Goal: Task Accomplishment & Management: Use online tool/utility

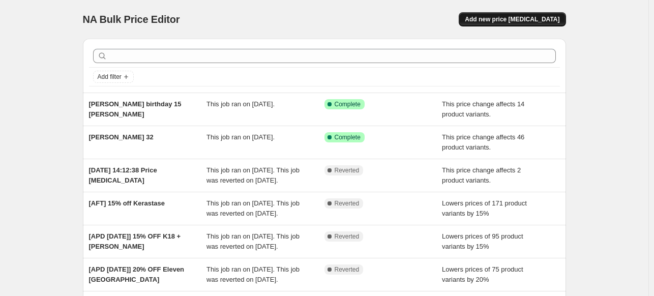
click at [518, 22] on span "Add new price [MEDICAL_DATA]" at bounding box center [511, 19] width 95 height 8
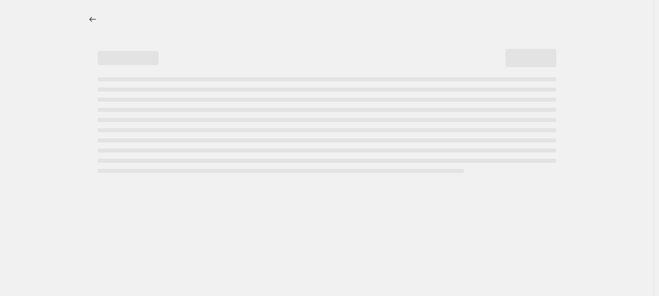
select select "percentage"
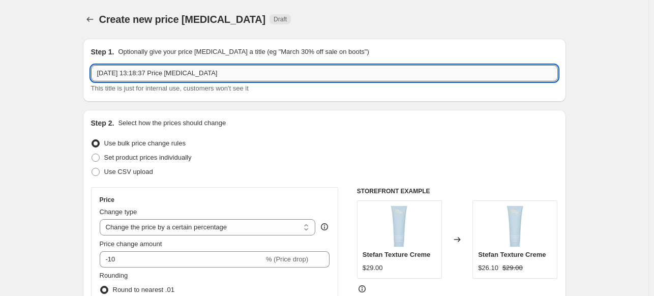
click at [225, 73] on input "1 Sept 2025, 13:18:37 Price change job" at bounding box center [324, 73] width 467 height 16
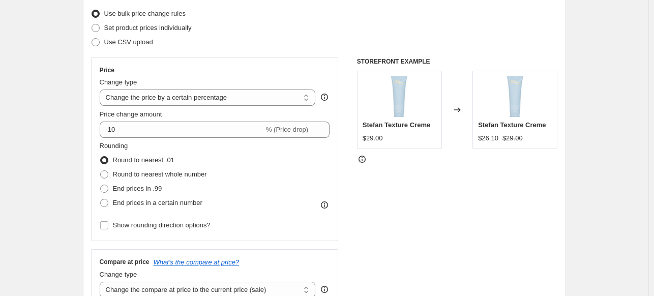
scroll to position [130, 0]
type input "15% Ker-amika-colo"
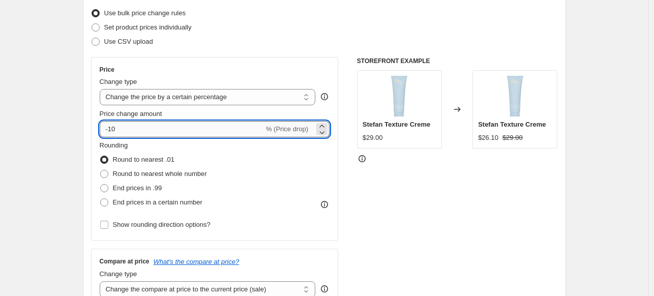
drag, startPoint x: 114, startPoint y: 129, endPoint x: 132, endPoint y: 126, distance: 18.6
click at [132, 126] on input "-10" at bounding box center [182, 129] width 164 height 16
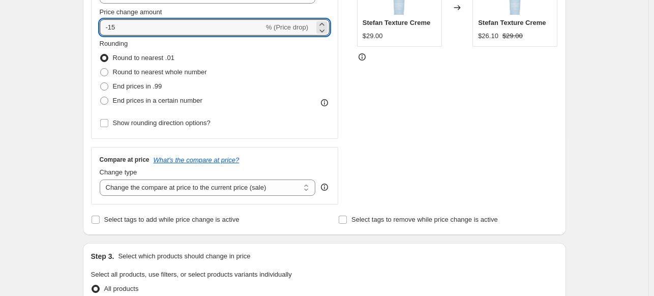
scroll to position [238, 0]
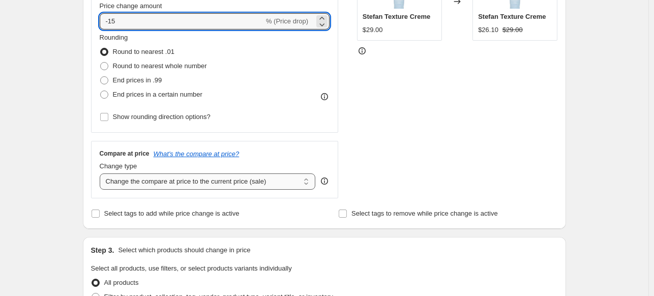
type input "-15"
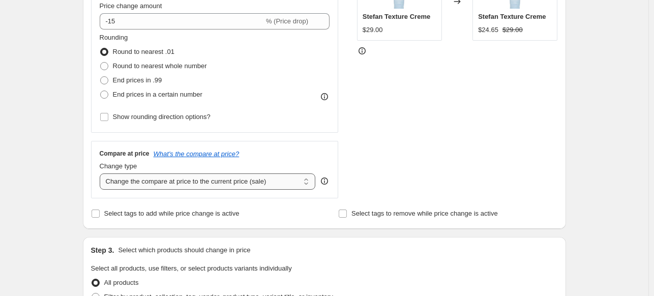
click at [117, 183] on select "Change the compare at price to the current price (sale) Change the compare at p…" at bounding box center [208, 181] width 216 height 16
click at [102, 173] on select "Change the compare at price to the current price (sale) Change the compare at p…" at bounding box center [208, 181] width 216 height 16
click at [168, 185] on select "Change the compare at price to the current price (sale) Change the compare at p…" at bounding box center [208, 181] width 216 height 16
select select "ep"
click at [102, 173] on select "Change the compare at price to the current price (sale) Change the compare at p…" at bounding box center [208, 181] width 216 height 16
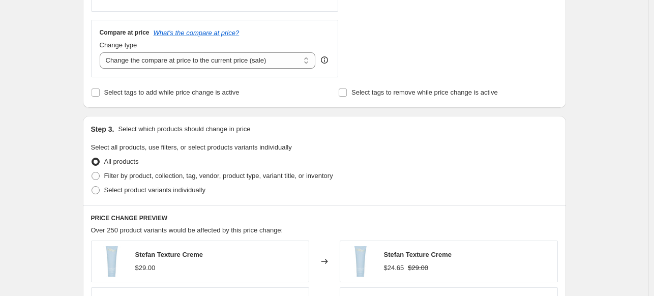
scroll to position [363, 0]
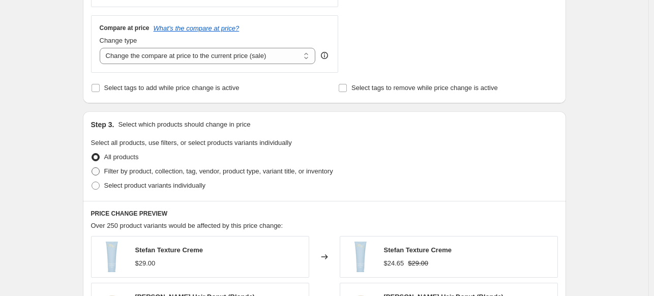
click at [108, 171] on span "Filter by product, collection, tag, vendor, product type, variant title, or inv…" at bounding box center [218, 171] width 229 height 8
click at [92, 168] on input "Filter by product, collection, tag, vendor, product type, variant title, or inv…" at bounding box center [91, 167] width 1 height 1
radio input "true"
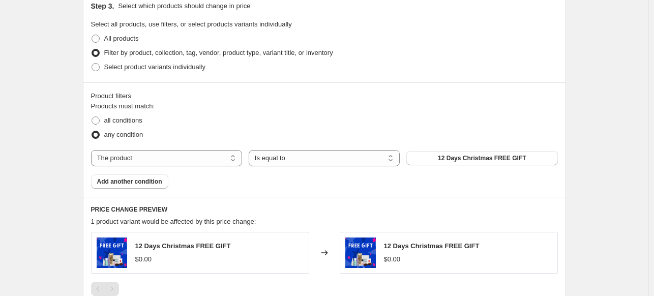
scroll to position [489, 0]
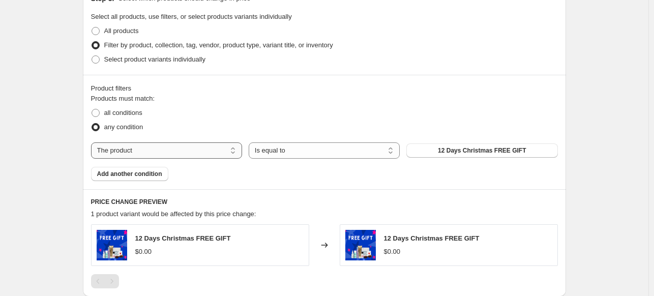
click at [231, 150] on select "The product The product's collection The product's tag The product's vendor The…" at bounding box center [166, 150] width 151 height 16
select select "vendor"
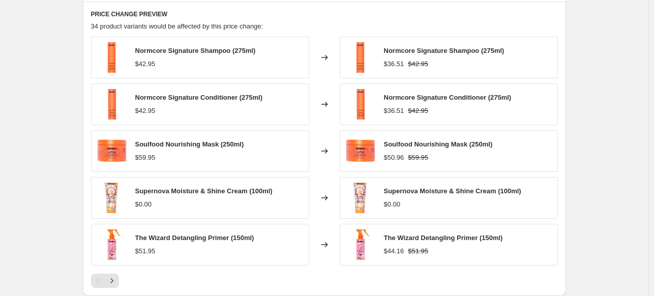
scroll to position [701, 0]
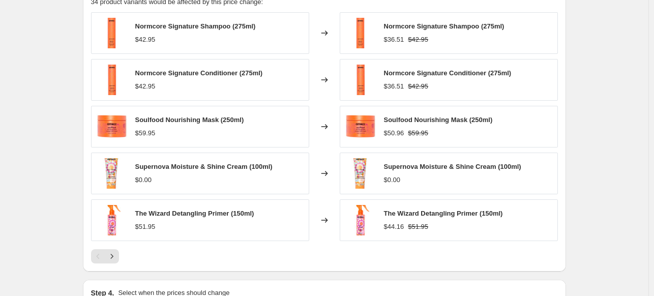
click at [113, 262] on div "PRICE CHANGE PREVIEW 34 product variants would be affected by this price change…" at bounding box center [324, 124] width 483 height 294
click at [117, 258] on icon "Next" at bounding box center [112, 256] width 10 height 10
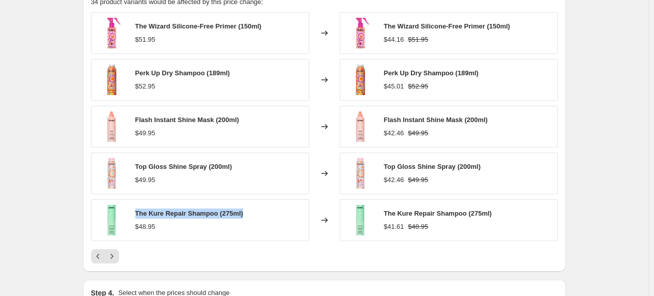
drag, startPoint x: 139, startPoint y: 212, endPoint x: 245, endPoint y: 216, distance: 106.8
click at [245, 216] on div "The Kure Repair Shampoo (275ml) $48.95" at bounding box center [200, 220] width 218 height 42
copy span "The Kure Repair Shampoo (275ml)"
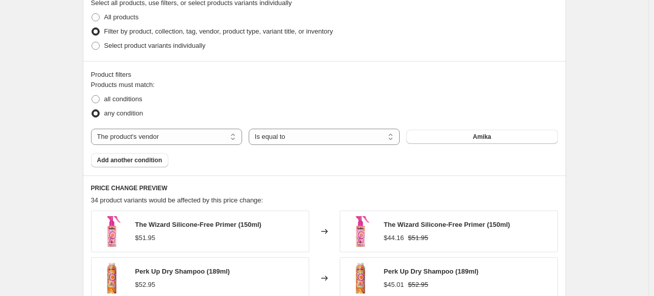
scroll to position [500, 0]
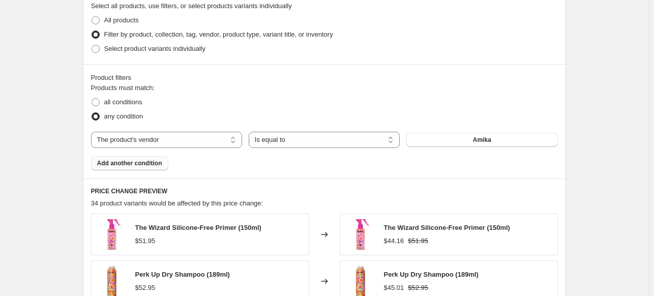
click at [113, 163] on span "Add another condition" at bounding box center [129, 163] width 65 height 8
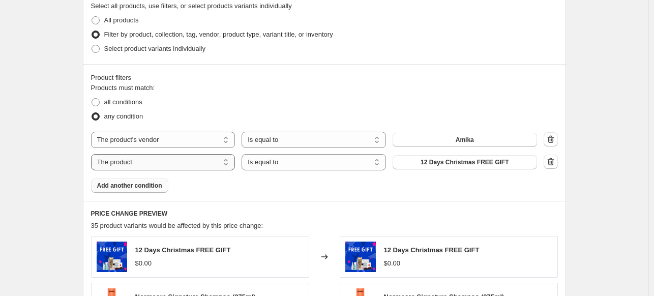
click at [190, 164] on select "The product The product's collection The product's tag The product's vendor The…" at bounding box center [163, 162] width 144 height 16
select select "vendor"
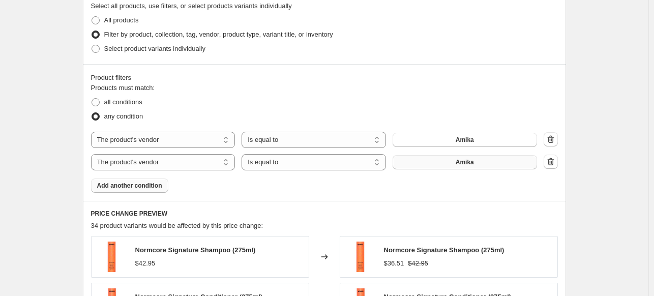
click at [453, 164] on button "Amika" at bounding box center [464, 162] width 144 height 14
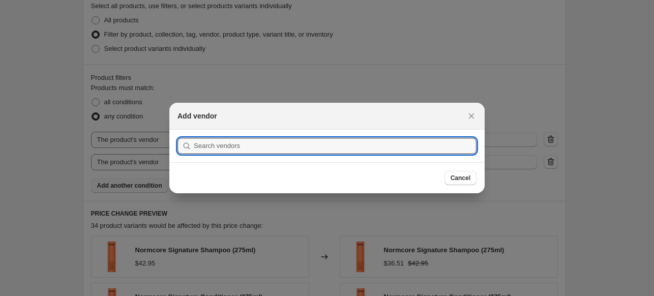
click at [354, 154] on section "Submit" at bounding box center [326, 146] width 315 height 33
click at [344, 144] on input ":r2j:" at bounding box center [335, 146] width 283 height 16
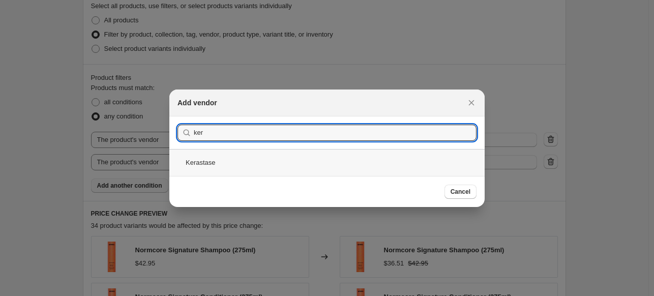
type input "ker"
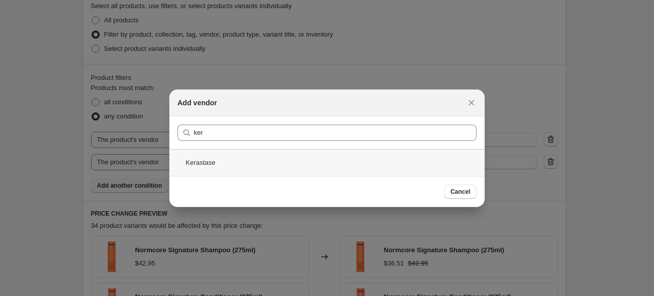
click at [292, 167] on div "Kerastase" at bounding box center [326, 162] width 315 height 27
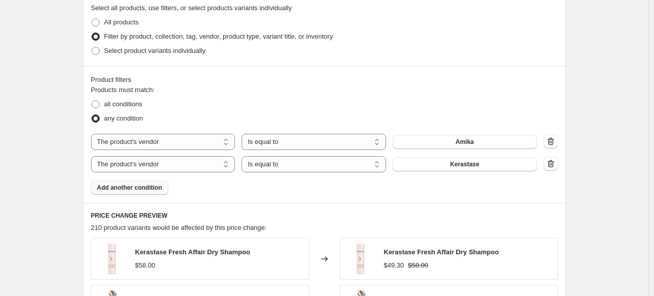
scroll to position [500, 0]
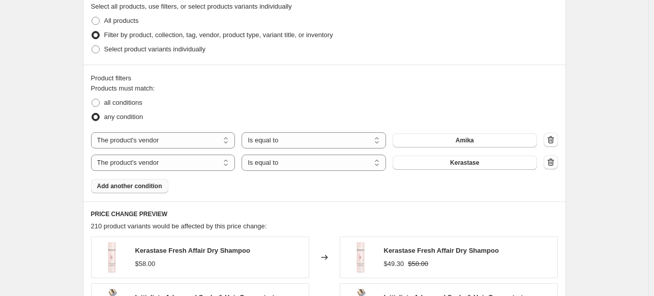
click at [138, 190] on button "Add another condition" at bounding box center [129, 186] width 77 height 14
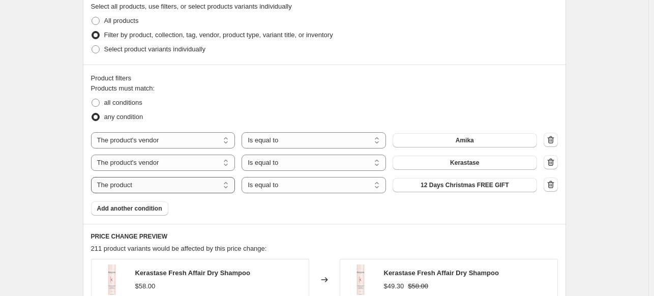
click at [233, 189] on select "The product The product's collection The product's tag The product's vendor The…" at bounding box center [163, 185] width 144 height 16
select select "vendor"
click at [482, 187] on button "Amika" at bounding box center [464, 185] width 144 height 14
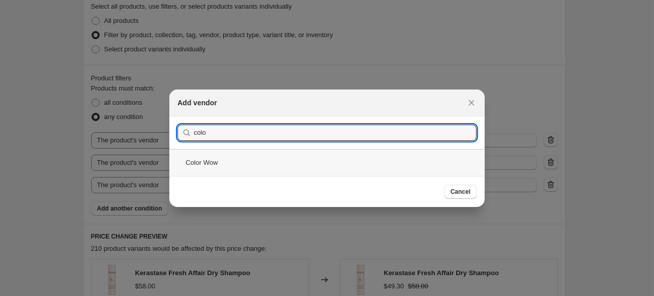
type input "colo"
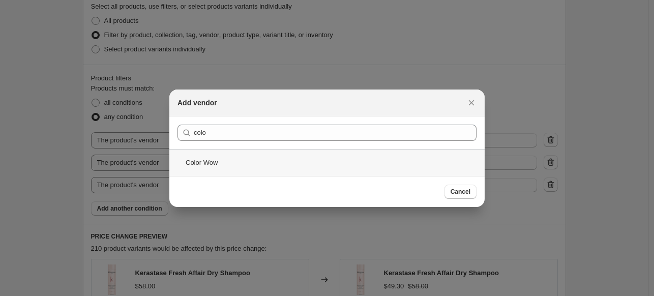
click at [220, 161] on div "Color Wow" at bounding box center [326, 162] width 315 height 27
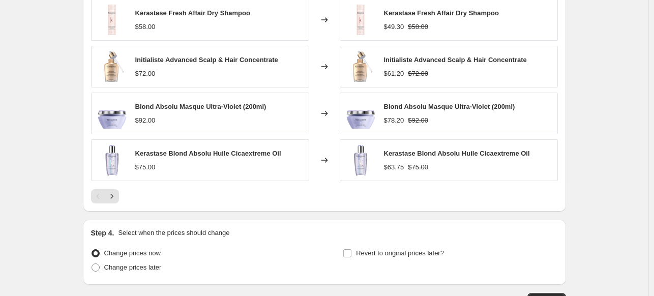
scroll to position [881, 0]
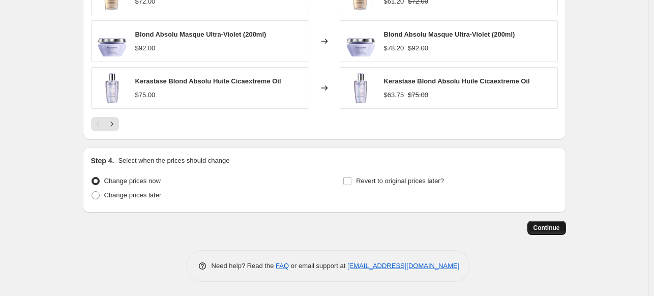
click at [541, 228] on span "Continue" at bounding box center [546, 228] width 26 height 8
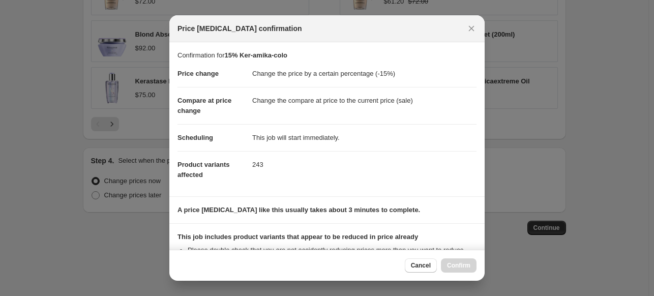
scroll to position [131, 0]
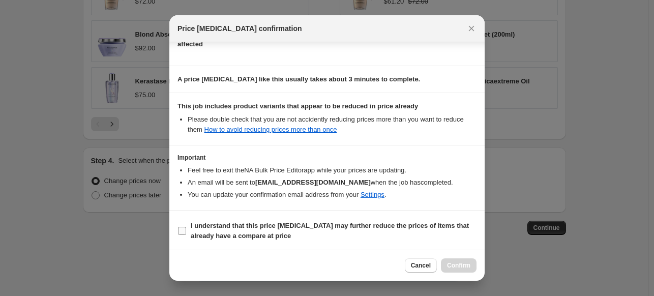
click at [230, 227] on b "I understand that this price change job may further reduce the prices of items …" at bounding box center [330, 231] width 278 height 18
click at [186, 227] on input "I understand that this price change job may further reduce the prices of items …" at bounding box center [182, 231] width 8 height 8
checkbox input "true"
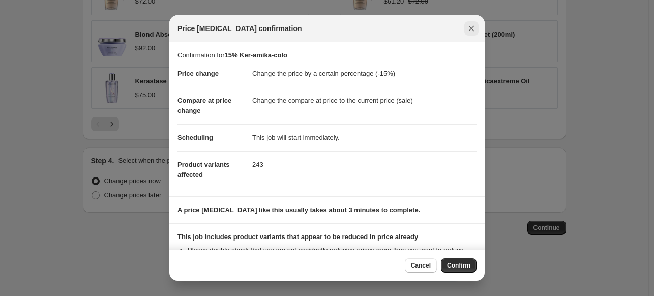
click at [471, 29] on icon "Close" at bounding box center [472, 29] width 6 height 6
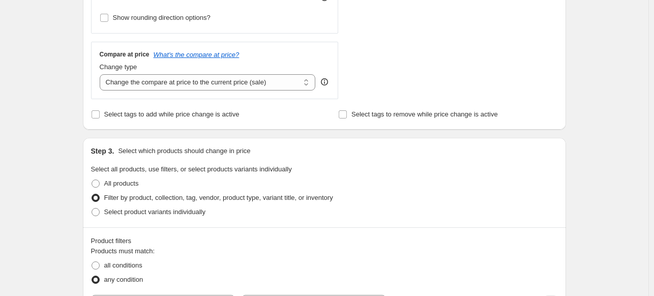
scroll to position [328, 0]
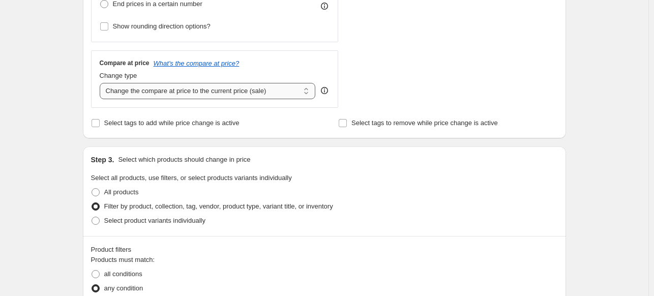
click at [289, 97] on select "Change the compare at price to the current price (sale) Change the compare at p…" at bounding box center [208, 91] width 216 height 16
click at [102, 83] on select "Change the compare at price to the current price (sale) Change the compare at p…" at bounding box center [208, 91] width 216 height 16
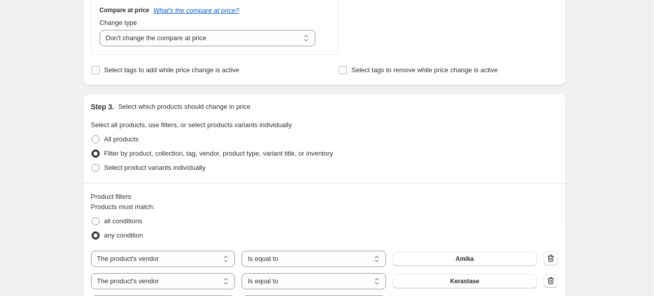
scroll to position [381, 0]
click at [264, 41] on select "Change the compare at price to the current price (sale) Change the compare at p…" at bounding box center [208, 38] width 216 height 16
click at [102, 30] on select "Change the compare at price to the current price (sale) Change the compare at p…" at bounding box center [208, 38] width 216 height 16
click at [253, 31] on select "Change the compare at price to the current price (sale) Change the compare at p…" at bounding box center [208, 38] width 216 height 16
click at [102, 30] on select "Change the compare at price to the current price (sale) Change the compare at p…" at bounding box center [208, 38] width 216 height 16
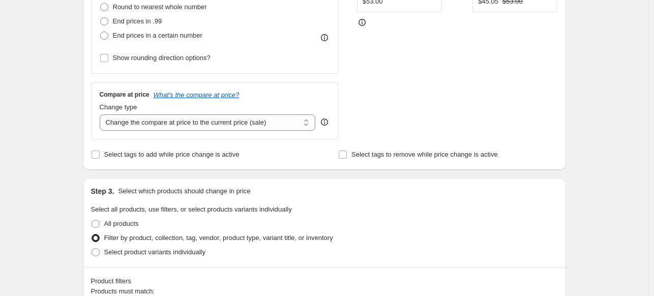
scroll to position [297, 0]
click at [262, 130] on select "Change the compare at price to the current price (sale) Change the compare at p…" at bounding box center [208, 122] width 216 height 16
click at [367, 117] on div "STOREFRONT EXAMPLE Color WOW Color Security Conditioner For Thick to Normal Hai…" at bounding box center [457, 14] width 201 height 249
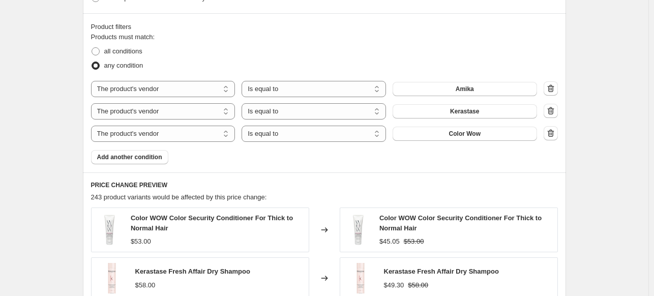
scroll to position [800, 0]
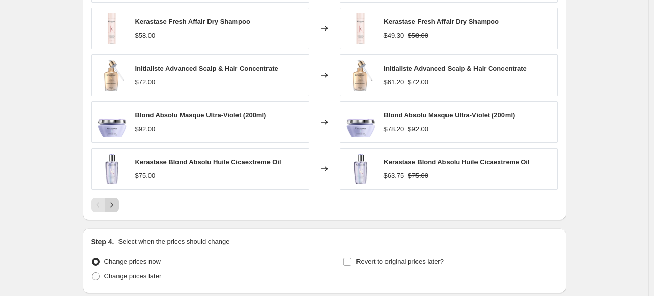
click at [109, 201] on icon "Next" at bounding box center [112, 205] width 10 height 10
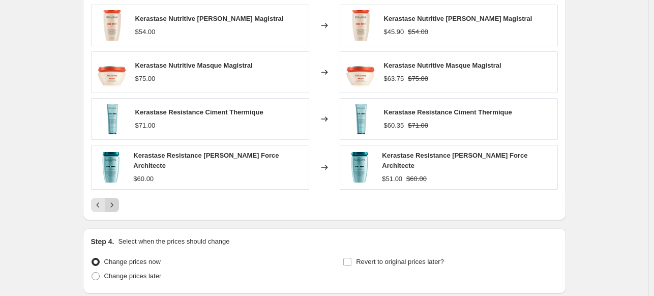
click at [113, 203] on icon "Next" at bounding box center [112, 205] width 10 height 10
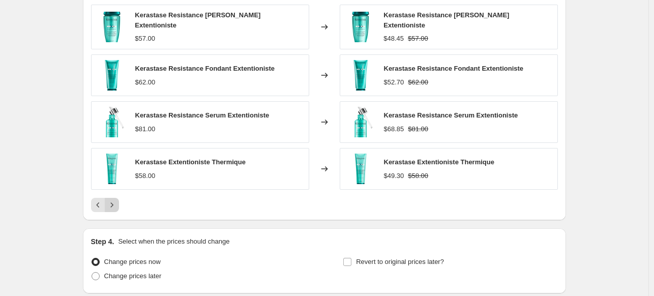
click at [113, 203] on icon "Next" at bounding box center [112, 205] width 10 height 10
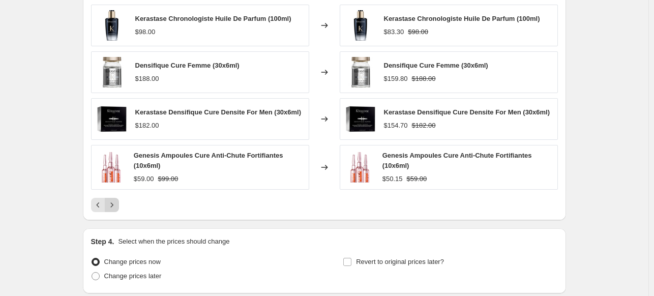
click at [113, 203] on icon "Next" at bounding box center [112, 205] width 10 height 10
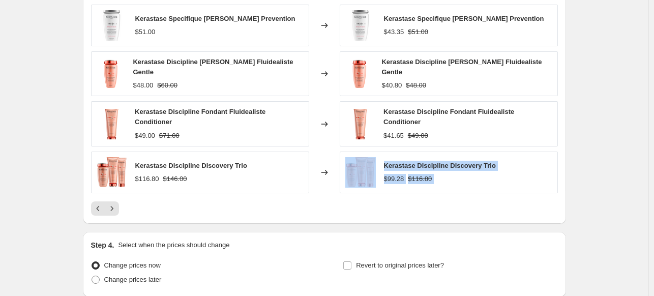
drag, startPoint x: 260, startPoint y: 165, endPoint x: 195, endPoint y: 208, distance: 77.7
click at [195, 208] on div "PRICE CHANGE PREVIEW 244 product variants would be affected by this price chang…" at bounding box center [324, 73] width 483 height 301
click at [189, 208] on div at bounding box center [189, 208] width 0 height 0
click at [169, 208] on div "PRICE CHANGE PREVIEW 244 product variants would be affected by this price chang…" at bounding box center [324, 73] width 483 height 301
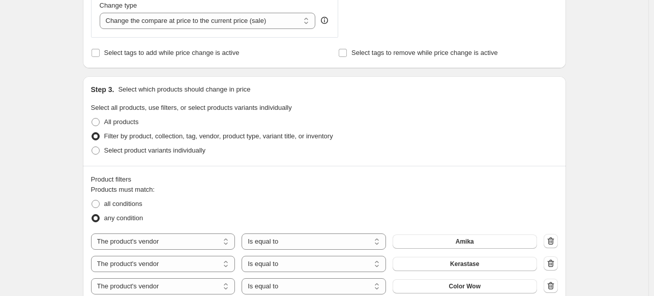
scroll to position [348, 0]
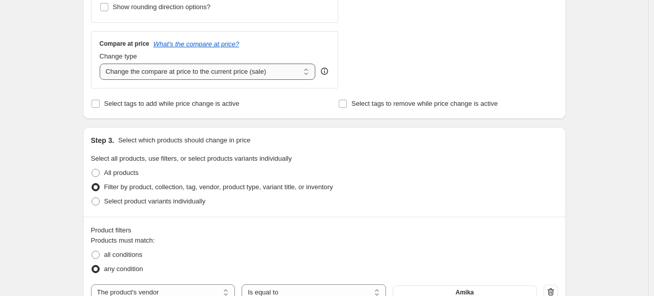
click at [185, 72] on select "Change the compare at price to the current price (sale) Change the compare at p…" at bounding box center [208, 72] width 216 height 16
select select "no_change"
click at [102, 64] on select "Change the compare at price to the current price (sale) Change the compare at p…" at bounding box center [208, 72] width 216 height 16
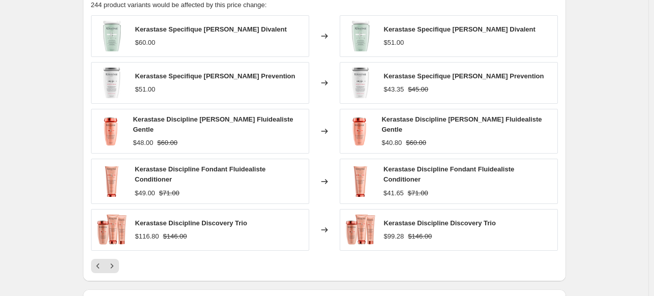
scroll to position [749, 0]
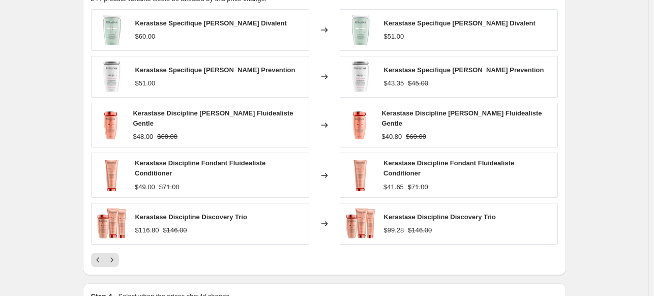
click at [250, 254] on div at bounding box center [324, 260] width 467 height 14
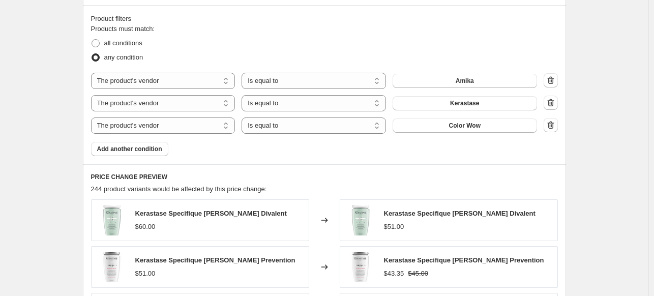
scroll to position [544, 0]
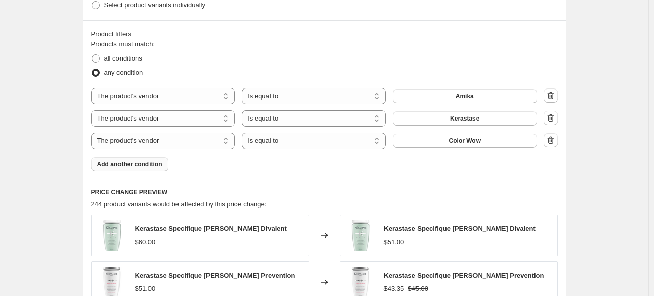
click at [144, 164] on span "Add another condition" at bounding box center [129, 164] width 65 height 8
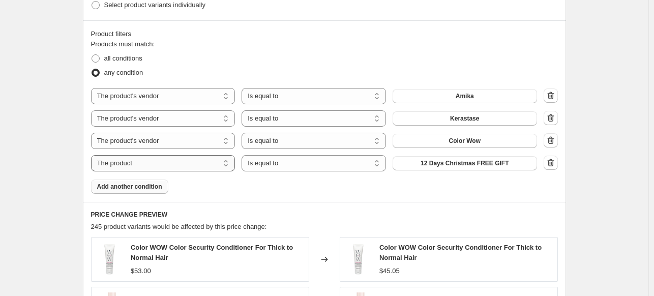
click at [167, 168] on select "The product The product's collection The product's tag The product's vendor The…" at bounding box center [163, 163] width 144 height 16
click at [277, 172] on div "Products must match: all conditions any condition The product The product's col…" at bounding box center [324, 116] width 467 height 154
click at [551, 162] on icon "button" at bounding box center [550, 163] width 10 height 10
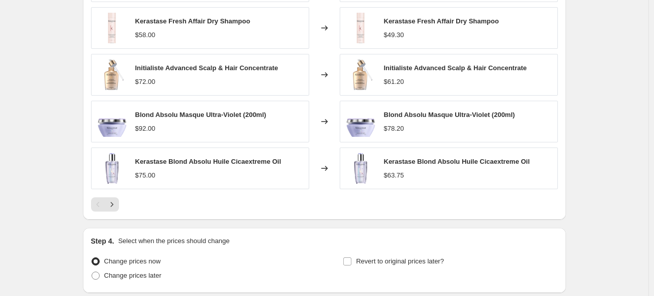
scroll to position [881, 0]
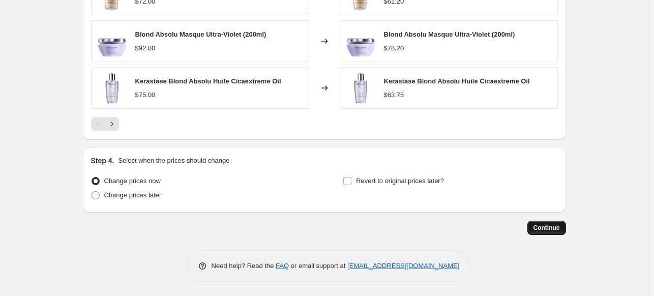
click at [548, 225] on span "Continue" at bounding box center [546, 228] width 26 height 8
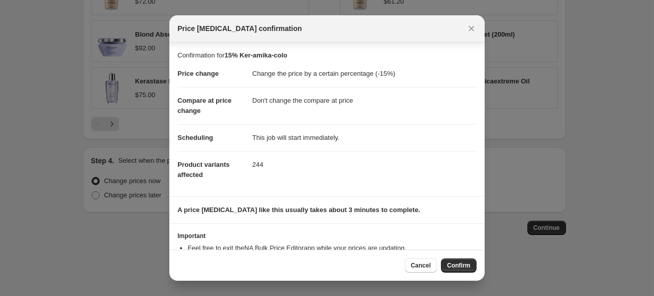
scroll to position [37, 0]
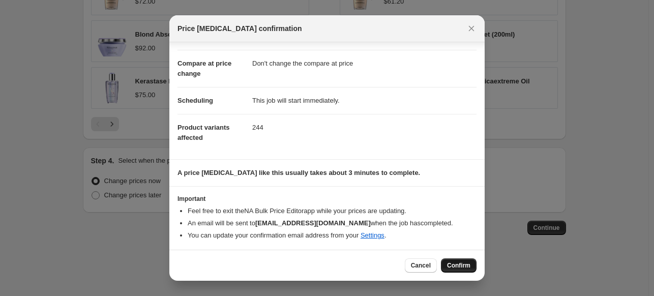
click at [453, 264] on span "Confirm" at bounding box center [458, 265] width 23 height 8
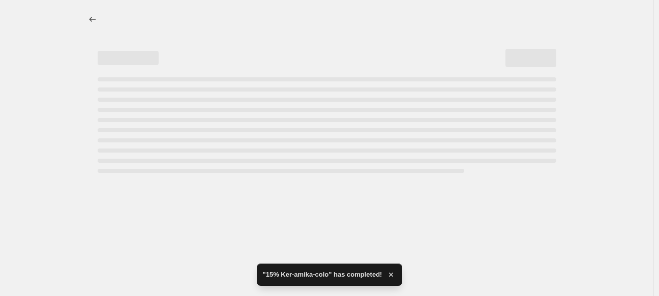
select select "percentage"
select select "no_change"
select select "vendor"
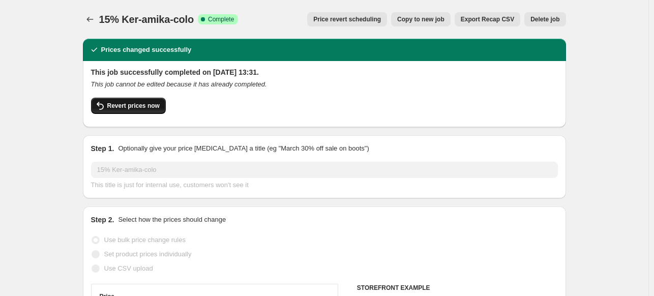
click at [132, 106] on span "Revert prices now" at bounding box center [133, 106] width 52 height 8
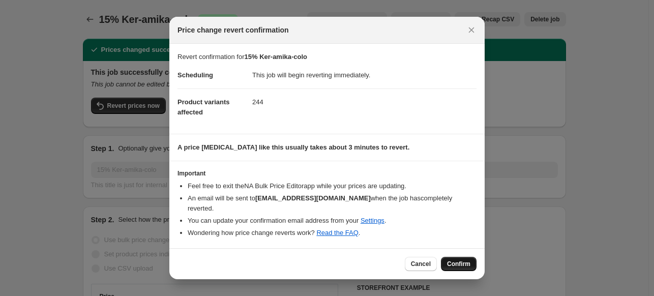
click at [460, 260] on span "Confirm" at bounding box center [458, 264] width 23 height 8
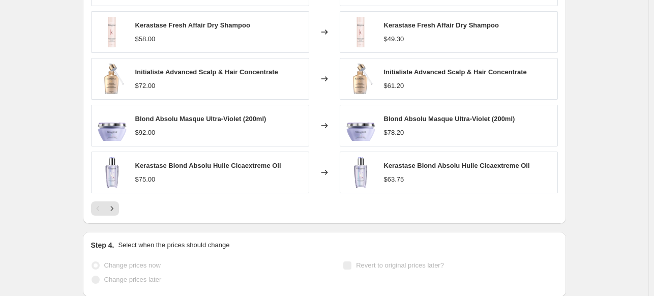
scroll to position [843, 0]
click at [117, 208] on icon "Next" at bounding box center [112, 209] width 10 height 10
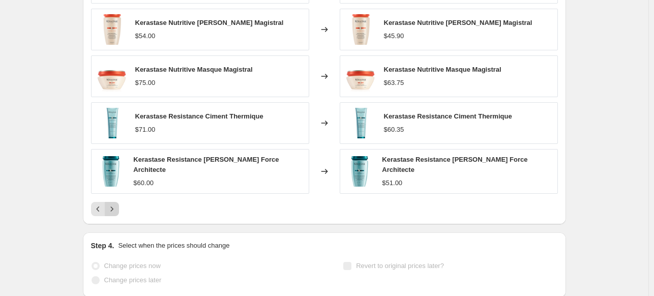
click at [117, 208] on icon "Next" at bounding box center [112, 209] width 10 height 10
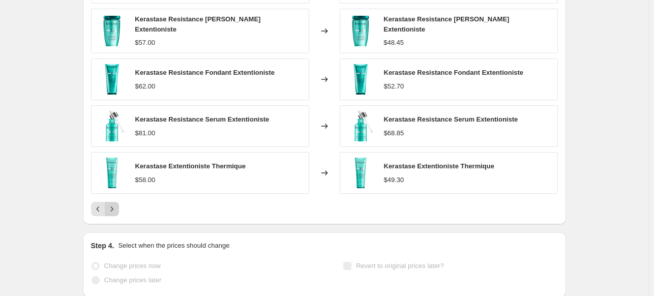
click at [117, 208] on icon "Next" at bounding box center [112, 209] width 10 height 10
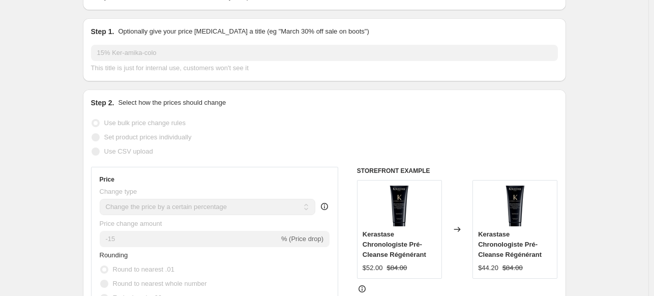
scroll to position [0, 0]
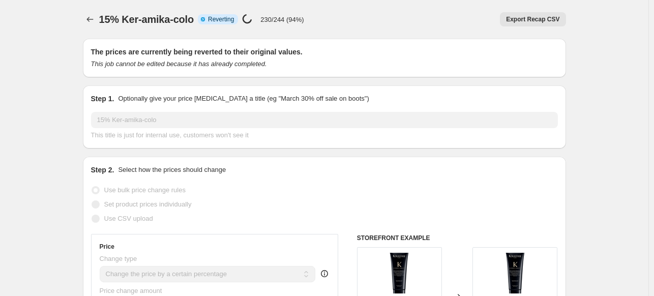
select select "percentage"
select select "no_change"
select select "vendor"
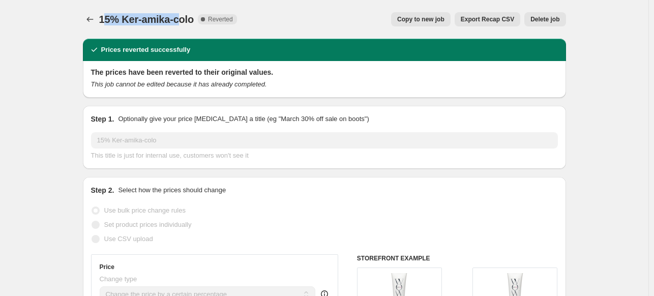
drag, startPoint x: 106, startPoint y: 20, endPoint x: 178, endPoint y: 22, distance: 72.7
click at [178, 22] on span "15% Ker-amika-colo" at bounding box center [146, 19] width 95 height 11
drag, startPoint x: 104, startPoint y: 18, endPoint x: 195, endPoint y: 24, distance: 91.1
click at [194, 24] on span "15% Ker-amika-colo" at bounding box center [146, 19] width 95 height 11
copy span "15% Ker-amika-colo"
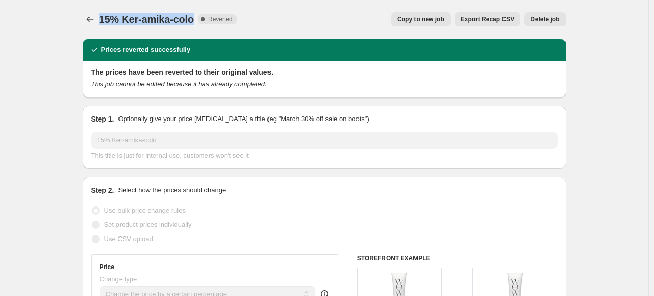
click at [551, 22] on span "Delete job" at bounding box center [544, 19] width 29 height 8
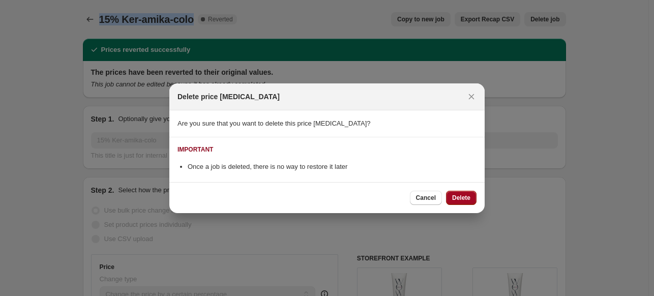
click at [462, 199] on span "Delete" at bounding box center [461, 198] width 18 height 8
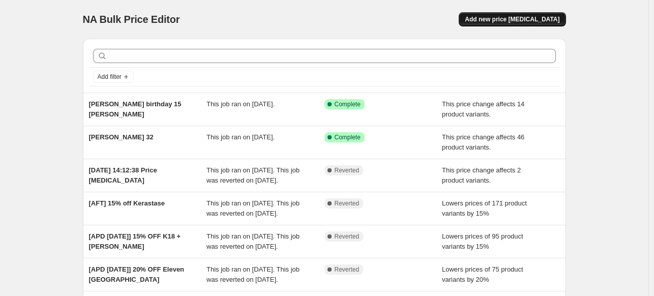
click at [508, 15] on button "Add new price [MEDICAL_DATA]" at bounding box center [511, 19] width 107 height 14
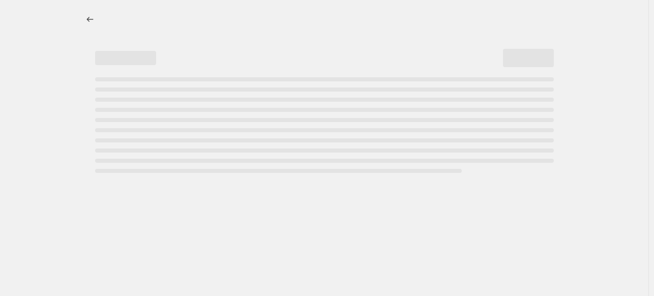
select select "percentage"
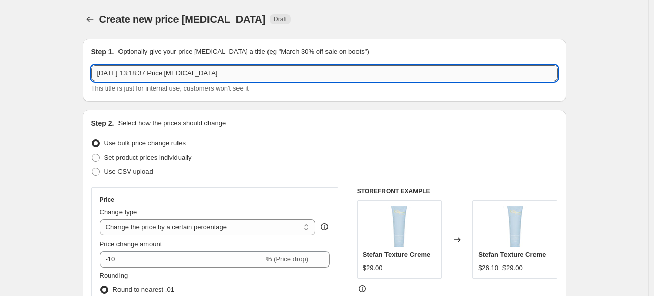
click at [162, 73] on input "1 Sept 2025, 13:18:37 Price change job" at bounding box center [324, 73] width 467 height 16
paste input "5% Ker-amika-colo"
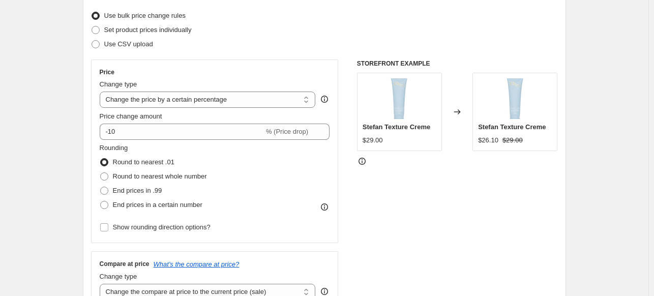
scroll to position [128, 0]
type input "15% Ker-amika-colo"
click at [124, 29] on span "Set product prices individually" at bounding box center [147, 29] width 87 height 8
click at [92, 26] on input "Set product prices individually" at bounding box center [91, 25] width 1 height 1
radio input "true"
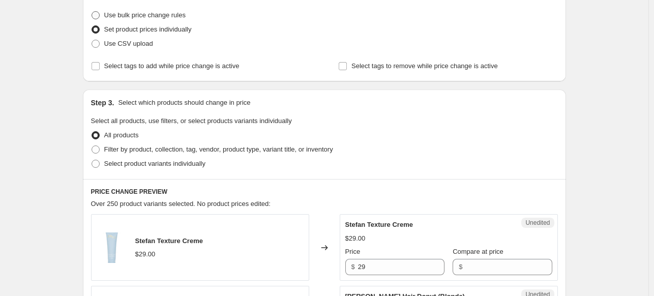
click at [147, 15] on span "Use bulk price change rules" at bounding box center [144, 15] width 81 height 8
click at [92, 12] on input "Use bulk price change rules" at bounding box center [91, 11] width 1 height 1
radio input "true"
select select "percentage"
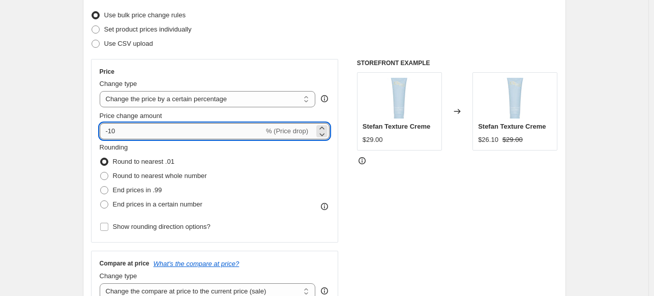
drag, startPoint x: 111, startPoint y: 132, endPoint x: 120, endPoint y: 132, distance: 9.1
click at [120, 132] on input "-10" at bounding box center [182, 131] width 164 height 16
type input "-15"
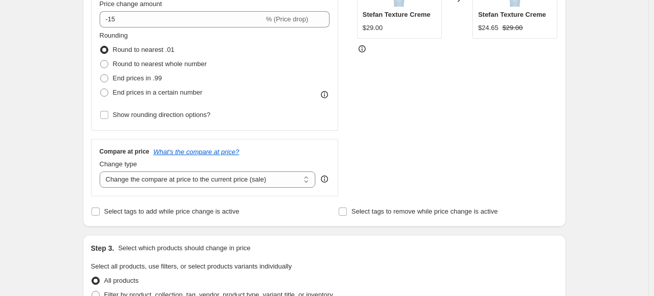
scroll to position [240, 0]
click at [184, 183] on select "Change the compare at price to the current price (sale) Change the compare at p…" at bounding box center [208, 179] width 216 height 16
select select "to"
click at [102, 171] on select "Change the compare at price to the current price (sale) Change the compare at p…" at bounding box center [208, 179] width 216 height 16
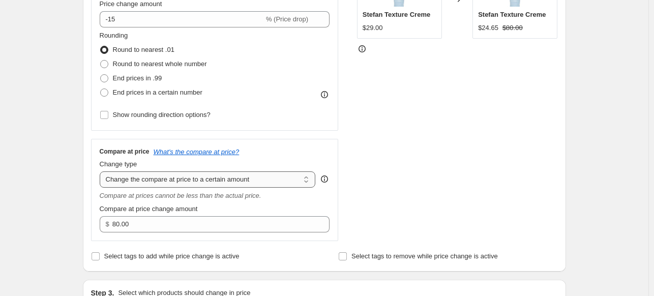
click at [179, 179] on select "Change the compare at price to the current price (sale) Change the compare at p…" at bounding box center [208, 179] width 216 height 16
click at [25, 99] on div "Create new price change job. This page is ready Create new price change job Dra…" at bounding box center [324, 290] width 648 height 1061
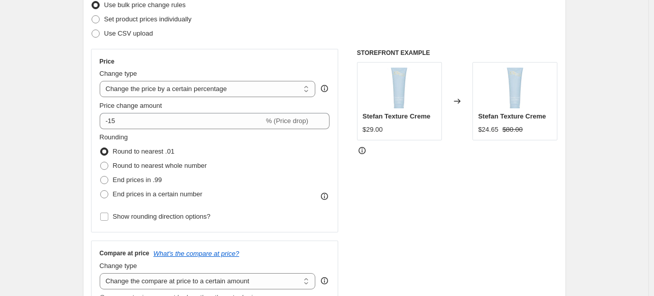
scroll to position [137, 0]
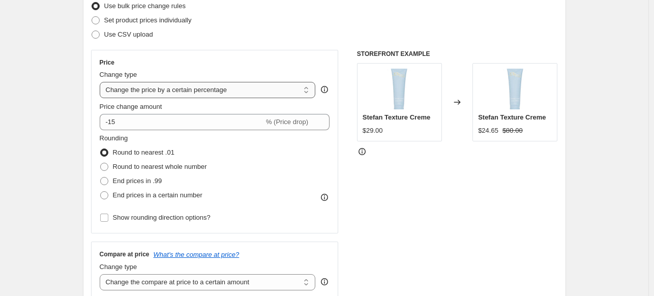
click at [158, 88] on select "Change the price to a certain amount Change the price by a certain amount Chang…" at bounding box center [208, 90] width 216 height 16
select select "pcap"
click at [102, 82] on select "Change the price to a certain amount Change the price by a certain amount Chang…" at bounding box center [208, 90] width 216 height 16
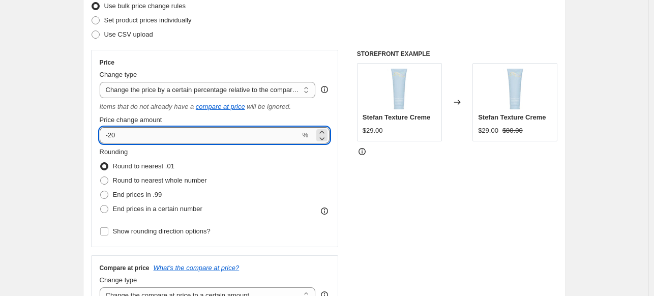
drag, startPoint x: 112, startPoint y: 134, endPoint x: 127, endPoint y: 134, distance: 15.2
click at [127, 134] on input "-20" at bounding box center [200, 135] width 201 height 16
type input "-15"
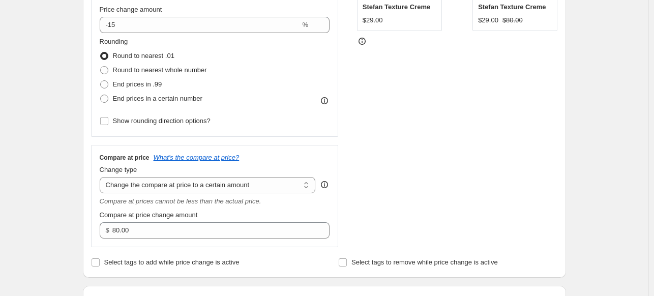
scroll to position [266, 0]
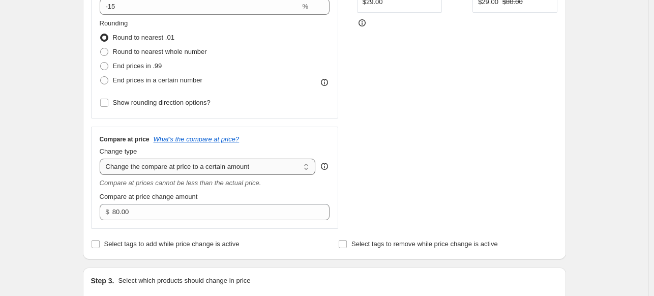
click at [144, 164] on select "Change the compare at price to the current price (sale) Change the compare at p…" at bounding box center [208, 167] width 216 height 16
select select "no_change"
click at [102, 159] on select "Change the compare at price to the current price (sale) Change the compare at p…" at bounding box center [208, 167] width 216 height 16
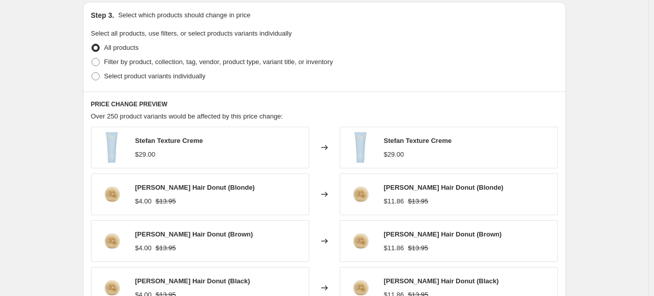
scroll to position [487, 0]
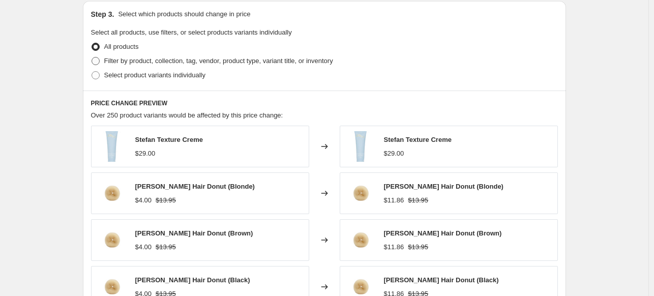
click at [98, 62] on span at bounding box center [95, 61] width 8 height 8
click at [92, 57] on input "Filter by product, collection, tag, vendor, product type, variant title, or inv…" at bounding box center [91, 57] width 1 height 1
radio input "true"
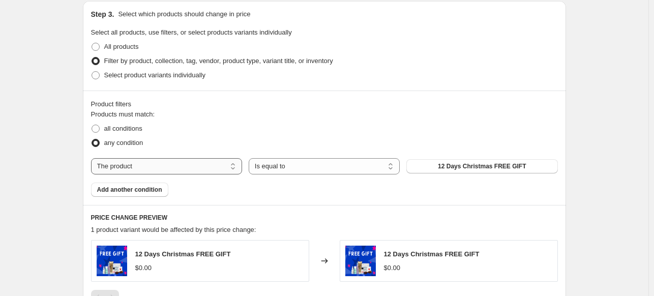
click at [182, 166] on select "The product The product's collection The product's tag The product's vendor The…" at bounding box center [166, 166] width 151 height 16
select select "vendor"
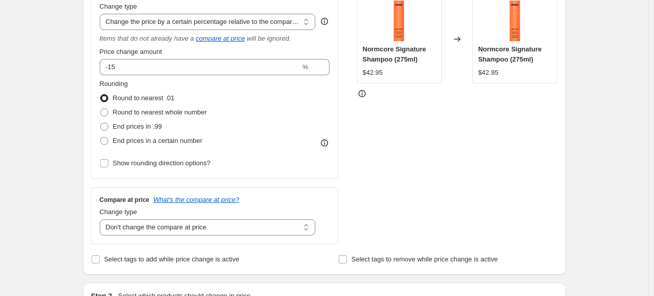
scroll to position [228, 0]
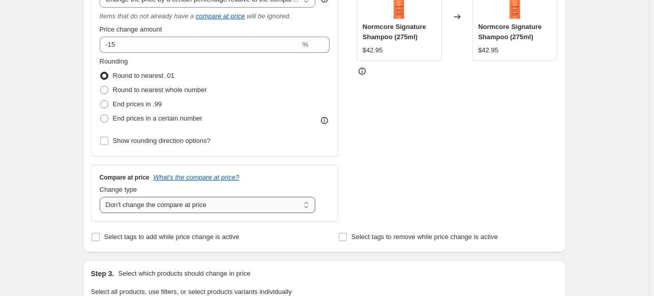
click at [281, 204] on select "Change the compare at price to the current price (sale) Change the compare at p…" at bounding box center [208, 205] width 216 height 16
click at [102, 197] on select "Change the compare at price to the current price (sale) Change the compare at p…" at bounding box center [208, 205] width 216 height 16
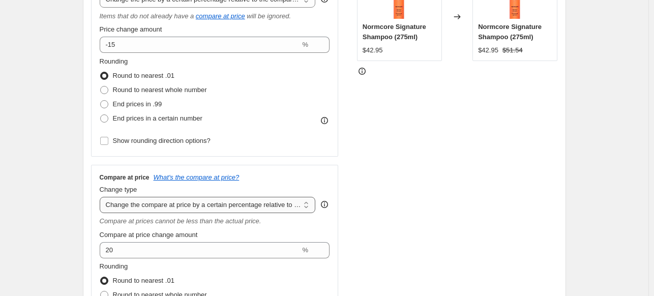
click at [215, 204] on select "Change the compare at price to the current price (sale) Change the compare at p…" at bounding box center [208, 205] width 216 height 16
select select "bp"
click at [102, 197] on select "Change the compare at price to the current price (sale) Change the compare at p…" at bounding box center [208, 205] width 216 height 16
type input "12.00"
click at [198, 206] on select "Change the compare at price to the current price (sale) Change the compare at p…" at bounding box center [208, 205] width 216 height 16
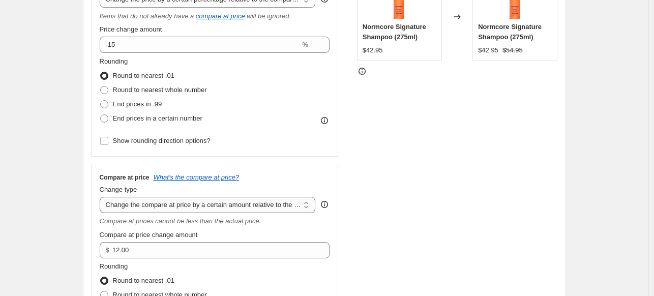
click at [198, 206] on select "Change the compare at price to the current price (sale) Change the compare at p…" at bounding box center [208, 205] width 216 height 16
click at [133, 209] on select "Change the compare at price to the current price (sale) Change the compare at p…" at bounding box center [208, 205] width 216 height 16
select select "pp"
click at [102, 197] on select "Change the compare at price to the current price (sale) Change the compare at p…" at bounding box center [208, 205] width 216 height 16
type input "20"
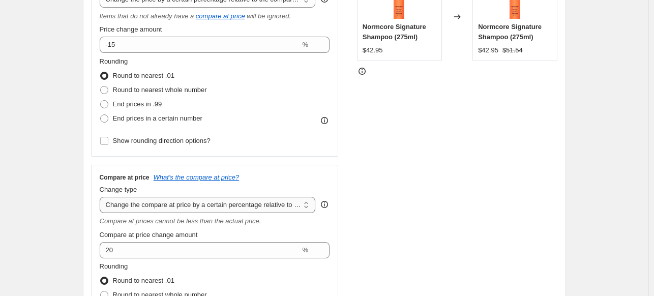
click at [146, 199] on select "Change the compare at price to the current price (sale) Change the compare at p…" at bounding box center [208, 205] width 216 height 16
click at [102, 197] on select "Change the compare at price to the current price (sale) Change the compare at p…" at bounding box center [208, 205] width 216 height 16
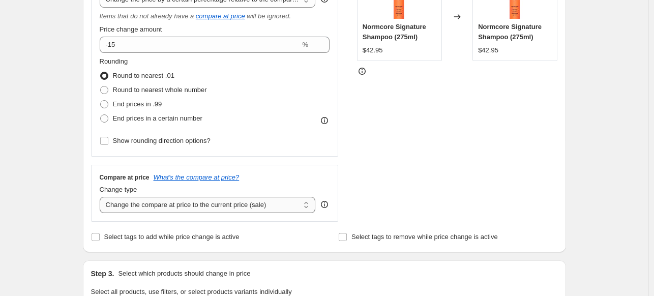
click at [126, 206] on select "Change the compare at price to the current price (sale) Change the compare at p…" at bounding box center [208, 205] width 216 height 16
select select "no_change"
click at [102, 197] on select "Change the compare at price to the current price (sale) Change the compare at p…" at bounding box center [208, 205] width 216 height 16
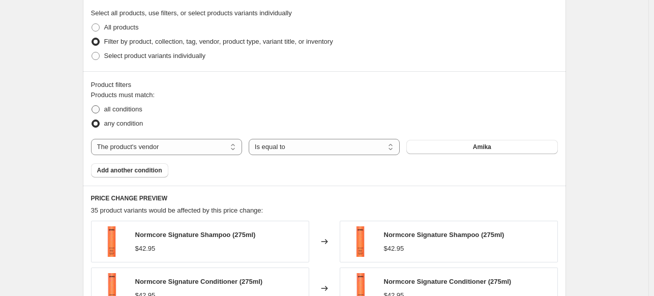
scroll to position [506, 0]
click at [146, 55] on span "Select product variants individually" at bounding box center [154, 56] width 101 height 8
click at [92, 52] on input "Select product variants individually" at bounding box center [91, 52] width 1 height 1
radio input "true"
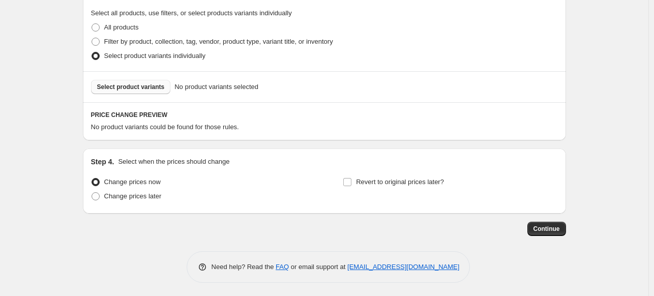
click at [136, 92] on button "Select product variants" at bounding box center [131, 87] width 80 height 14
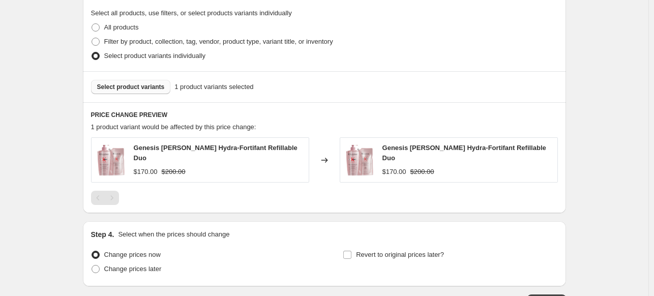
click at [156, 87] on span "Select product variants" at bounding box center [131, 87] width 68 height 8
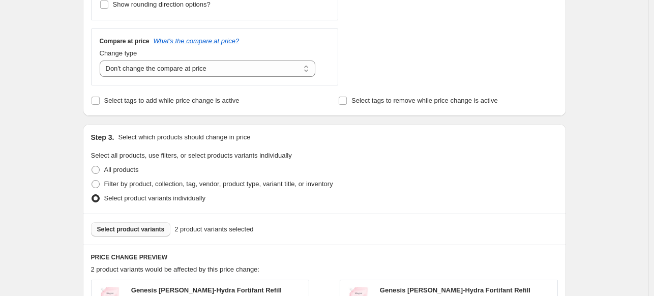
scroll to position [363, 0]
click at [131, 69] on select "Change the compare at price to the current price (sale) Change the compare at p…" at bounding box center [208, 69] width 216 height 16
select select "ep"
click at [102, 61] on select "Change the compare at price to the current price (sale) Change the compare at p…" at bounding box center [208, 69] width 216 height 16
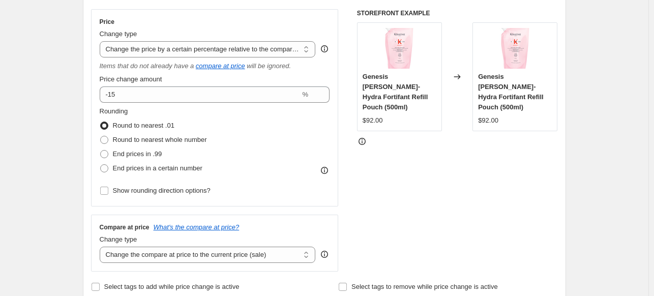
scroll to position [177, 0]
click at [139, 54] on select "Change the price to a certain amount Change the price by a certain amount Chang…" at bounding box center [208, 50] width 216 height 16
select select "ecap"
click at [102, 42] on select "Change the price to a certain amount Change the price by a certain amount Chang…" at bounding box center [208, 50] width 216 height 16
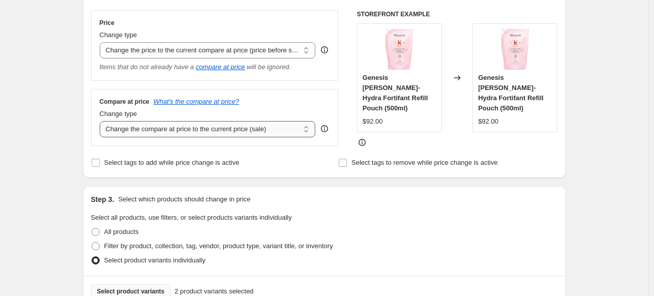
click at [131, 135] on select "Change the compare at price to the current price (sale) Change the compare at p…" at bounding box center [208, 129] width 216 height 16
click at [84, 128] on div "Step 1. Optionally give your price change job a title (eg "March 30% off sale o…" at bounding box center [320, 208] width 491 height 709
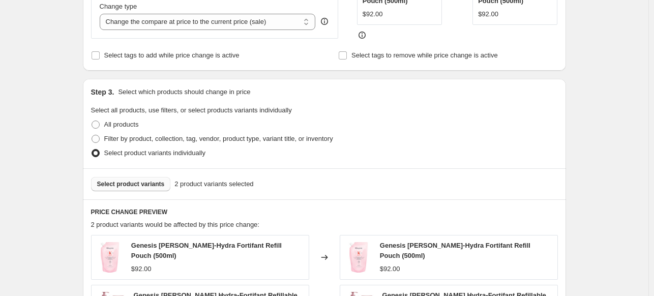
scroll to position [280, 0]
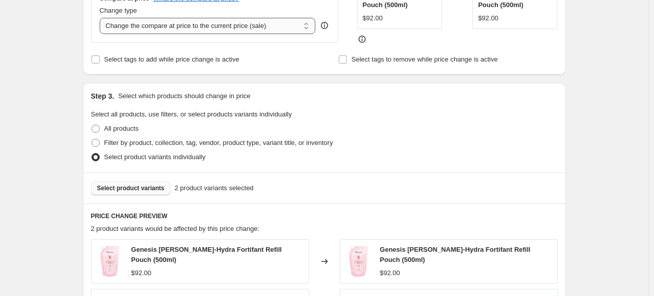
click at [150, 28] on select "Change the compare at price to the current price (sale) Change the compare at p…" at bounding box center [208, 26] width 216 height 16
select select "no_change"
click at [102, 18] on select "Change the compare at price to the current price (sale) Change the compare at p…" at bounding box center [208, 26] width 216 height 16
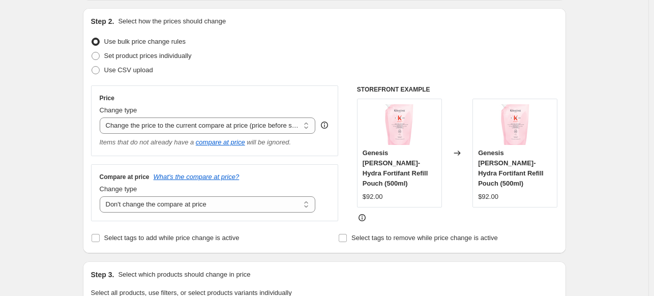
scroll to position [102, 0]
click at [157, 131] on select "Change the price to a certain amount Change the price by a certain amount Chang…" at bounding box center [208, 125] width 216 height 16
select select "percentage"
click at [102, 117] on select "Change the price to a certain amount Change the price by a certain amount Chang…" at bounding box center [208, 125] width 216 height 16
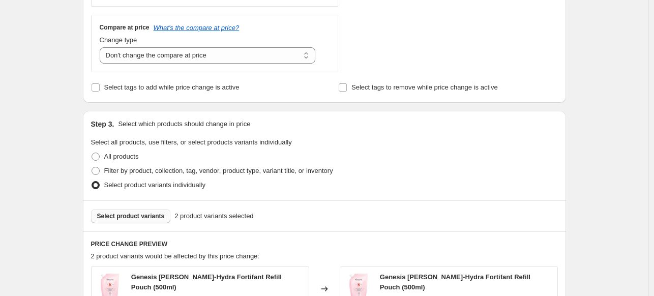
scroll to position [362, 0]
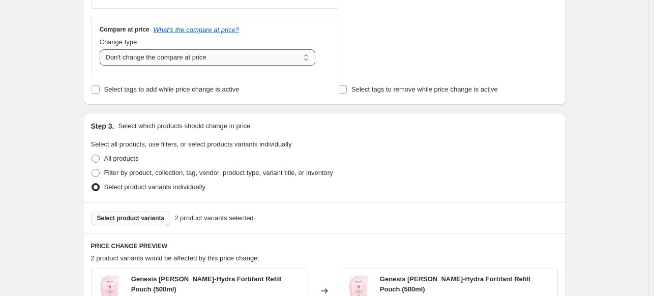
click at [161, 52] on select "Change the compare at price to the current price (sale) Change the compare at p…" at bounding box center [208, 57] width 216 height 16
click at [102, 49] on select "Change the compare at price to the current price (sale) Change the compare at p…" at bounding box center [208, 57] width 216 height 16
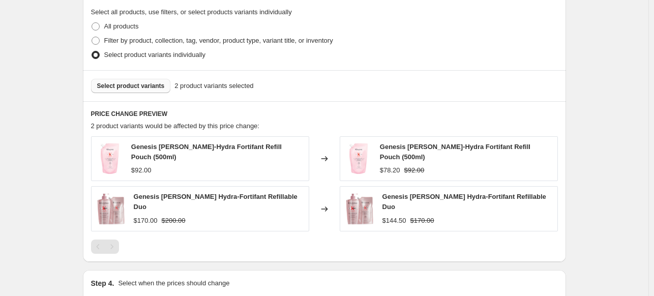
scroll to position [502, 0]
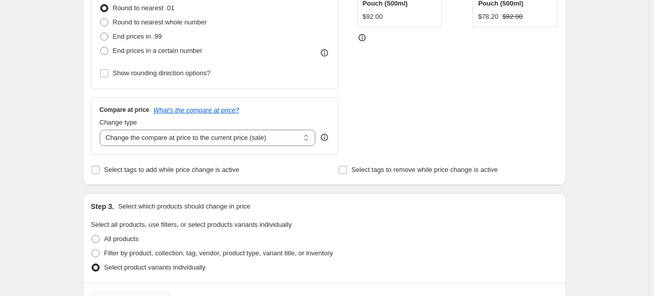
scroll to position [282, 0]
click at [271, 135] on select "Change the compare at price to the current price (sale) Change the compare at p…" at bounding box center [208, 137] width 216 height 16
click at [102, 129] on select "Change the compare at price to the current price (sale) Change the compare at p…" at bounding box center [208, 137] width 216 height 16
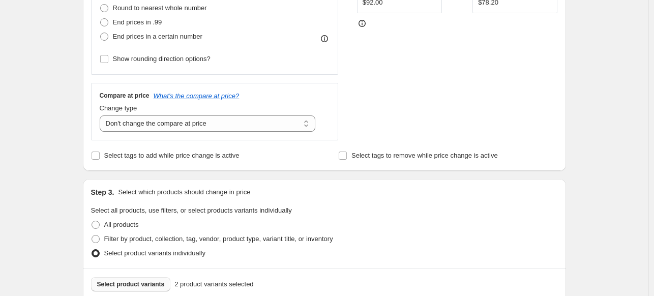
scroll to position [287, 0]
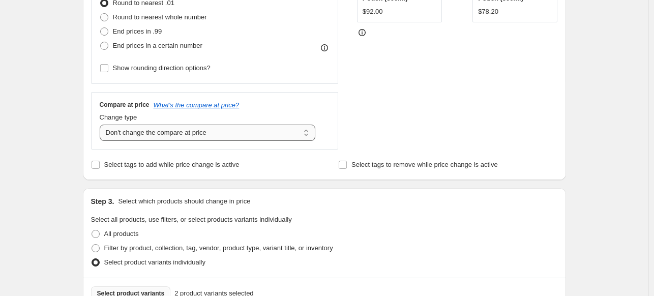
click at [297, 138] on select "Change the compare at price to the current price (sale) Change the compare at p…" at bounding box center [208, 133] width 216 height 16
select select "ep"
click at [102, 125] on select "Change the compare at price to the current price (sale) Change the compare at p…" at bounding box center [208, 133] width 216 height 16
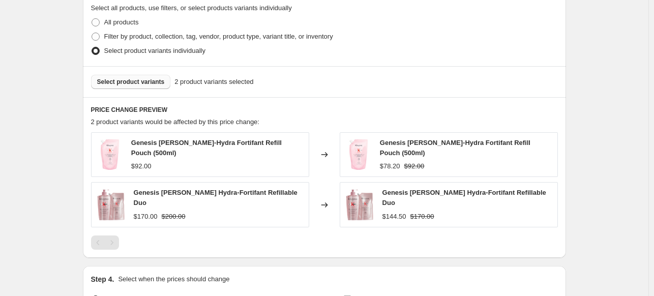
scroll to position [500, 0]
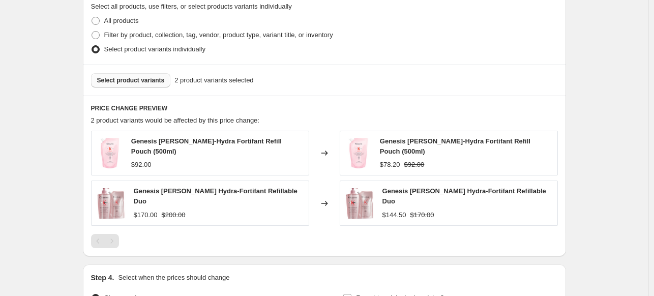
click at [155, 79] on span "Select product variants" at bounding box center [131, 80] width 68 height 8
click at [153, 83] on span "Select product variants" at bounding box center [131, 80] width 68 height 8
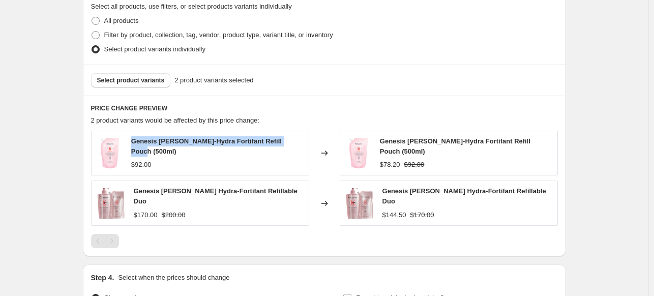
drag, startPoint x: 137, startPoint y: 144, endPoint x: 299, endPoint y: 143, distance: 162.6
click at [299, 143] on div "Genesis Bain-Hydra Fortifant Refill Pouch (500ml) $92.00" at bounding box center [200, 153] width 218 height 45
copy span "Genesis Bain-Hydra Fortifant Refill Pouch (500ml)"
click at [163, 84] on button "Select product variants" at bounding box center [131, 80] width 80 height 14
click at [287, 126] on div "PRICE CHANGE PREVIEW 2 product variants would be affected by this price change:…" at bounding box center [324, 176] width 483 height 161
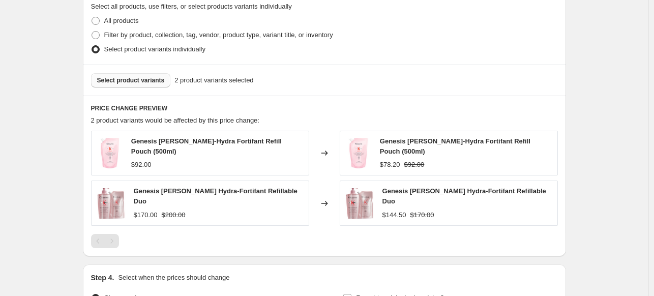
click at [145, 81] on span "Select product variants" at bounding box center [131, 80] width 68 height 8
click at [161, 81] on span "Select product variants" at bounding box center [131, 80] width 68 height 8
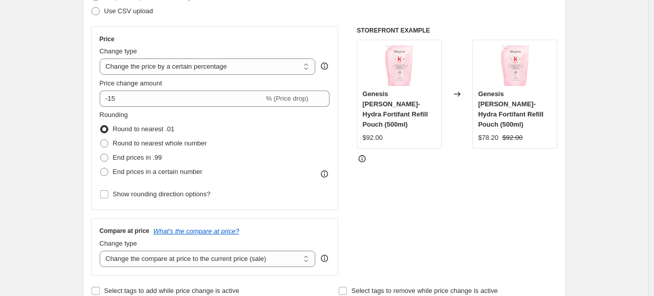
scroll to position [160, 0]
click at [242, 66] on select "Change the price to a certain amount Change the price by a certain amount Chang…" at bounding box center [208, 67] width 216 height 16
select select "pcap"
click at [102, 59] on select "Change the price to a certain amount Change the price by a certain amount Chang…" at bounding box center [208, 67] width 216 height 16
type input "-20"
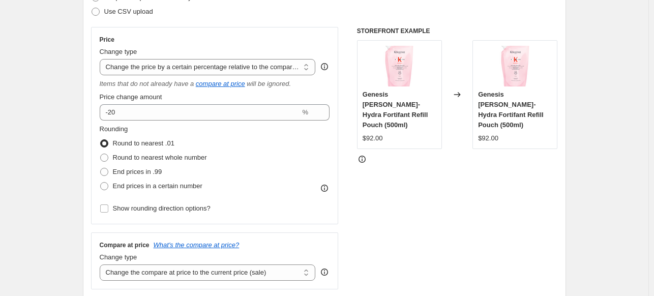
click at [220, 146] on div "Rounding Round to nearest .01 Round to nearest whole number End prices in .99 E…" at bounding box center [215, 158] width 230 height 69
click at [257, 63] on select "Change the price to a certain amount Change the price by a certain amount Chang…" at bounding box center [208, 67] width 216 height 16
select select "percentage"
click at [102, 59] on select "Change the price to a certain amount Change the price by a certain amount Chang…" at bounding box center [208, 67] width 216 height 16
type input "-15"
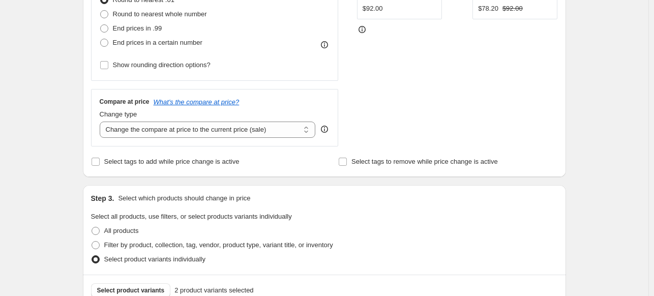
scroll to position [290, 0]
click at [250, 139] on div "Compare at price What's the compare at price? Change type Change the compare at…" at bounding box center [214, 116] width 247 height 57
click at [252, 137] on select "Change the compare at price to the current price (sale) Change the compare at p…" at bounding box center [208, 129] width 216 height 16
click at [102, 121] on select "Change the compare at price to the current price (sale) Change the compare at p…" at bounding box center [208, 129] width 216 height 16
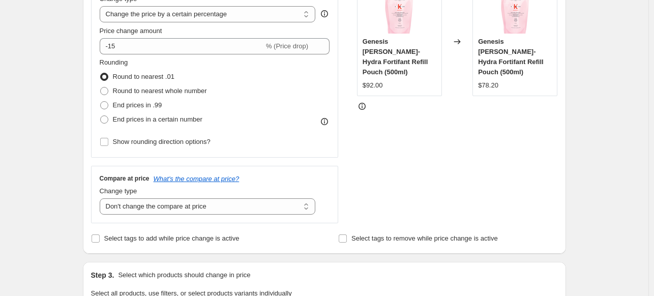
scroll to position [213, 0]
click at [250, 208] on select "Change the compare at price to the current price (sale) Change the compare at p…" at bounding box center [208, 206] width 216 height 16
select select "ep"
click at [102, 198] on select "Change the compare at price to the current price (sale) Change the compare at p…" at bounding box center [208, 206] width 216 height 16
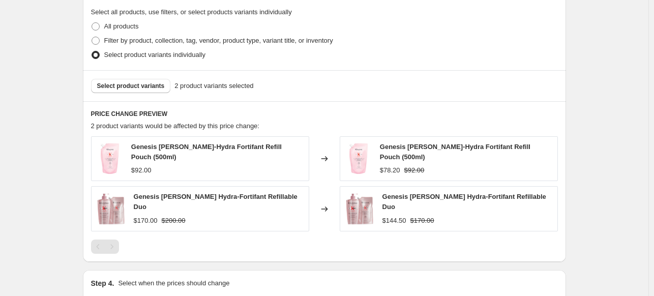
scroll to position [510, 0]
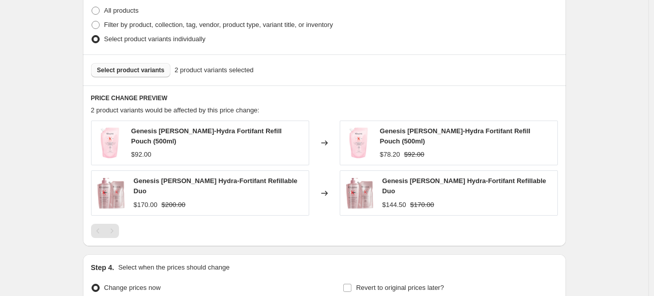
click at [151, 75] on button "Select product variants" at bounding box center [131, 70] width 80 height 14
click at [105, 23] on label "Filter by product, collection, tag, vendor, product type, variant title, or inv…" at bounding box center [212, 25] width 242 height 14
click at [92, 21] on input "Filter by product, collection, tag, vendor, product type, variant title, or inv…" at bounding box center [91, 21] width 1 height 1
radio input "true"
select select "vendor"
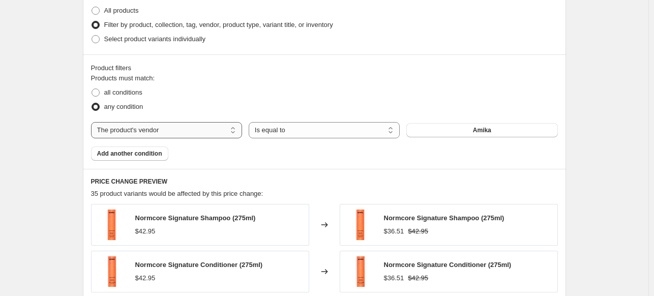
click at [198, 135] on select "The product The product's collection The product's tag The product's vendor The…" at bounding box center [166, 130] width 151 height 16
click at [358, 156] on div "Products must match: all conditions any condition The product The product's col…" at bounding box center [324, 116] width 467 height 87
click at [147, 158] on button "Add another condition" at bounding box center [129, 153] width 77 height 14
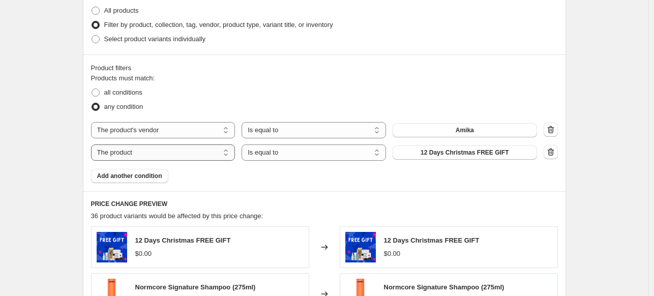
click at [179, 151] on select "The product The product's collection The product's tag The product's vendor The…" at bounding box center [163, 152] width 144 height 16
select select "vendor"
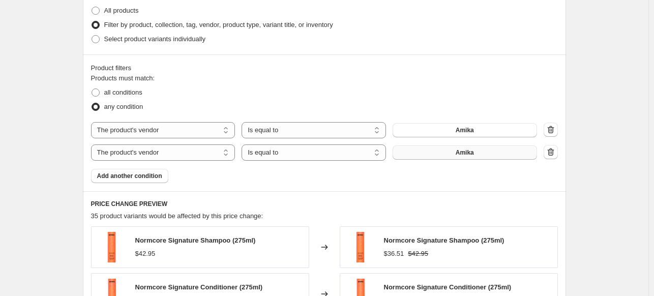
click at [471, 158] on button "Amika" at bounding box center [464, 152] width 144 height 14
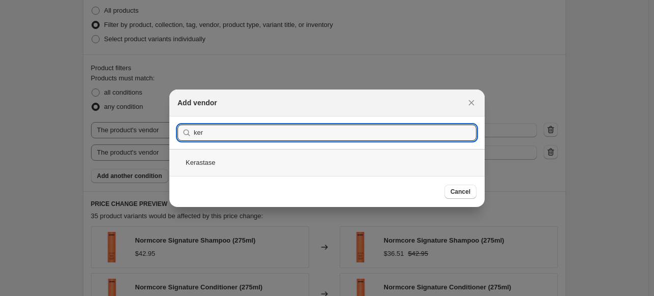
type input "ker"
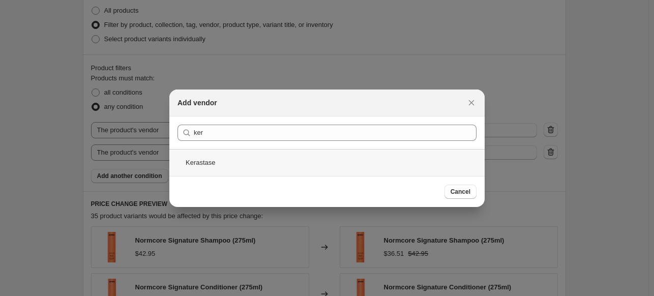
click at [355, 166] on div "Kerastase" at bounding box center [326, 162] width 315 height 27
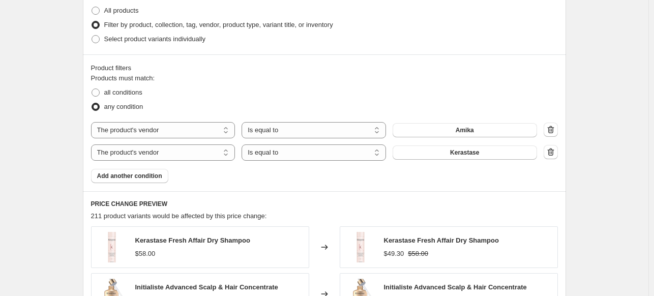
click at [158, 175] on span "Add another condition" at bounding box center [129, 176] width 65 height 8
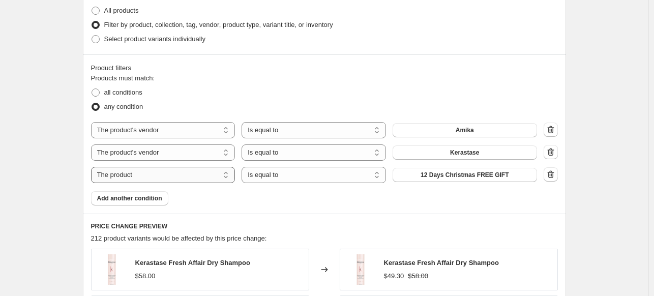
click at [210, 175] on select "The product The product's collection The product's tag The product's vendor The…" at bounding box center [163, 175] width 144 height 16
select select "vendor"
click at [432, 174] on button "Amika" at bounding box center [464, 175] width 144 height 14
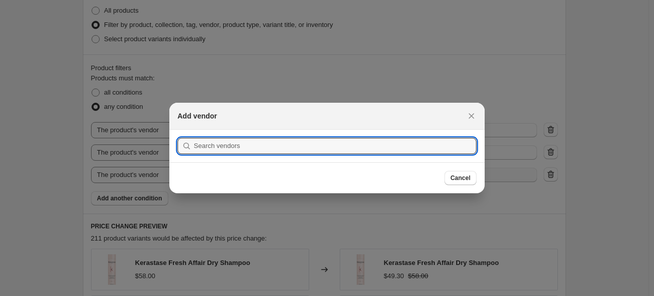
scroll to position [0, 0]
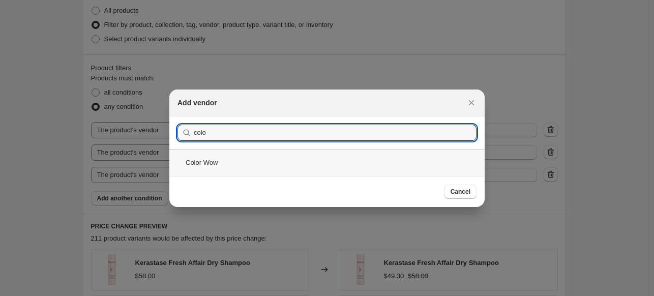
type input "colo"
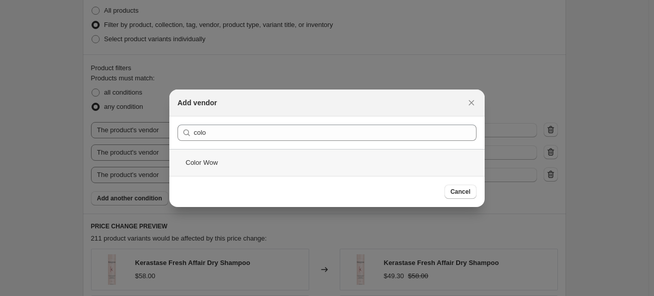
click at [229, 167] on div "Color Wow" at bounding box center [326, 162] width 315 height 27
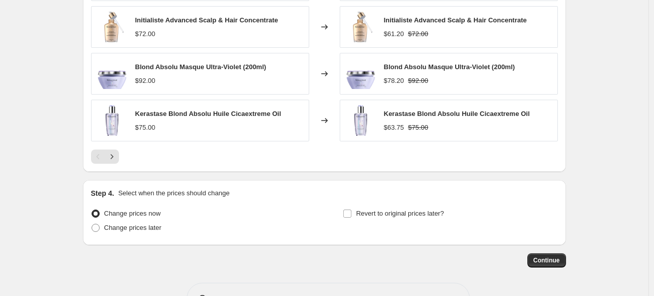
scroll to position [881, 0]
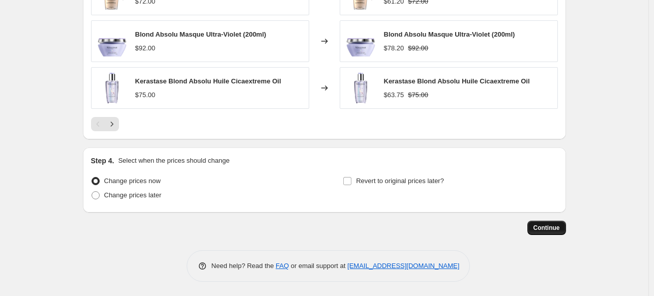
click at [552, 226] on span "Continue" at bounding box center [546, 228] width 26 height 8
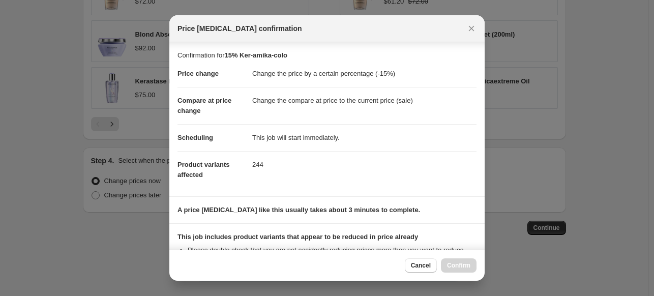
scroll to position [131, 0]
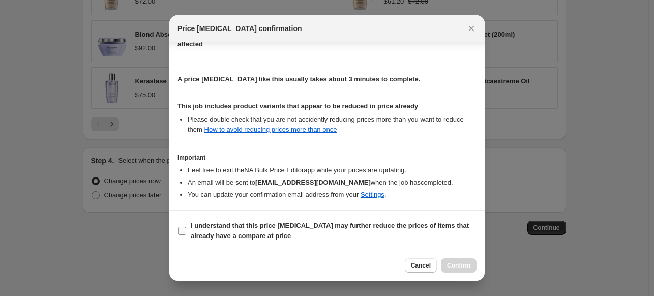
click at [340, 223] on b "I understand that this price change job may further reduce the prices of items …" at bounding box center [330, 231] width 278 height 18
click at [186, 227] on input "I understand that this price change job may further reduce the prices of items …" at bounding box center [182, 231] width 8 height 8
checkbox input "true"
click at [457, 263] on span "Confirm" at bounding box center [458, 265] width 23 height 8
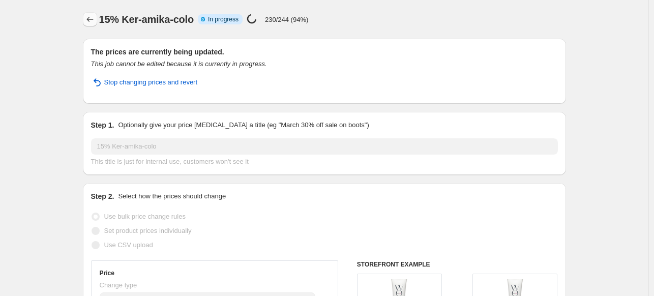
click at [85, 19] on button "Price change jobs" at bounding box center [90, 19] width 14 height 14
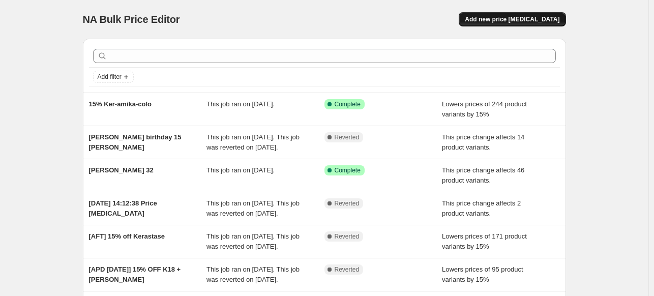
click at [513, 19] on span "Add new price [MEDICAL_DATA]" at bounding box center [511, 19] width 95 height 8
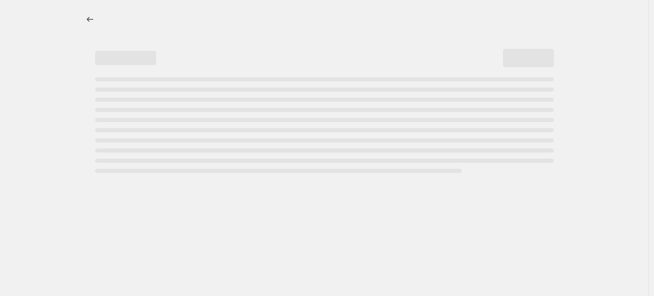
select select "percentage"
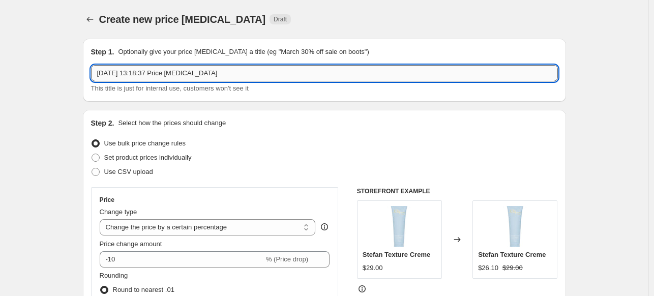
click at [142, 76] on input "1 Sept 2025, 13:18:37 Price change job" at bounding box center [324, 73] width 467 height 16
click at [105, 69] on input "Adjest kersetese duo price to price job" at bounding box center [324, 73] width 467 height 16
click at [112, 73] on input "Adjest kersetese duo price to price job" at bounding box center [324, 73] width 467 height 16
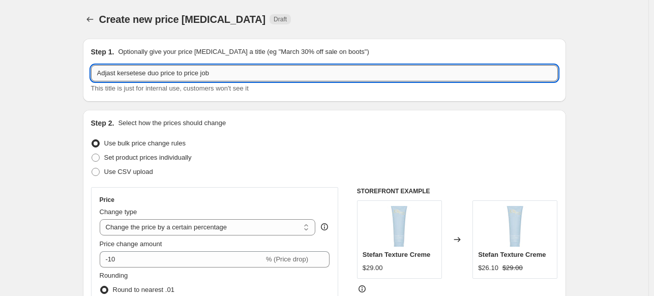
click at [128, 79] on input "Adjast kersetese duo price to price job" at bounding box center [324, 73] width 467 height 16
drag, startPoint x: 118, startPoint y: 73, endPoint x: 87, endPoint y: 75, distance: 31.1
click at [87, 75] on div "Step 1. Optionally give your price change job a title (eg "March 30% off sale o…" at bounding box center [324, 70] width 483 height 63
click at [102, 73] on input "kersetese duo price to price job" at bounding box center [324, 73] width 467 height 16
drag, startPoint x: 166, startPoint y: 73, endPoint x: 194, endPoint y: 73, distance: 28.0
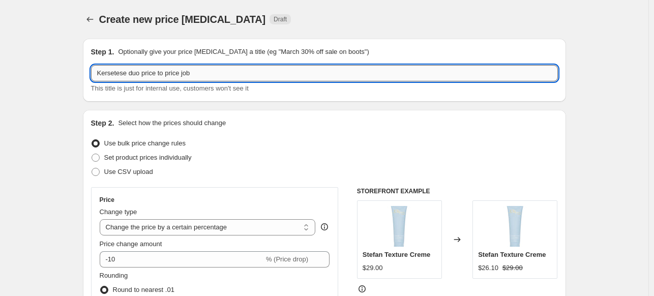
click at [194, 73] on input "Kersetese duo price to price job" at bounding box center [324, 73] width 467 height 16
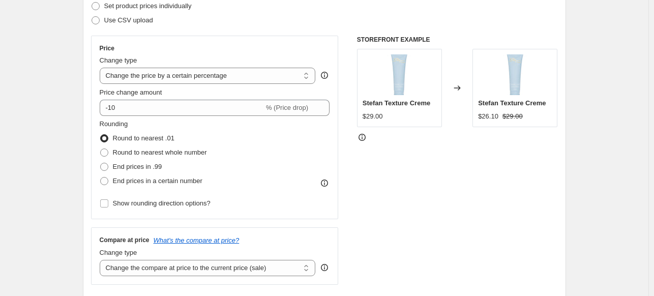
scroll to position [169, 0]
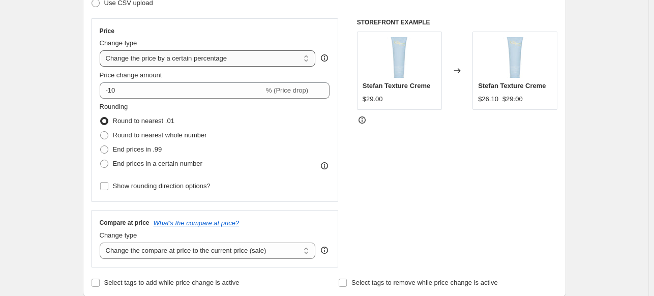
type input "Kersetese duo price re fix"
click at [230, 63] on select "Change the price to a certain amount Change the price by a certain amount Chang…" at bounding box center [208, 58] width 216 height 16
select select "pcap"
click at [102, 50] on select "Change the price to a certain amount Change the price by a certain amount Chang…" at bounding box center [208, 58] width 216 height 16
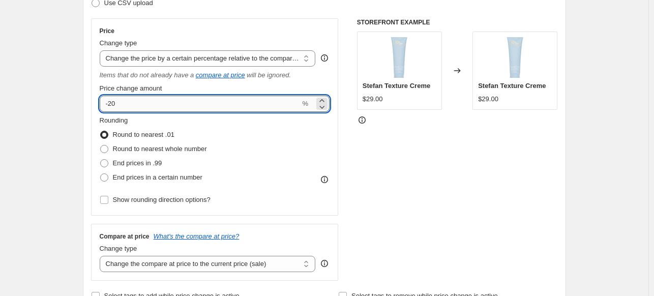
drag, startPoint x: 111, startPoint y: 107, endPoint x: 120, endPoint y: 107, distance: 8.7
click at [120, 107] on input "-20" at bounding box center [200, 104] width 201 height 16
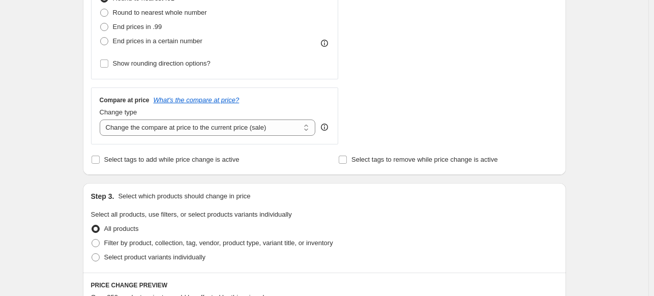
scroll to position [306, 0]
type input "-15"
click at [238, 128] on select "Change the compare at price to the current price (sale) Change the compare at p…" at bounding box center [208, 126] width 216 height 16
select select "no_change"
click at [102, 118] on select "Change the compare at price to the current price (sale) Change the compare at p…" at bounding box center [208, 126] width 216 height 16
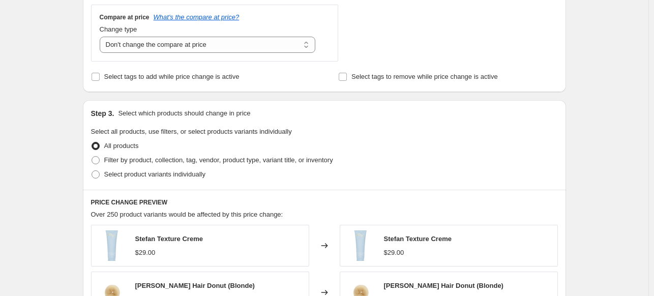
scroll to position [424, 0]
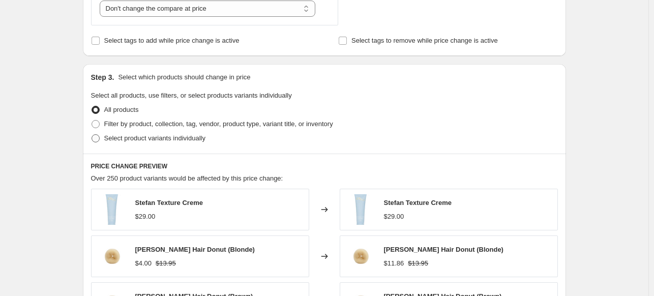
click at [168, 142] on span "Select product variants individually" at bounding box center [154, 138] width 101 height 8
click at [92, 135] on input "Select product variants individually" at bounding box center [91, 134] width 1 height 1
radio input "true"
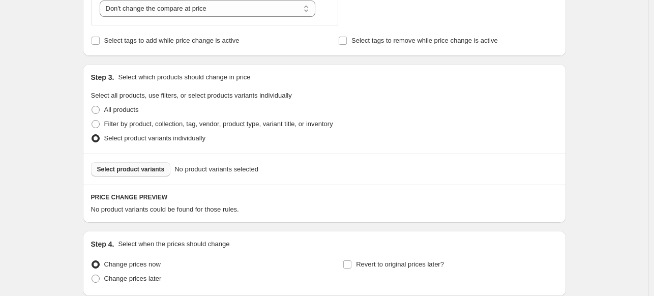
click at [160, 167] on span "Select product variants" at bounding box center [131, 169] width 68 height 8
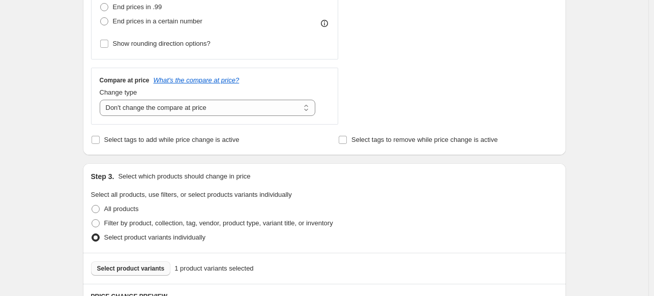
scroll to position [287, 0]
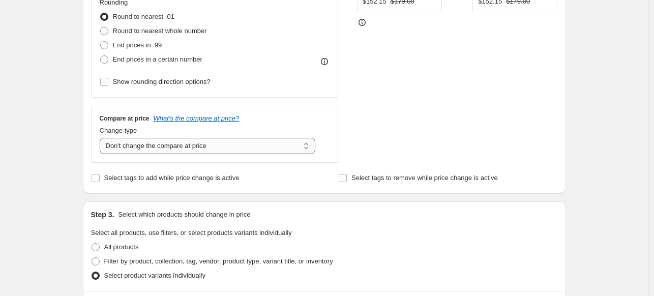
click at [133, 144] on select "Change the compare at price to the current price (sale) Change the compare at p…" at bounding box center [208, 146] width 216 height 16
select select "pp"
click at [102, 138] on select "Change the compare at price to the current price (sale) Change the compare at p…" at bounding box center [208, 146] width 216 height 16
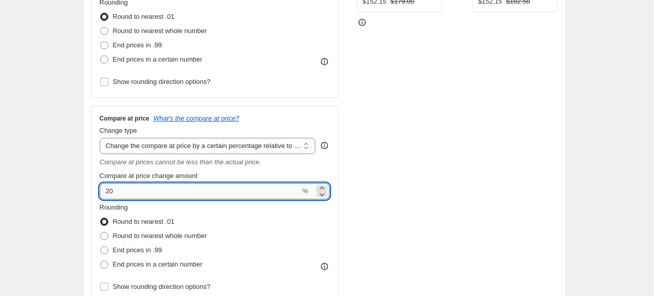
drag, startPoint x: 106, startPoint y: 190, endPoint x: 118, endPoint y: 192, distance: 12.8
click at [118, 192] on input "20" at bounding box center [200, 191] width 201 height 16
type input "15"
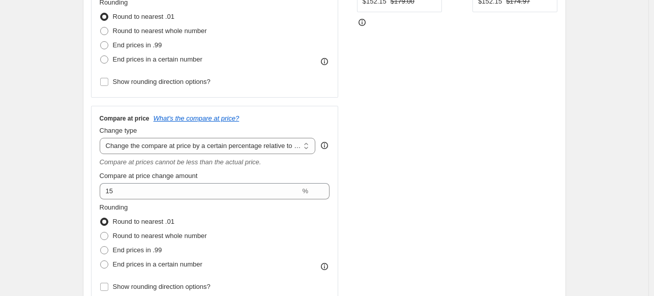
click at [82, 181] on div "Step 1. Optionally give your price change job a title (eg "March 30% off sale o…" at bounding box center [320, 204] width 491 height 921
click at [72, 194] on div "Create new price change job. This page is ready Create new price change job Dra…" at bounding box center [324, 219] width 648 height 1013
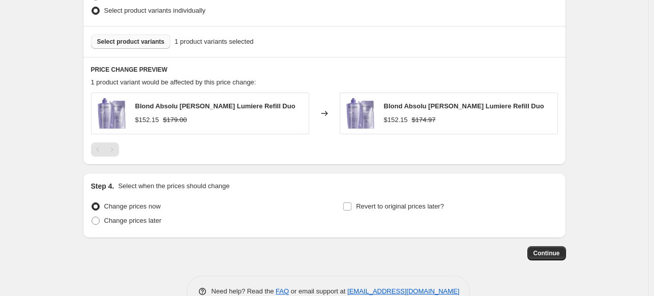
scroll to position [691, 0]
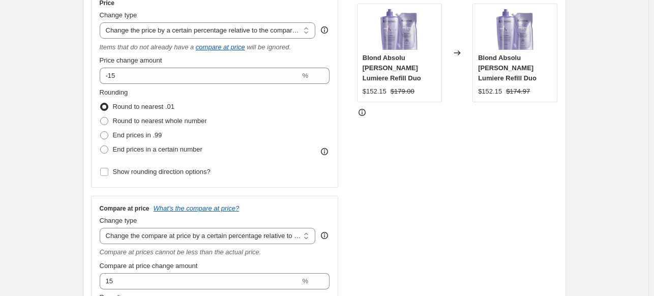
scroll to position [183, 0]
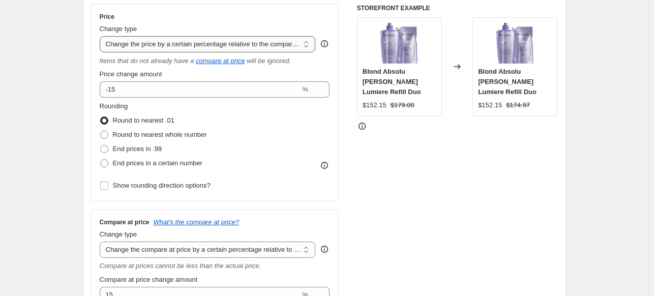
click at [159, 48] on select "Change the price to a certain amount Change the price by a certain amount Chang…" at bounding box center [208, 44] width 216 height 16
click at [102, 36] on select "Change the price to a certain amount Change the price by a certain amount Chang…" at bounding box center [208, 44] width 216 height 16
click at [382, 166] on div "STOREFRONT EXAMPLE Blond Absolu Bain Lumiere Refill Duo $152.15 $179.00 Changed…" at bounding box center [457, 205] width 201 height 402
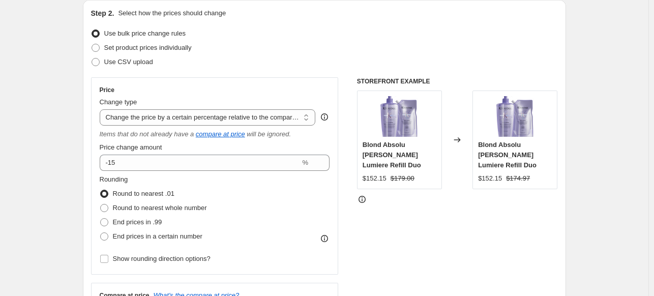
scroll to position [111, 0]
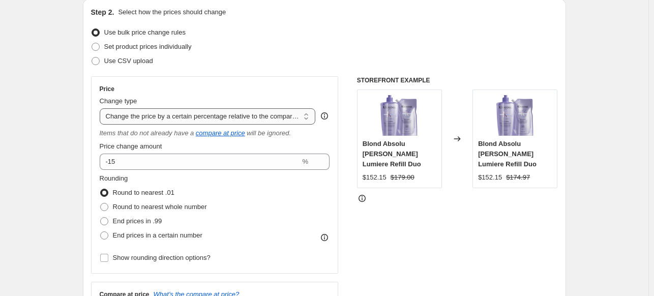
click at [285, 113] on select "Change the price to a certain amount Change the price by a certain amount Chang…" at bounding box center [208, 116] width 216 height 16
select select "no_change"
click at [102, 108] on select "Change the price to a certain amount Change the price by a certain amount Chang…" at bounding box center [208, 116] width 216 height 16
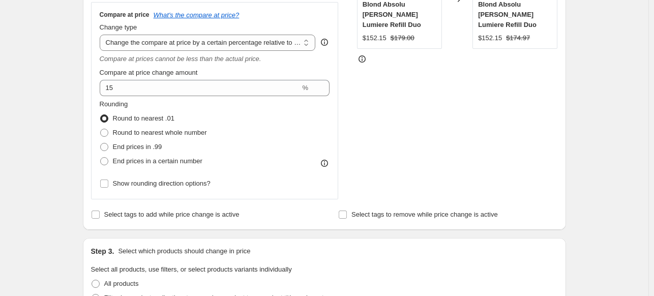
scroll to position [217, 0]
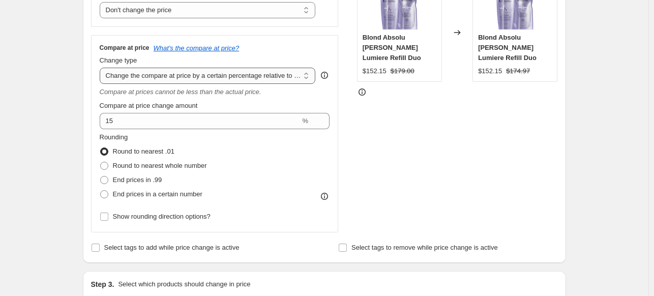
click at [207, 74] on select "Change the compare at price to the current price (sale) Change the compare at p…" at bounding box center [208, 76] width 216 height 16
select select "bp"
click at [102, 68] on select "Change the compare at price to the current price (sale) Change the compare at p…" at bounding box center [208, 76] width 216 height 16
type input "12.00"
click at [74, 180] on div "Create new price change job. This page is ready Create new price change job Dra…" at bounding box center [324, 219] width 507 height 873
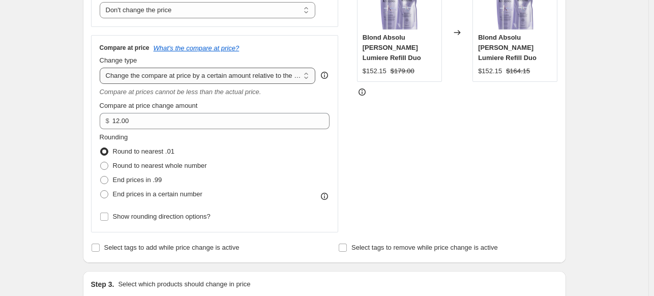
click at [192, 75] on select "Change the compare at price to the current price (sale) Change the compare at p…" at bounding box center [208, 76] width 216 height 16
select select "pp"
click at [102, 68] on select "Change the compare at price to the current price (sale) Change the compare at p…" at bounding box center [208, 76] width 216 height 16
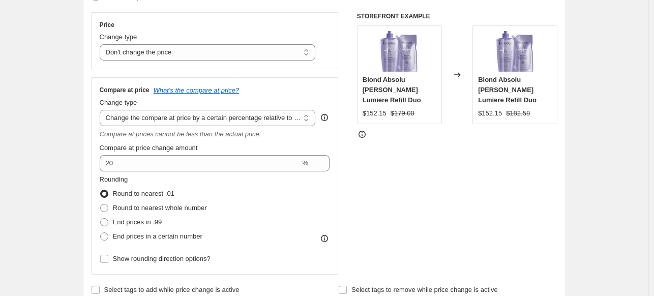
scroll to position [136, 0]
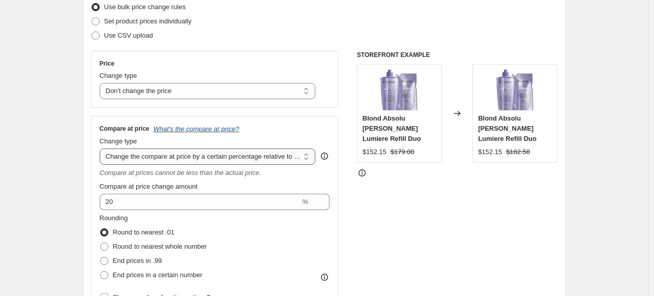
click at [257, 164] on select "Change the compare at price to the current price (sale) Change the compare at p…" at bounding box center [208, 156] width 216 height 16
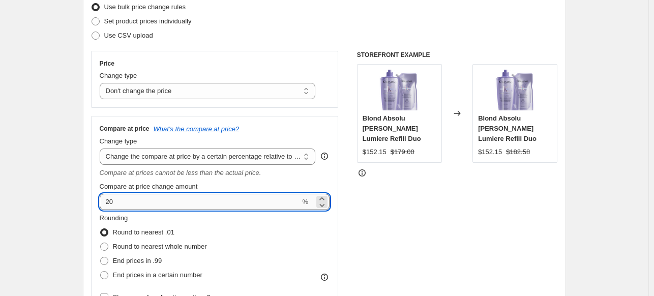
drag, startPoint x: 105, startPoint y: 205, endPoint x: 132, endPoint y: 201, distance: 27.7
click at [132, 201] on input "20" at bounding box center [200, 202] width 201 height 16
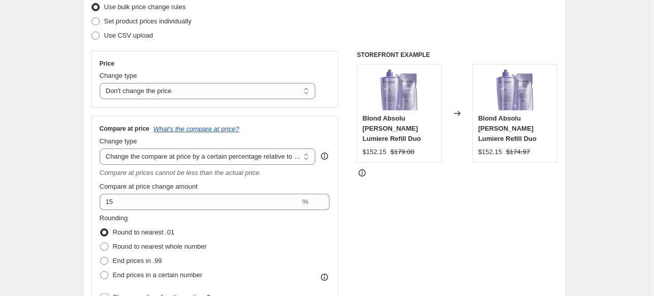
click at [67, 198] on div "Create new price change job. This page is ready Create new price change job Dra…" at bounding box center [324, 300] width 648 height 873
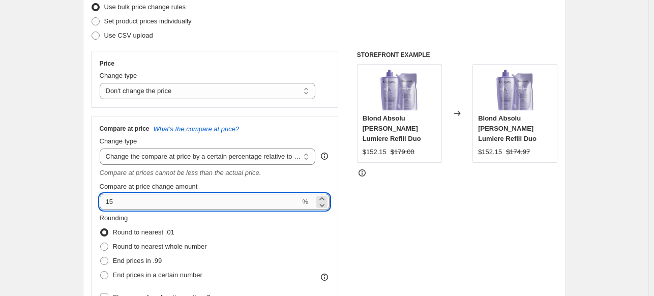
click at [106, 205] on input "15" at bounding box center [200, 202] width 201 height 16
type input "-15"
click at [58, 189] on div "Create new price change job. This page is ready Create new price change job Dra…" at bounding box center [324, 300] width 648 height 873
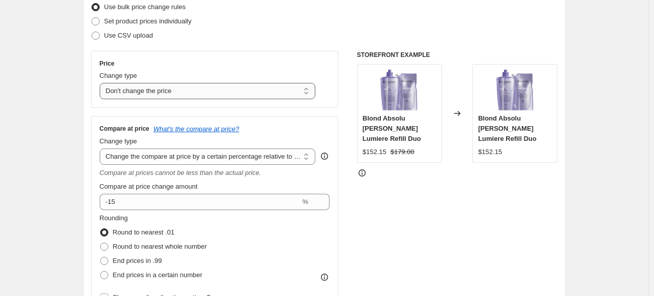
click at [211, 91] on select "Change the price to a certain amount Change the price by a certain amount Chang…" at bounding box center [208, 91] width 216 height 16
select select "ecap"
click at [102, 83] on select "Change the price to a certain amount Change the price by a certain amount Chang…" at bounding box center [208, 91] width 216 height 16
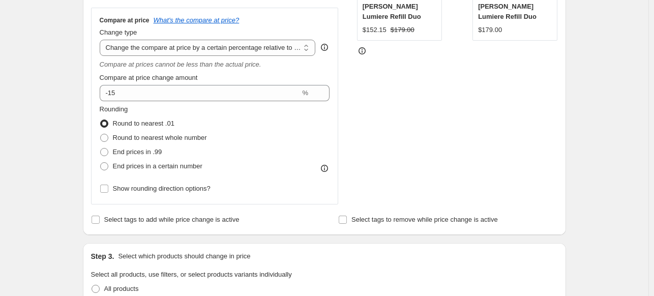
scroll to position [257, 0]
click at [127, 51] on select "Change the compare at price to the current price (sale) Change the compare at p…" at bounding box center [208, 49] width 216 height 16
click at [47, 65] on div "Create new price change job. This page is ready Create new price change job Dra…" at bounding box center [324, 186] width 648 height 887
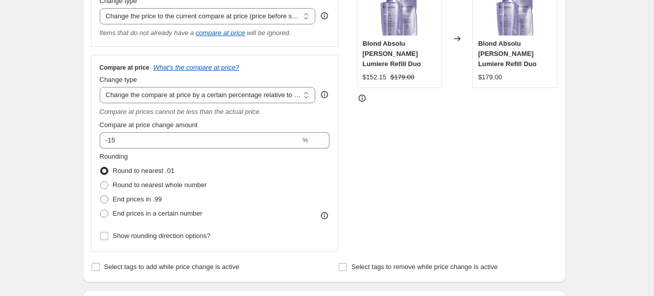
scroll to position [211, 0]
click at [135, 94] on select "Change the compare at price to the current price (sale) Change the compare at p…" at bounding box center [208, 94] width 216 height 16
click at [102, 87] on select "Change the compare at price to the current price (sale) Change the compare at p…" at bounding box center [208, 94] width 216 height 16
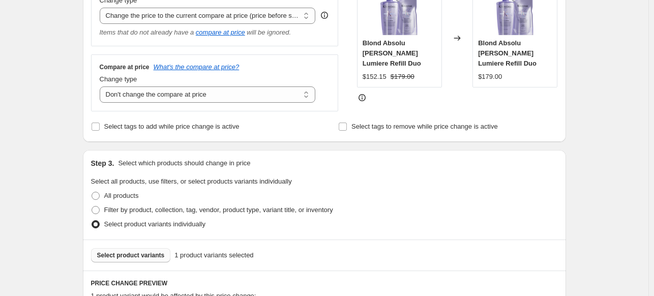
click at [193, 106] on div "Compare at price What's the compare at price? Change type Change the compare at…" at bounding box center [214, 82] width 247 height 57
click at [188, 100] on select "Change the compare at price to the current price (sale) Change the compare at p…" at bounding box center [208, 94] width 216 height 16
select select "pp"
click at [102, 87] on select "Change the compare at price to the current price (sale) Change the compare at p…" at bounding box center [208, 94] width 216 height 16
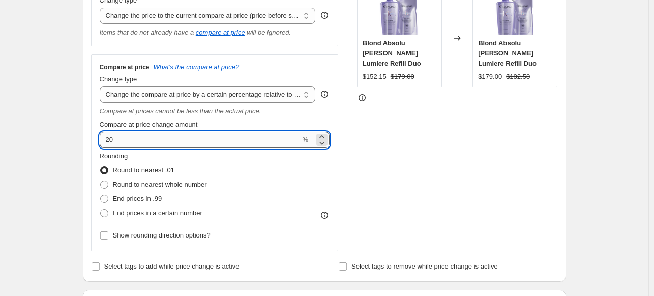
click at [114, 143] on input "20" at bounding box center [200, 140] width 201 height 16
drag, startPoint x: 109, startPoint y: 143, endPoint x: 120, endPoint y: 142, distance: 11.3
click at [120, 142] on input "20" at bounding box center [200, 140] width 201 height 16
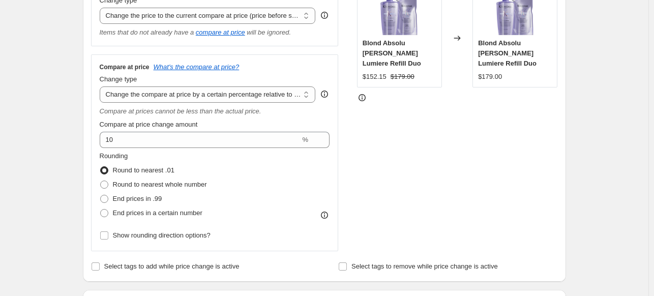
click at [61, 165] on div "Create new price change job. This page is ready Create new price change job Dra…" at bounding box center [324, 232] width 648 height 887
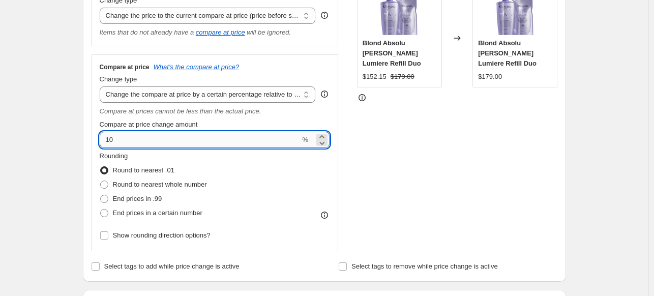
drag, startPoint x: 111, startPoint y: 142, endPoint x: 131, endPoint y: 143, distance: 19.3
click at [131, 143] on input "10" at bounding box center [200, 140] width 201 height 16
click at [88, 152] on div "Step 2. Select how the prices should change Use bulk price change rules Set pro…" at bounding box center [324, 89] width 483 height 383
click at [110, 140] on input "15" at bounding box center [200, 140] width 201 height 16
type input "-15"
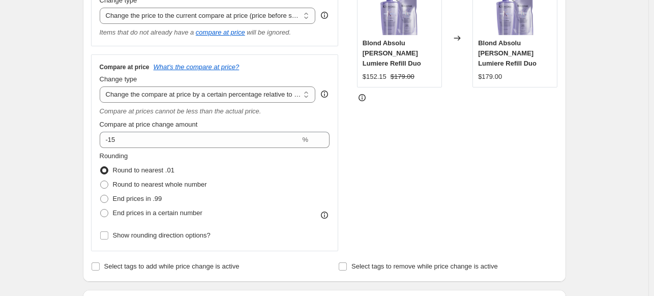
click at [82, 138] on div "Step 1. Optionally give your price change job a title (eg "March 30% off sale o…" at bounding box center [320, 216] width 491 height 794
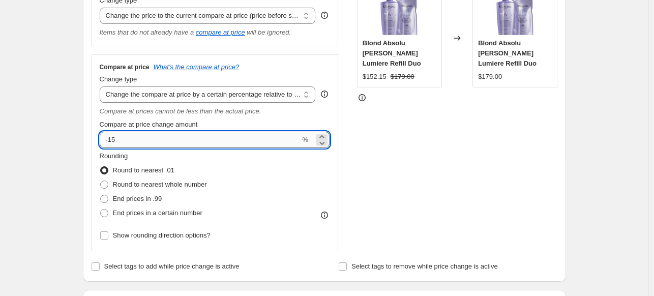
click at [116, 137] on input "-15" at bounding box center [200, 140] width 201 height 16
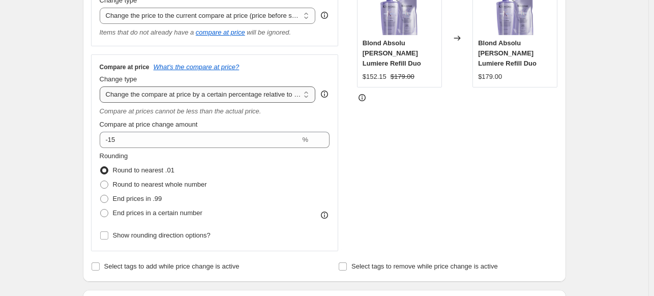
click at [170, 94] on select "Change the compare at price to the current price (sale) Change the compare at p…" at bounding box center [208, 94] width 216 height 16
select select "percentage"
click at [102, 87] on select "Change the compare at price to the current price (sale) Change the compare at p…" at bounding box center [208, 94] width 216 height 16
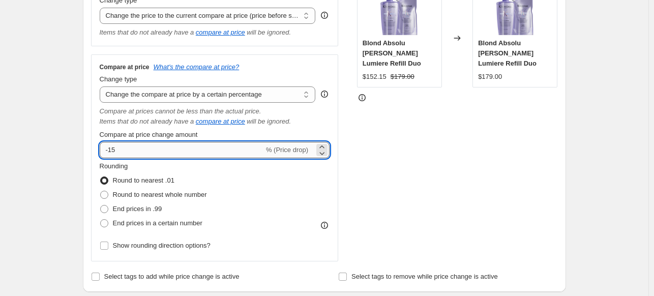
click at [136, 145] on input "-15" at bounding box center [182, 150] width 164 height 16
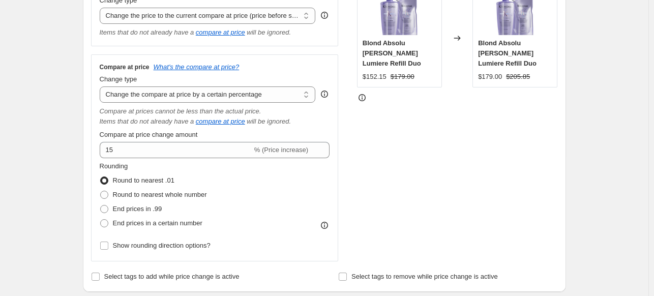
click at [43, 153] on div "Create new price change job. This page is ready Create new price change job Dra…" at bounding box center [324, 237] width 648 height 897
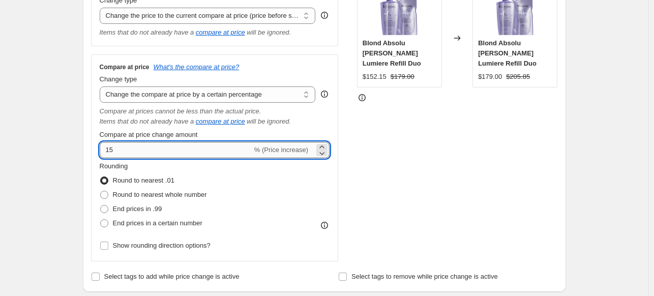
drag, startPoint x: 111, startPoint y: 150, endPoint x: 131, endPoint y: 152, distance: 20.4
click at [131, 152] on input "15" at bounding box center [176, 150] width 152 height 16
type input "10"
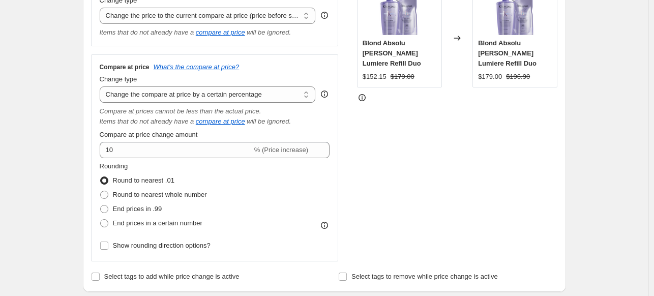
click at [59, 150] on div "Create new price change job. This page is ready Create new price change job Dra…" at bounding box center [324, 237] width 648 height 897
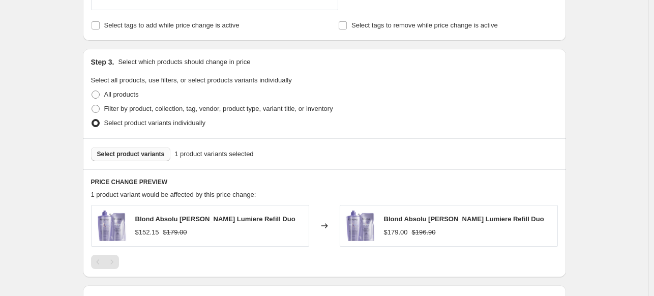
scroll to position [463, 0]
click at [120, 152] on span "Select product variants" at bounding box center [131, 153] width 68 height 8
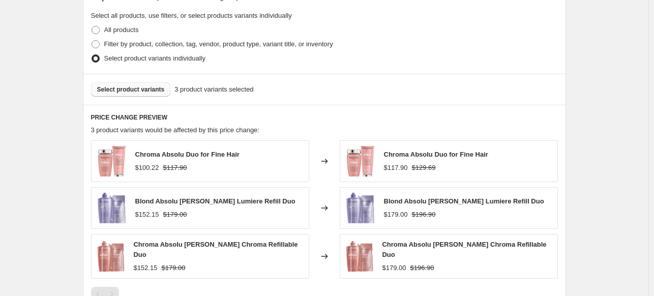
scroll to position [495, 0]
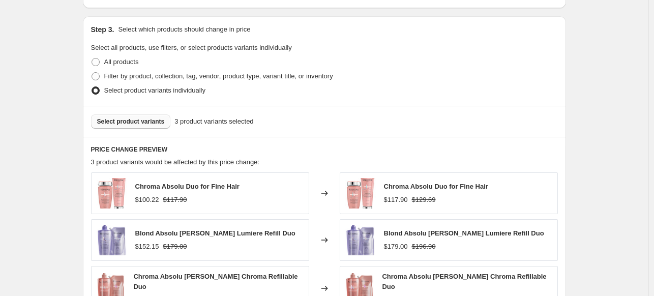
click at [146, 126] on span "Select product variants" at bounding box center [131, 121] width 68 height 8
click at [156, 128] on button "Select product variants" at bounding box center [131, 121] width 80 height 14
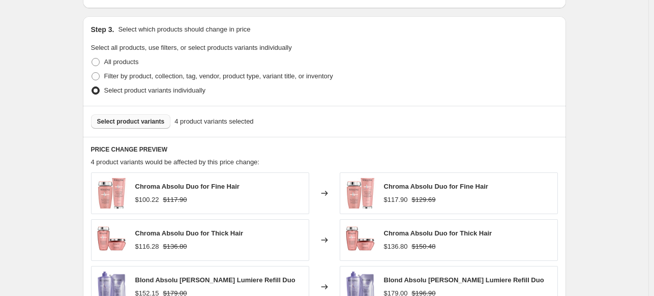
click at [138, 121] on span "Select product variants" at bounding box center [131, 121] width 68 height 8
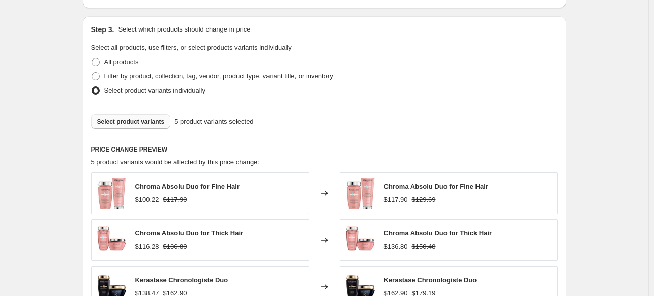
click at [125, 119] on span "Select product variants" at bounding box center [131, 121] width 68 height 8
click at [138, 122] on span "Select product variants" at bounding box center [131, 121] width 68 height 8
click at [136, 118] on span "Select product variants" at bounding box center [131, 121] width 68 height 8
click at [138, 121] on span "Select product variants" at bounding box center [131, 121] width 68 height 8
click at [134, 124] on span "Select product variants" at bounding box center [131, 121] width 68 height 8
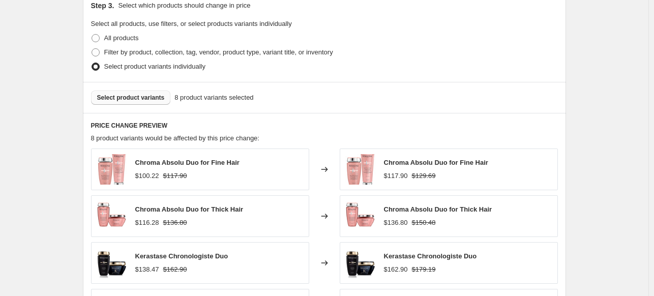
scroll to position [518, 0]
click at [131, 99] on span "Select product variants" at bounding box center [131, 98] width 68 height 8
click at [150, 102] on span "Select product variants" at bounding box center [131, 98] width 68 height 8
click at [137, 102] on button "Select product variants" at bounding box center [131, 98] width 80 height 14
click at [130, 103] on button "Select product variants" at bounding box center [131, 98] width 80 height 14
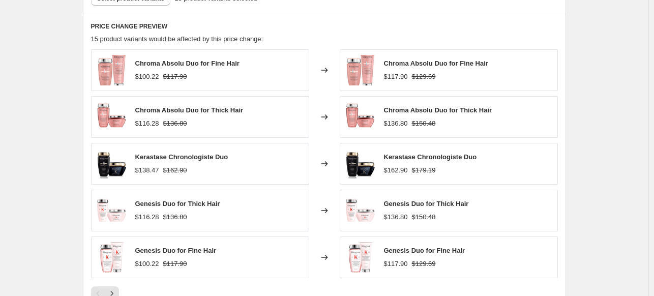
scroll to position [618, 0]
drag, startPoint x: 138, startPoint y: 64, endPoint x: 246, endPoint y: 54, distance: 108.2
click at [246, 54] on div "Chroma Absolu Duo for Fine Hair $100.22 $117.90" at bounding box center [200, 70] width 218 height 42
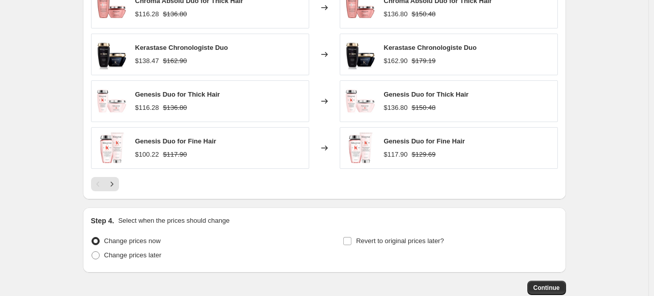
scroll to position [726, 0]
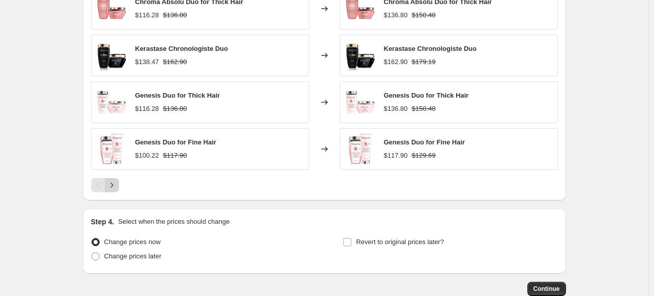
click at [117, 182] on icon "Next" at bounding box center [112, 185] width 10 height 10
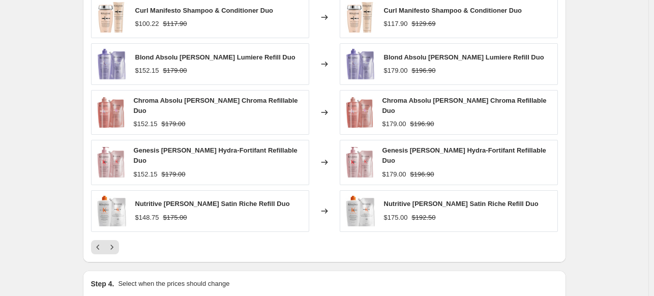
scroll to position [671, 0]
click at [117, 242] on icon "Next" at bounding box center [112, 247] width 10 height 10
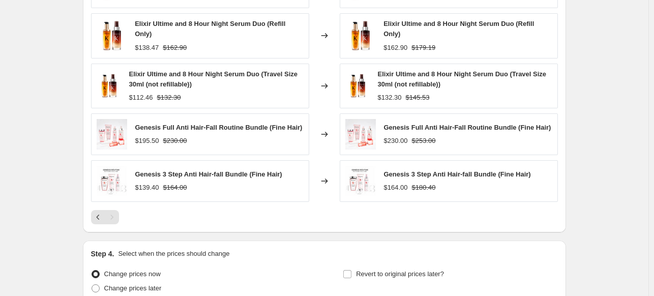
scroll to position [703, 0]
click at [97, 211] on button "Previous" at bounding box center [98, 217] width 14 height 14
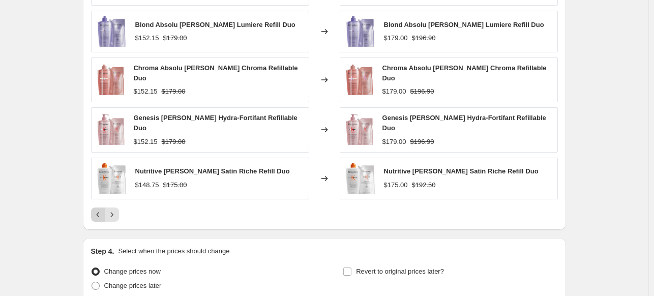
click at [97, 211] on icon "Previous" at bounding box center [98, 214] width 10 height 10
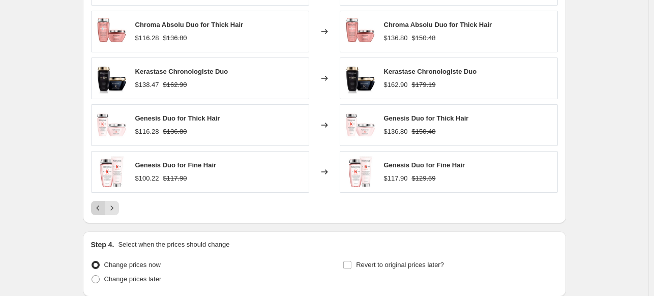
click at [97, 211] on div "Pagination" at bounding box center [98, 208] width 14 height 14
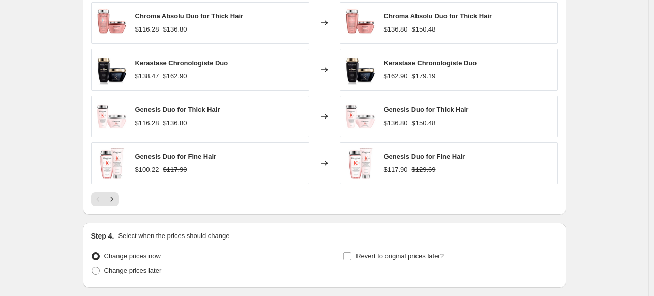
scroll to position [728, 0]
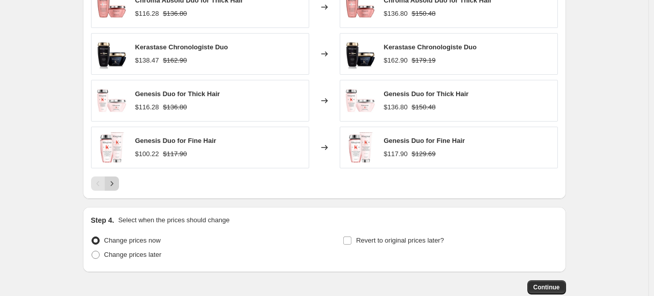
click at [113, 188] on button "Next" at bounding box center [112, 183] width 14 height 14
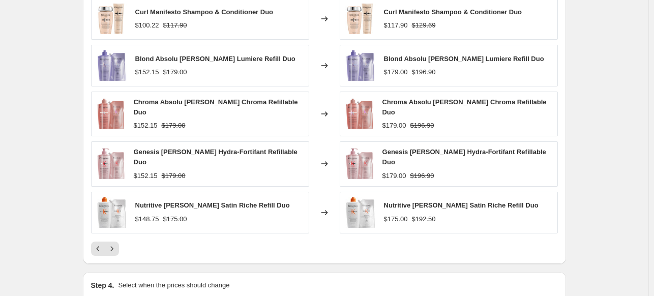
scroll to position [671, 0]
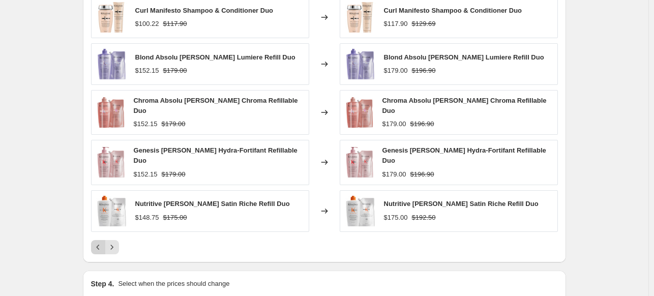
click at [101, 242] on icon "Previous" at bounding box center [98, 247] width 10 height 10
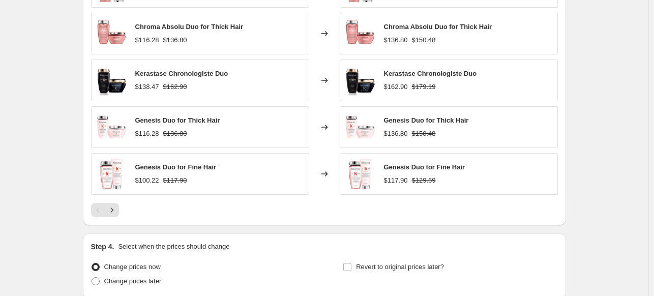
scroll to position [703, 0]
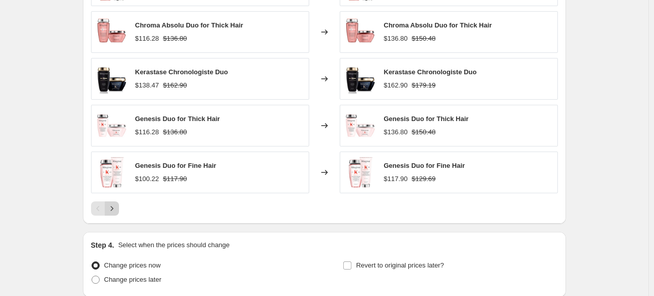
click at [117, 207] on icon "Next" at bounding box center [112, 208] width 10 height 10
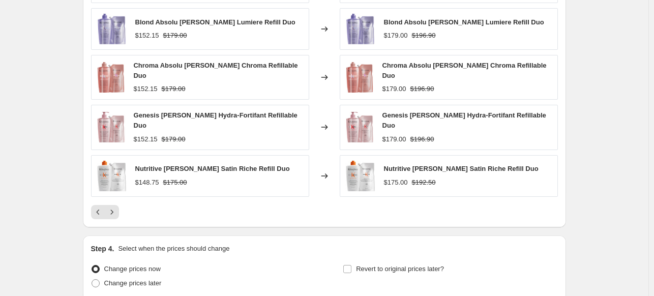
scroll to position [707, 0]
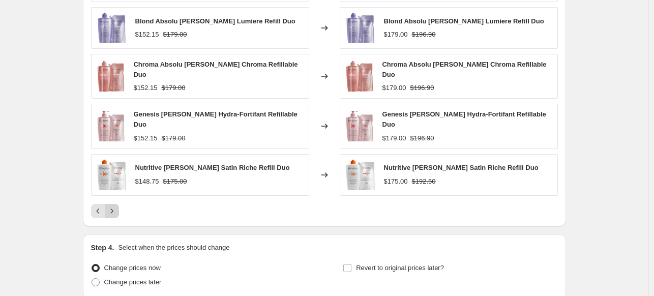
click at [114, 206] on icon "Next" at bounding box center [112, 211] width 10 height 10
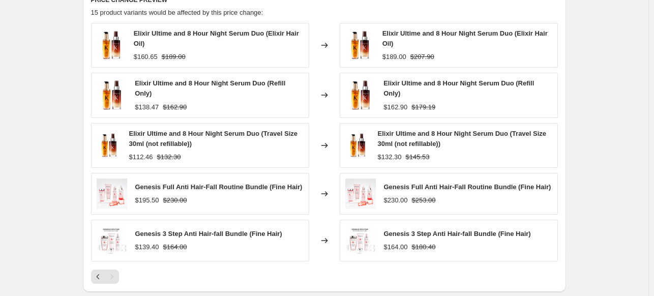
scroll to position [644, 0]
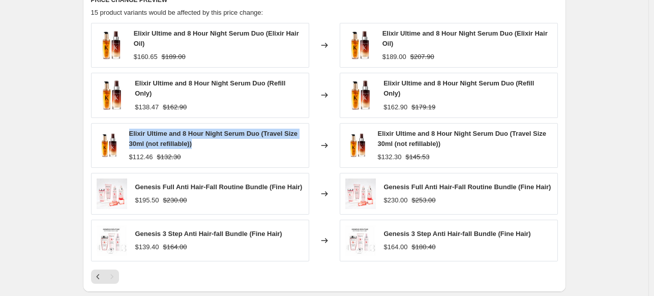
drag, startPoint x: 195, startPoint y: 144, endPoint x: 132, endPoint y: 131, distance: 64.4
click at [132, 131] on span "Elixir Ultime and 8 Hour Night Serum Duo (Travel Size 30ml (not refillable))" at bounding box center [213, 139] width 169 height 18
copy span "Elixir Ultime and 8 Hour Night Serum Duo (Travel Size 30ml (not refillable))"
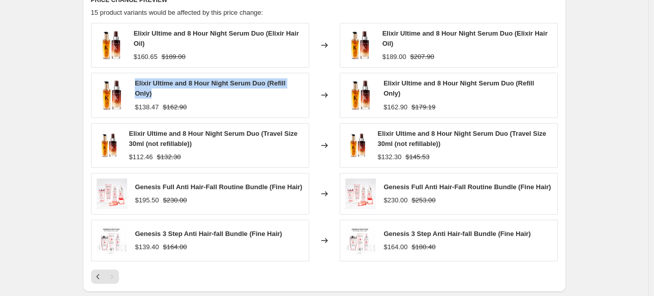
drag, startPoint x: 138, startPoint y: 83, endPoint x: 160, endPoint y: 95, distance: 24.6
click at [160, 95] on div "Elixir Ultime and 8 Hour Night Serum Duo (Refill Only)" at bounding box center [219, 88] width 168 height 20
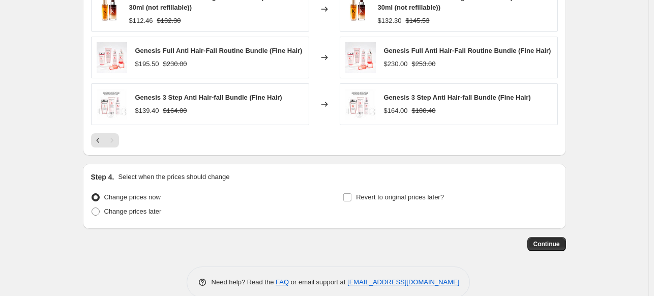
scroll to position [783, 0]
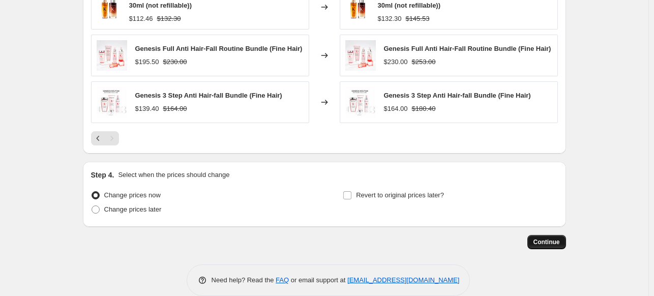
click at [537, 236] on button "Continue" at bounding box center [546, 242] width 39 height 14
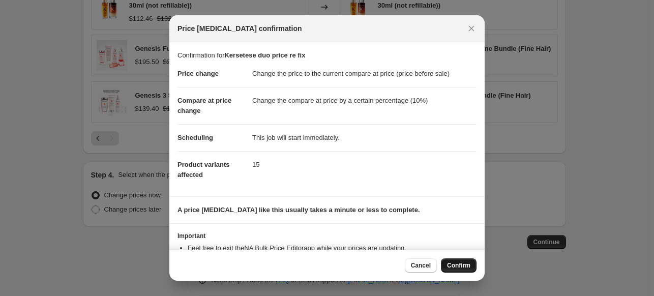
click at [456, 266] on span "Confirm" at bounding box center [458, 265] width 23 height 8
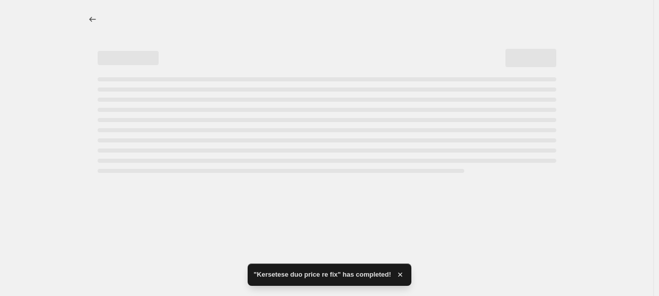
select select "ecap"
select select "percentage"
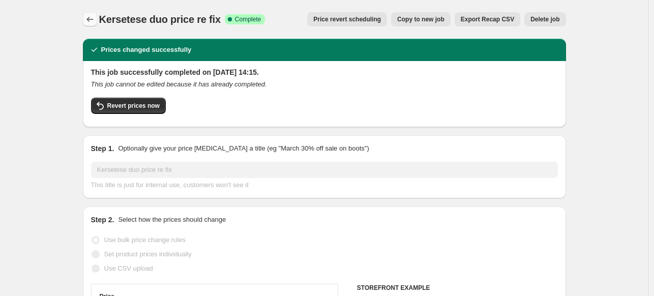
click at [89, 12] on button "Price change jobs" at bounding box center [90, 19] width 14 height 14
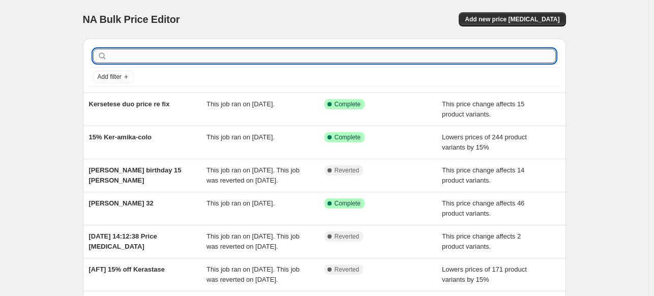
click at [161, 55] on input "text" at bounding box center [332, 56] width 446 height 14
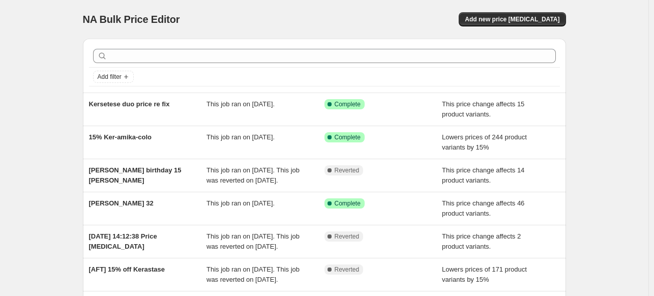
drag, startPoint x: 138, startPoint y: 108, endPoint x: 61, endPoint y: 103, distance: 76.9
click at [61, 103] on div "NA Bulk Price Editor. This page is ready NA Bulk Price Editor Add new price cha…" at bounding box center [324, 261] width 648 height 523
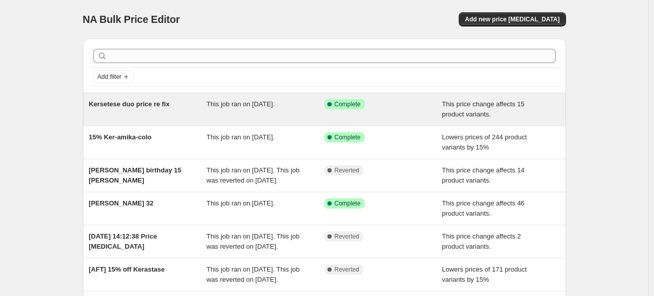
click at [108, 110] on div "Kersetese duo price re fix" at bounding box center [148, 109] width 118 height 20
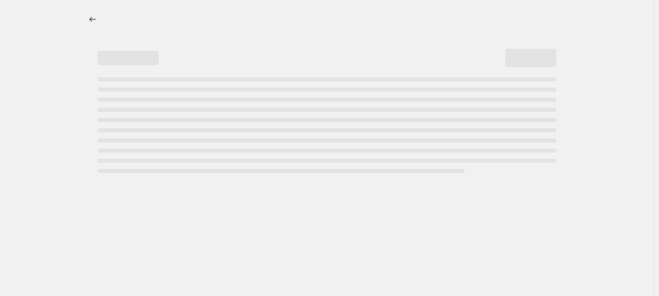
select select "ecap"
select select "percentage"
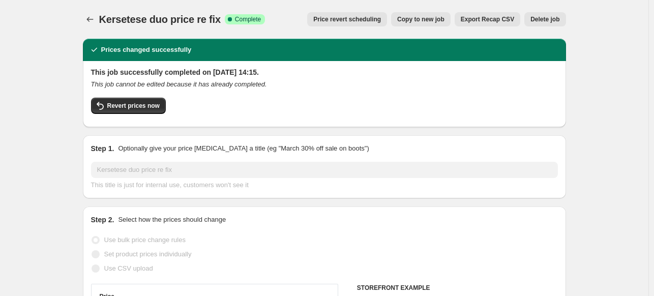
click at [420, 20] on span "Copy to new job" at bounding box center [420, 19] width 47 height 8
select select "ecap"
select select "percentage"
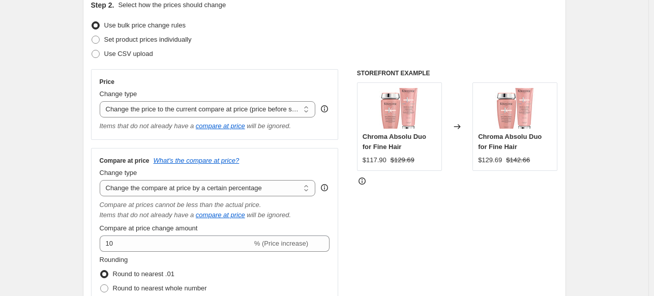
scroll to position [119, 0]
click at [155, 111] on select "Change the price to a certain amount Change the price by a certain amount Chang…" at bounding box center [208, 108] width 216 height 16
click at [138, 113] on select "Change the price to a certain amount Change the price by a certain amount Chang…" at bounding box center [208, 108] width 216 height 16
select select "percentage"
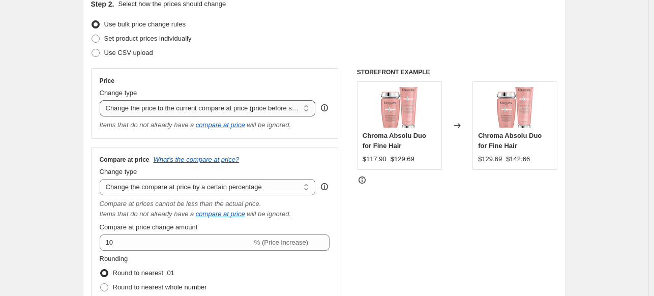
click at [102, 100] on select "Change the price to a certain amount Change the price by a certain amount Chang…" at bounding box center [208, 108] width 216 height 16
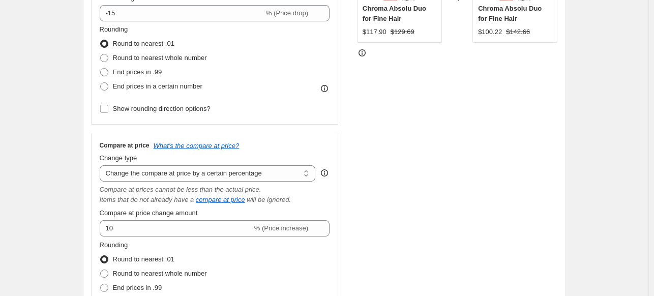
scroll to position [247, 0]
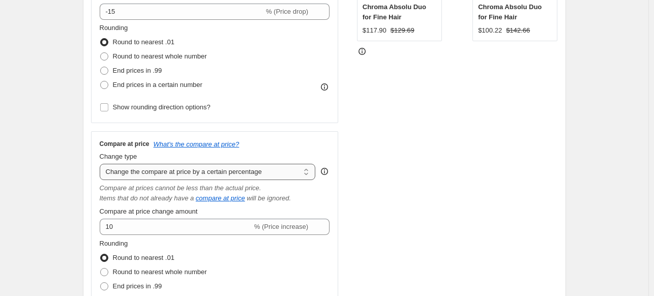
click at [213, 175] on select "Change the compare at price to the current price (sale) Change the compare at p…" at bounding box center [208, 172] width 216 height 16
select select "no_change"
click at [102, 164] on select "Change the compare at price to the current price (sale) Change the compare at p…" at bounding box center [208, 172] width 216 height 16
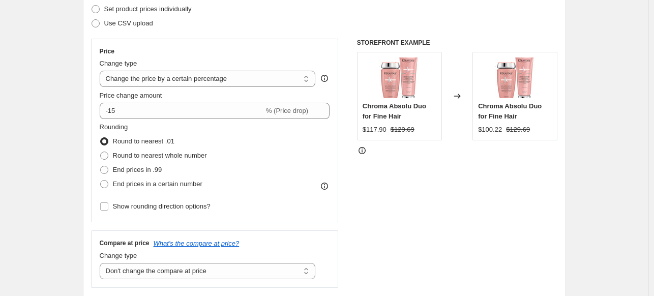
scroll to position [148, 0]
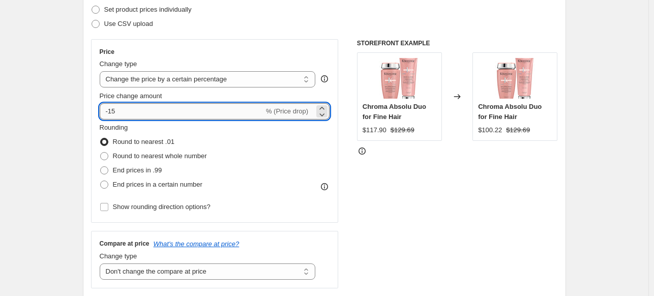
click at [115, 113] on input "-15" at bounding box center [182, 111] width 164 height 16
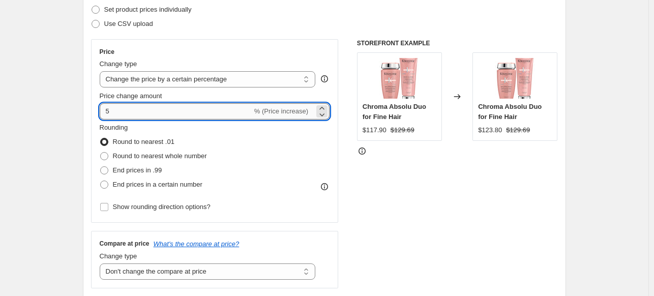
click at [108, 114] on input "5" at bounding box center [176, 111] width 152 height 16
type input "-5"
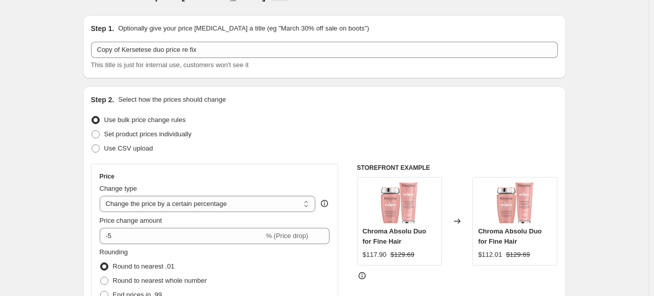
scroll to position [22, 0]
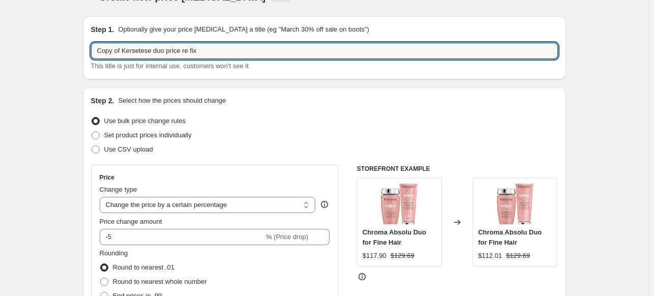
drag, startPoint x: 126, startPoint y: 50, endPoint x: 84, endPoint y: 50, distance: 41.2
click at [188, 46] on input "Kersetese duo price re fix" at bounding box center [324, 51] width 467 height 16
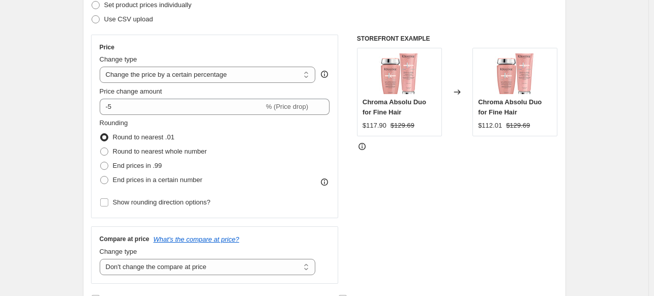
scroll to position [135, 0]
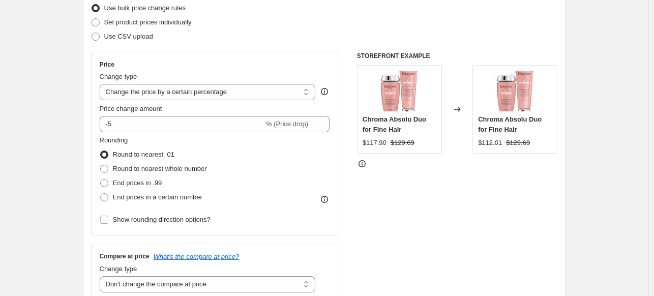
type input "Kersetese duo price re fix aligning to 15%"
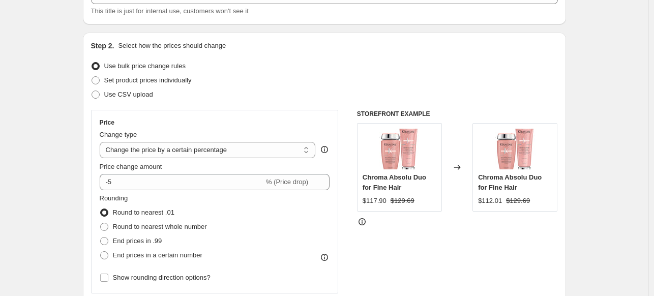
scroll to position [75, 0]
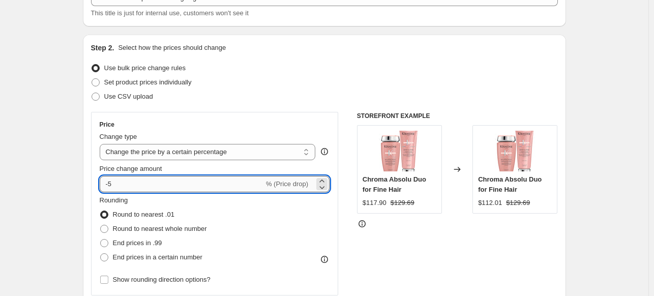
click at [117, 183] on input "-5" at bounding box center [182, 184] width 164 height 16
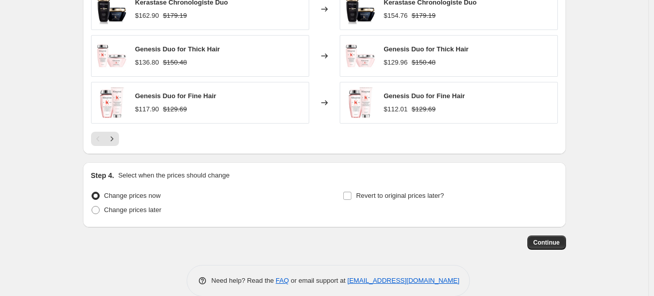
scroll to position [750, 0]
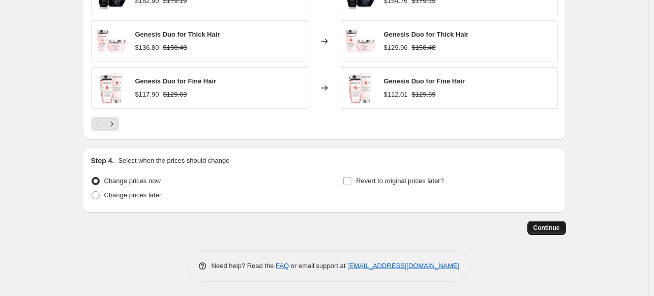
click at [554, 228] on span "Continue" at bounding box center [546, 228] width 26 height 8
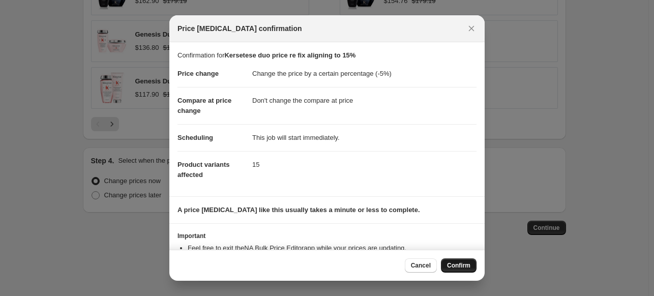
click at [459, 262] on span "Confirm" at bounding box center [458, 265] width 23 height 8
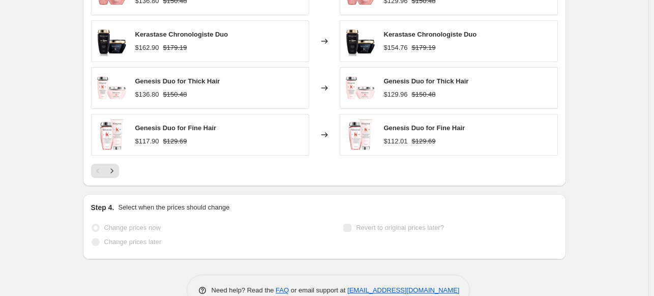
scroll to position [777, 0]
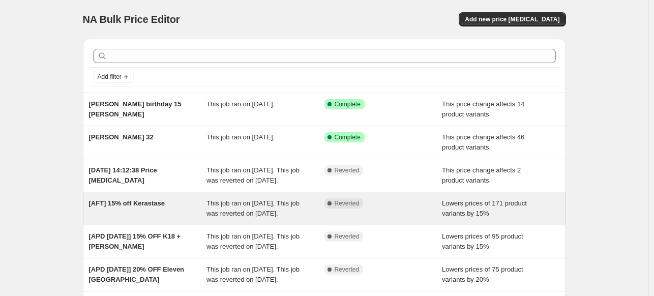
click at [139, 207] on span "[AFT] 15% off Kerastase" at bounding box center [127, 203] width 76 height 8
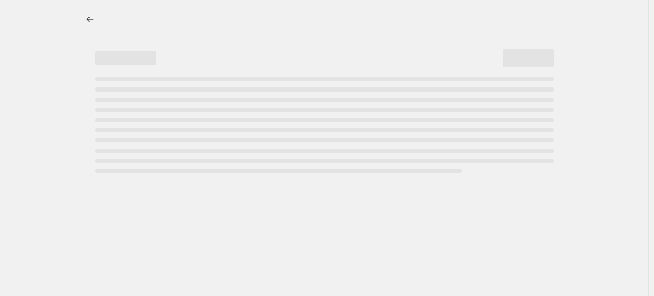
select select "percentage"
select select "vendor"
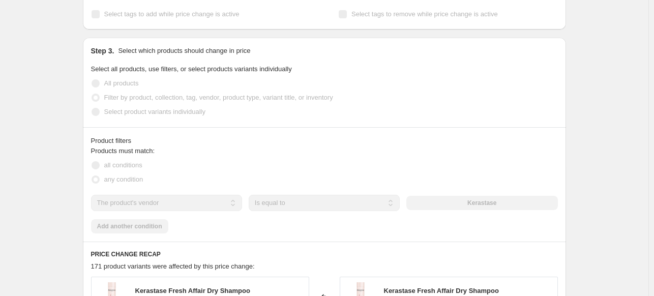
scroll to position [505, 0]
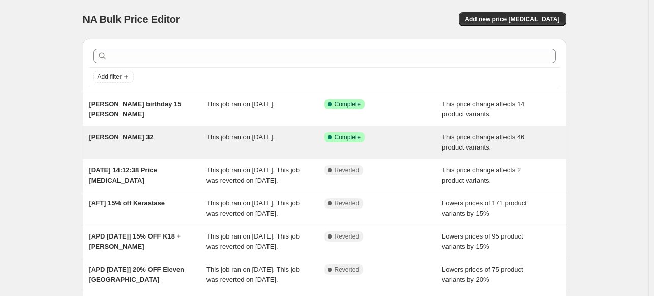
click at [130, 140] on div "[PERSON_NAME] 32" at bounding box center [148, 142] width 118 height 20
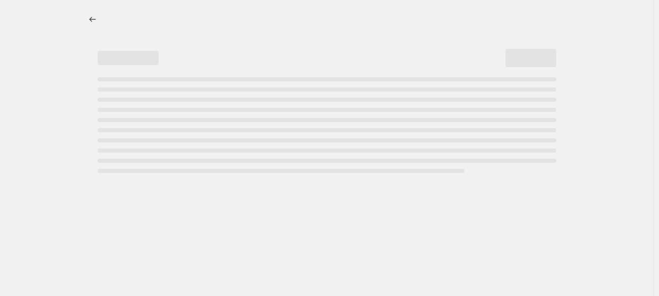
select select "pcap"
select select "no_change"
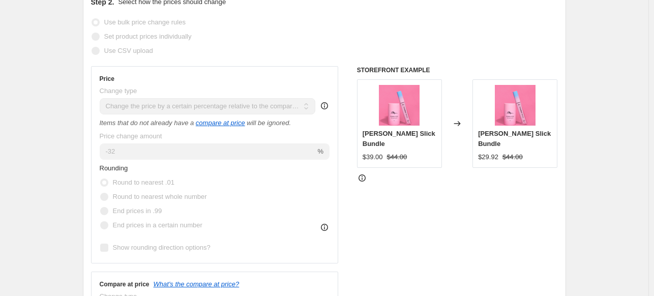
scroll to position [223, 0]
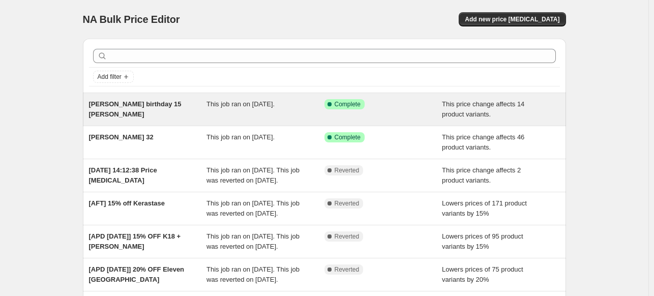
click at [119, 120] on div "Stefan birthday 15 karestine buddle This job ran on 29 August 2025. Success Com…" at bounding box center [324, 109] width 483 height 33
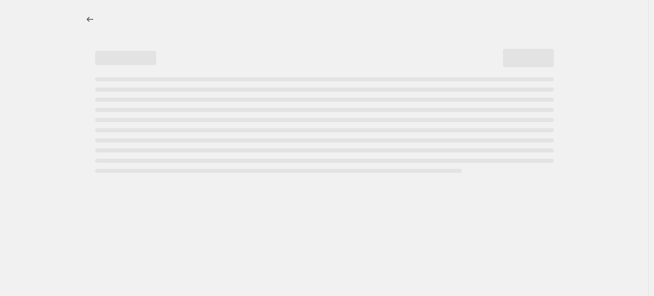
select select "pcap"
select select "no_change"
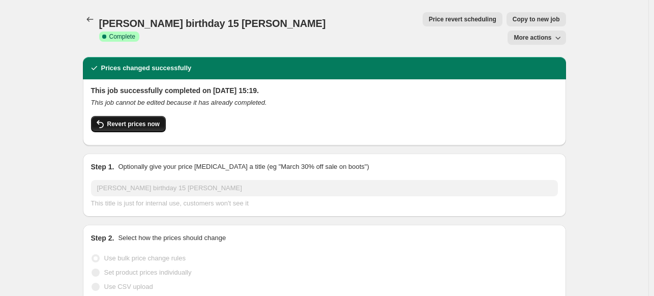
click at [142, 120] on span "Revert prices now" at bounding box center [133, 124] width 52 height 8
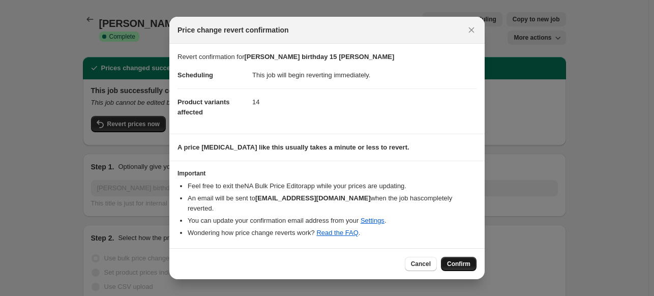
click at [445, 258] on button "Confirm" at bounding box center [459, 264] width 36 height 14
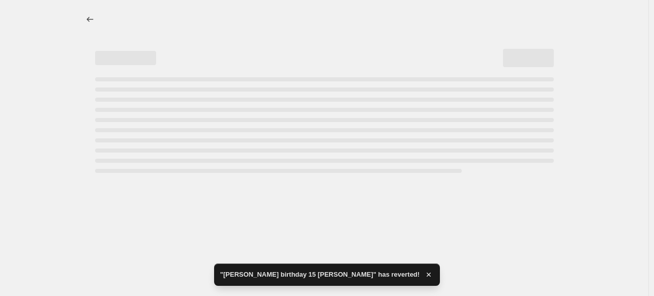
select select "pcap"
select select "no_change"
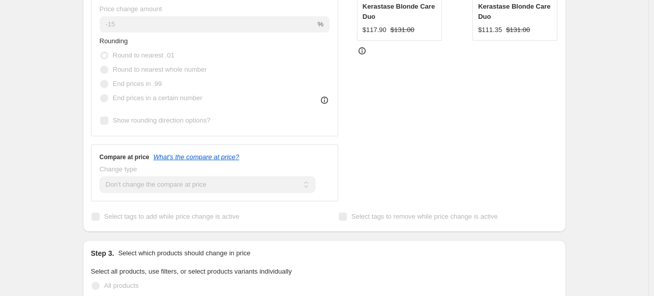
scroll to position [343, 0]
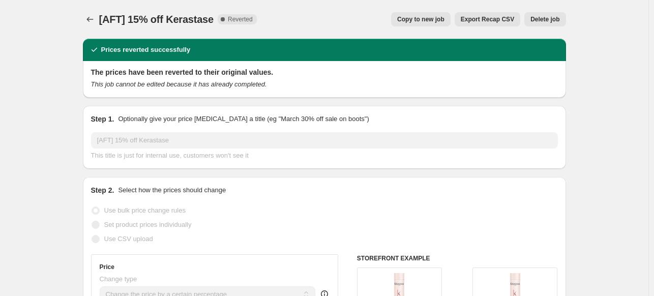
select select "percentage"
select select "vendor"
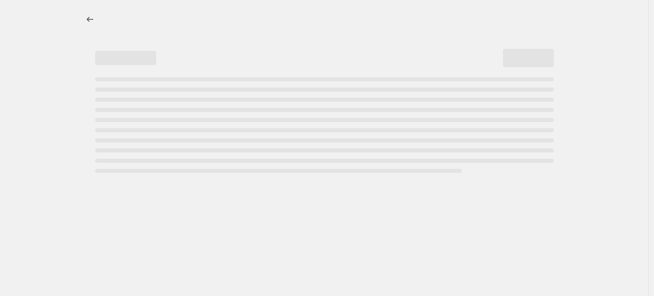
select select "percentage"
select select "no_change"
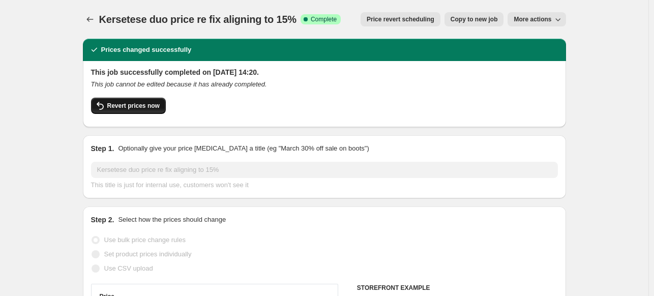
click at [129, 107] on span "Revert prices now" at bounding box center [133, 106] width 52 height 8
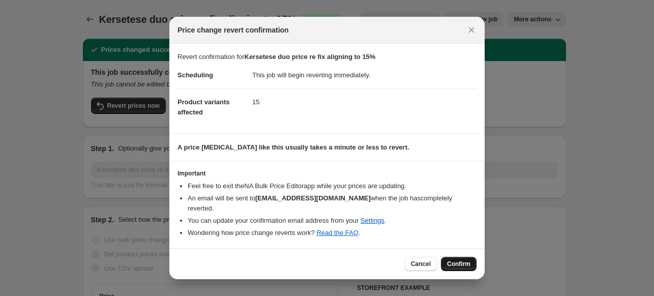
click at [454, 260] on span "Confirm" at bounding box center [458, 264] width 23 height 8
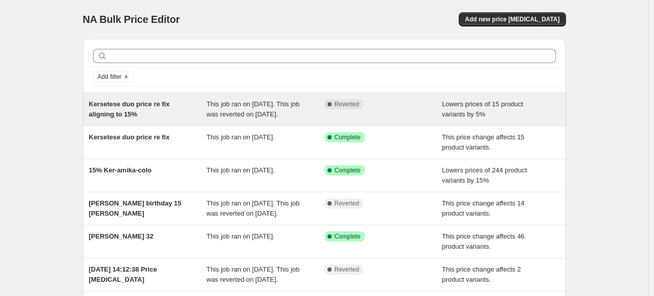
click at [298, 118] on div "This job ran on [DATE]. This job was reverted on [DATE]." at bounding box center [265, 109] width 118 height 20
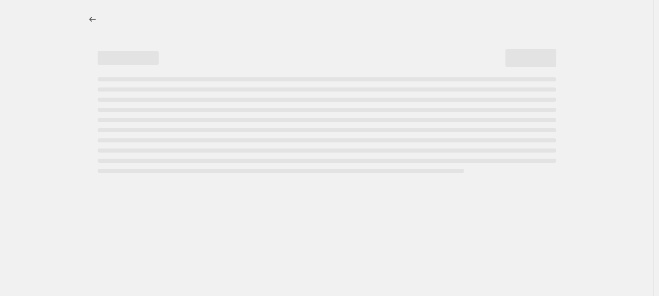
select select "percentage"
select select "no_change"
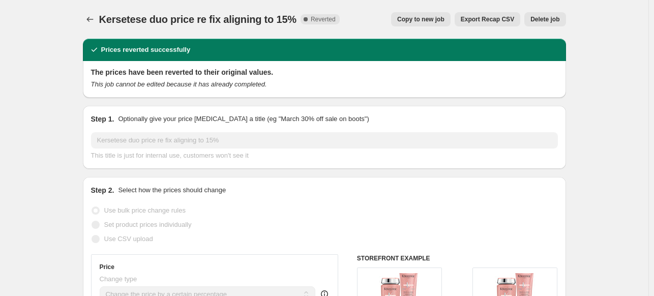
click at [437, 23] on span "Copy to new job" at bounding box center [420, 19] width 47 height 8
select select "percentage"
select select "no_change"
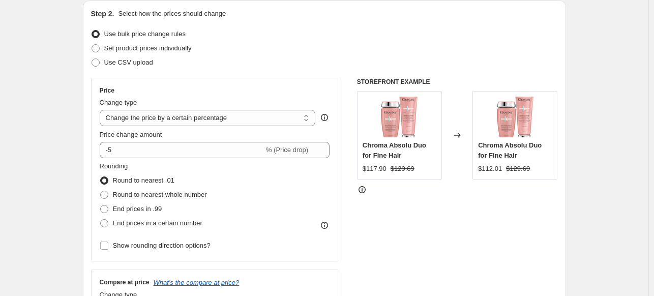
scroll to position [112, 0]
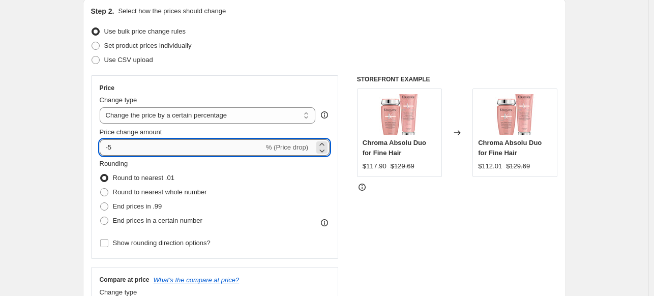
click at [190, 148] on input "-5" at bounding box center [182, 147] width 164 height 16
drag, startPoint x: 190, startPoint y: 148, endPoint x: 110, endPoint y: 148, distance: 80.3
click at [110, 148] on input "-5" at bounding box center [182, 147] width 164 height 16
type input "-6"
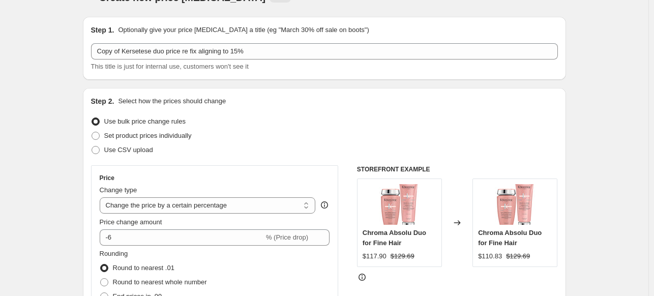
scroll to position [20, 0]
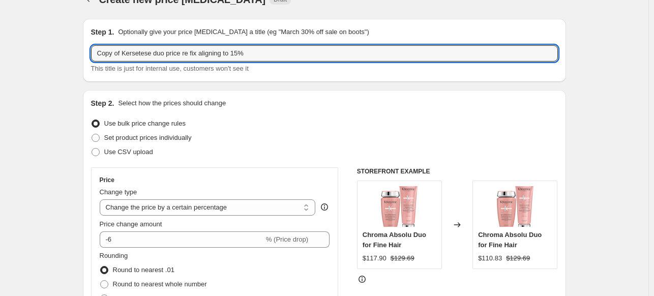
drag, startPoint x: 124, startPoint y: 53, endPoint x: 91, endPoint y: 50, distance: 33.2
click at [91, 50] on div "Step 1. Optionally give your price [MEDICAL_DATA] a title (eg "March 30% off sa…" at bounding box center [324, 50] width 483 height 63
click at [223, 54] on input "Kersetese duo price re fix aligning to 15%" at bounding box center [324, 53] width 467 height 16
click at [166, 52] on input "Kersetese duo price re fix aligning to 15%" at bounding box center [324, 53] width 467 height 16
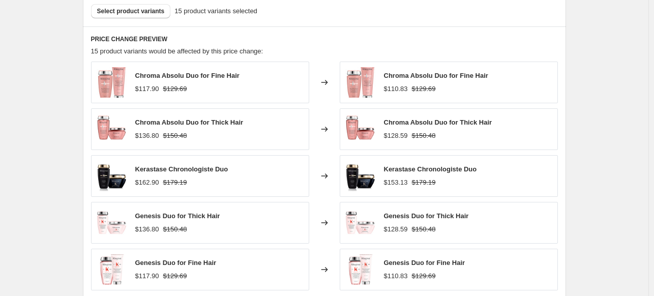
scroll to position [570, 0]
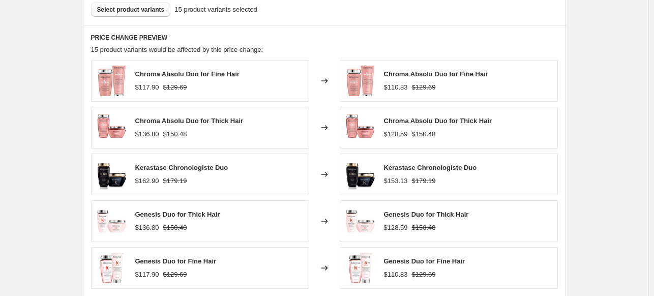
click at [150, 16] on button "Select product variants" at bounding box center [131, 10] width 80 height 14
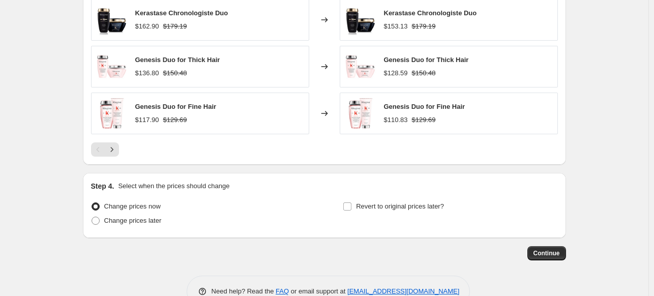
scroll to position [724, 0]
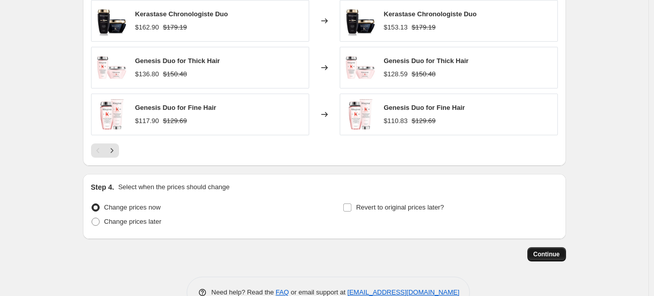
click at [557, 253] on span "Continue" at bounding box center [546, 254] width 26 height 8
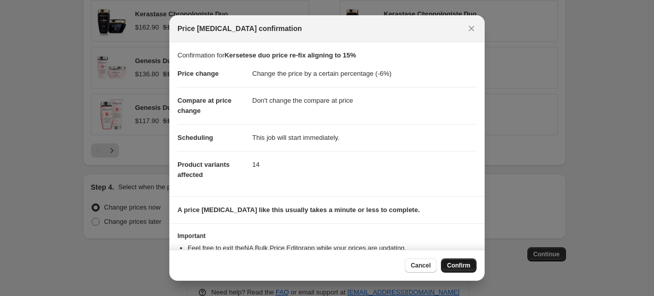
click at [449, 263] on span "Confirm" at bounding box center [458, 265] width 23 height 8
type input "Kersetese duo price re-fix aligning to 15%"
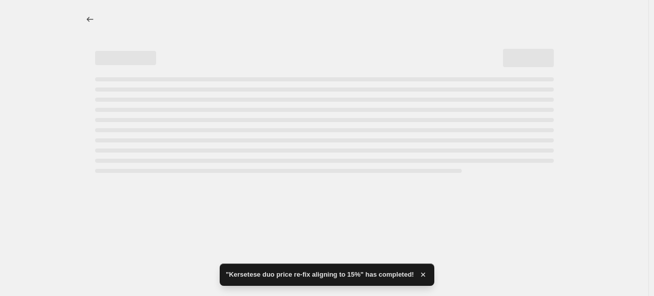
select select "percentage"
select select "no_change"
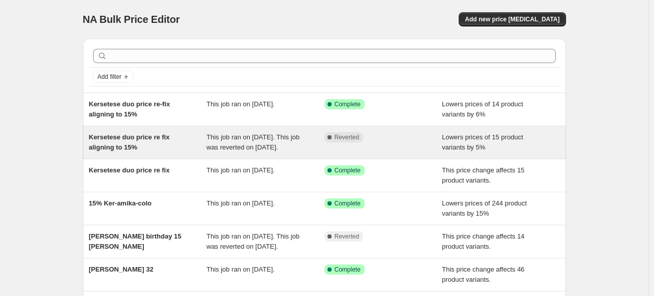
click at [254, 151] on span "This job ran on [DATE]. This job was reverted on [DATE]." at bounding box center [252, 142] width 93 height 18
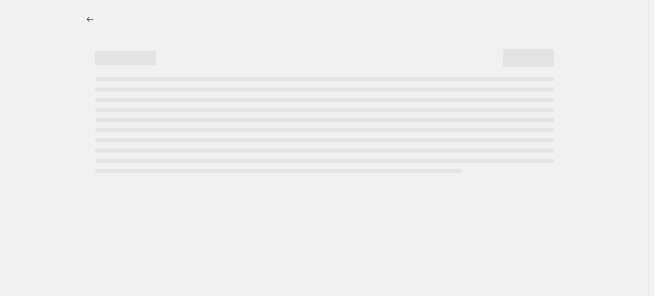
select select "percentage"
select select "no_change"
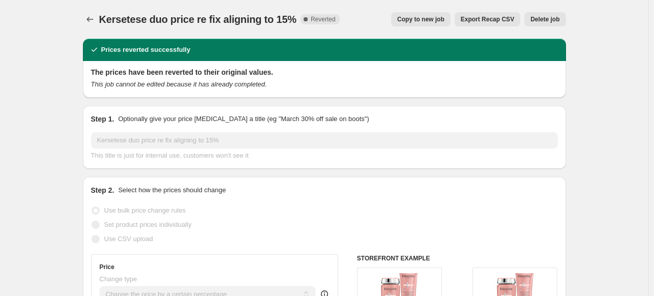
click at [538, 20] on span "Delete job" at bounding box center [544, 19] width 29 height 8
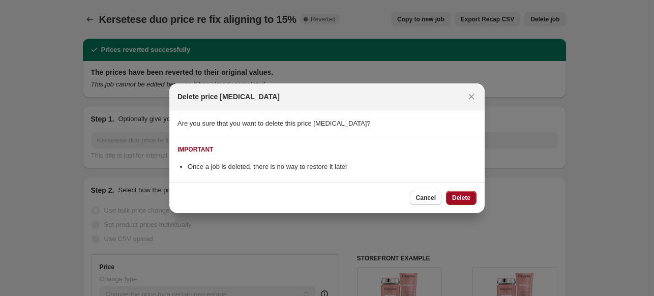
click at [460, 195] on span "Delete" at bounding box center [461, 198] width 18 height 8
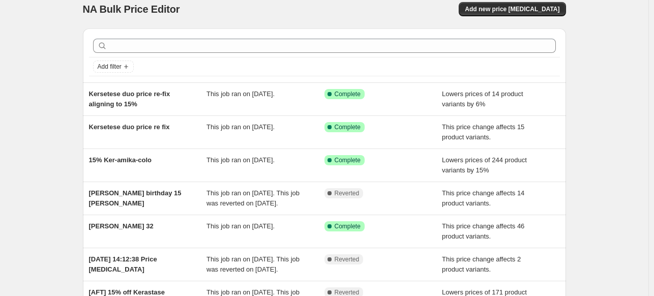
scroll to position [11, 0]
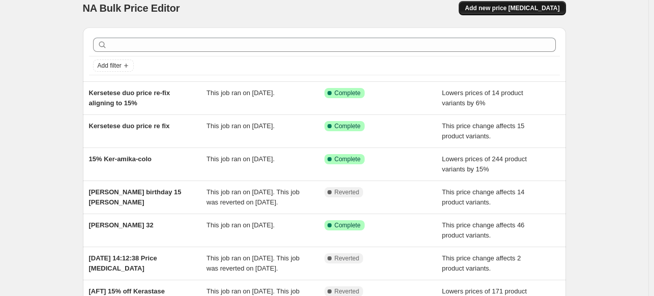
click at [528, 7] on span "Add new price [MEDICAL_DATA]" at bounding box center [511, 8] width 95 height 8
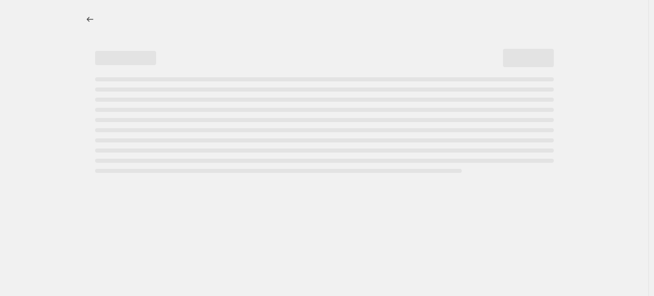
select select "percentage"
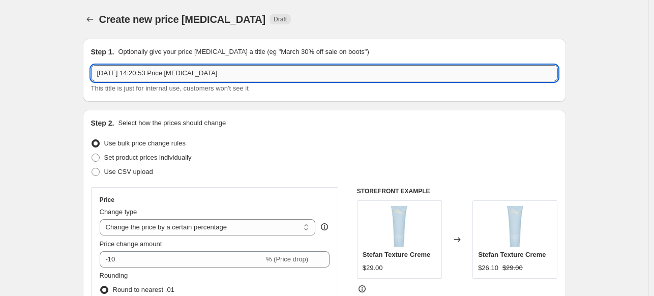
click at [150, 67] on input "[DATE] 14:20:53 Price [MEDICAL_DATA]" at bounding box center [324, 73] width 467 height 16
paste input "Moroccanoil"
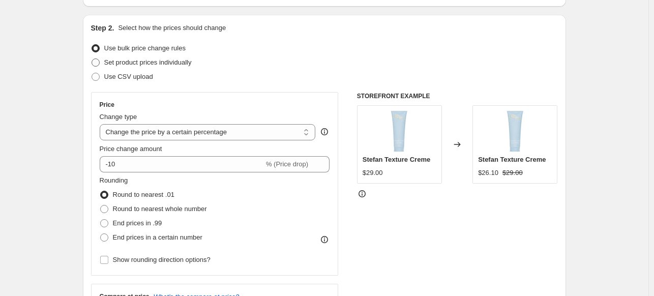
scroll to position [96, 0]
type input "20% off Moroccanoil"
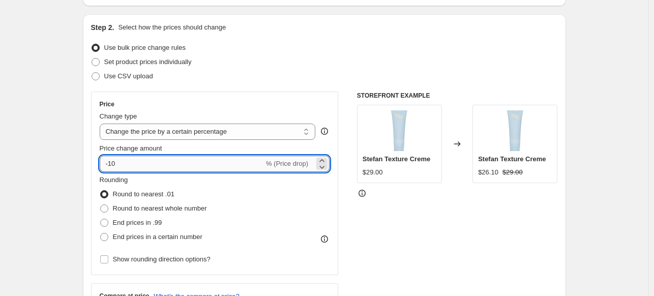
drag, startPoint x: 111, startPoint y: 164, endPoint x: 121, endPoint y: 164, distance: 9.7
click at [121, 164] on input "-10" at bounding box center [182, 164] width 164 height 16
type input "-20"
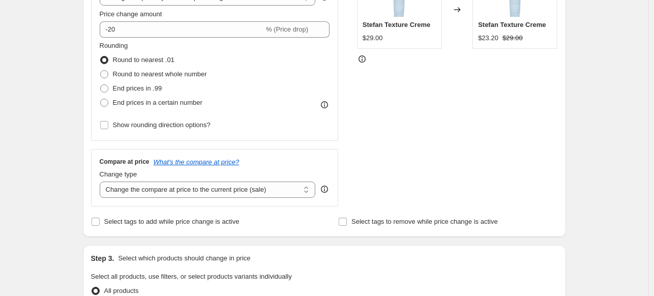
scroll to position [231, 0]
click at [146, 189] on select "Change the compare at price to the current price (sale) Change the compare at p…" at bounding box center [208, 188] width 216 height 16
click at [102, 180] on select "Change the compare at price to the current price (sale) Change the compare at p…" at bounding box center [208, 188] width 216 height 16
click at [157, 193] on select "Change the compare at price to the current price (sale) Change the compare at p…" at bounding box center [208, 188] width 216 height 16
select select "ep"
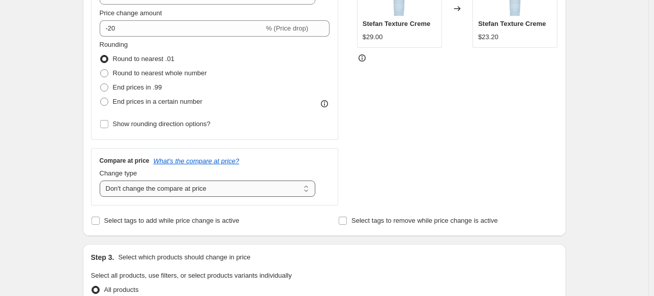
click at [102, 180] on select "Change the compare at price to the current price (sale) Change the compare at p…" at bounding box center [208, 188] width 216 height 16
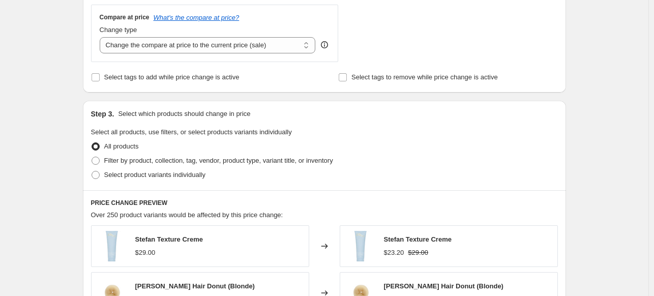
scroll to position [376, 0]
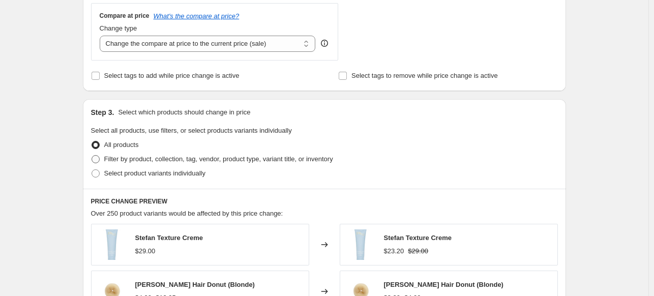
click at [145, 161] on span "Filter by product, collection, tag, vendor, product type, variant title, or inv…" at bounding box center [218, 159] width 229 height 8
click at [92, 156] on input "Filter by product, collection, tag, vendor, product type, variant title, or inv…" at bounding box center [91, 155] width 1 height 1
radio input "true"
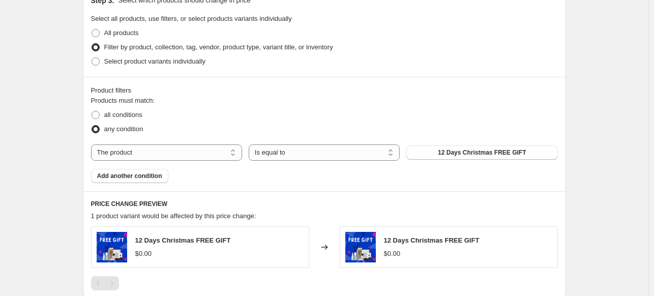
scroll to position [489, 0]
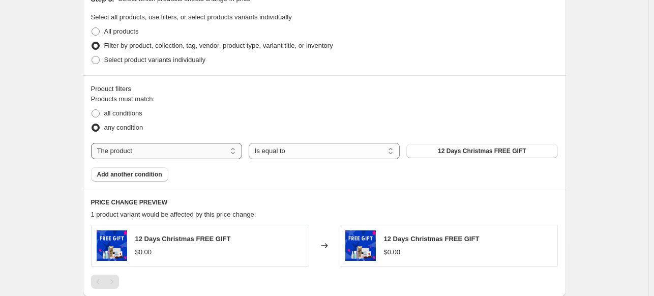
click at [209, 156] on select "The product The product's collection The product's tag The product's vendor The…" at bounding box center [166, 151] width 151 height 16
select select "vendor"
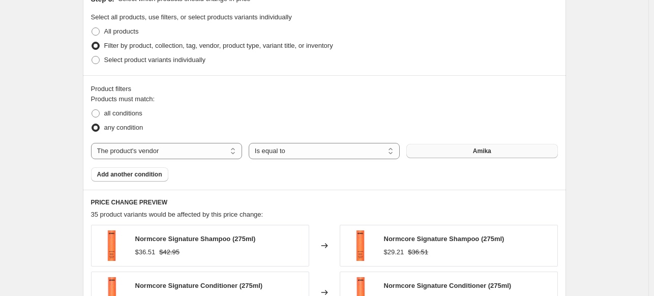
click at [447, 151] on button "Amika" at bounding box center [481, 151] width 151 height 14
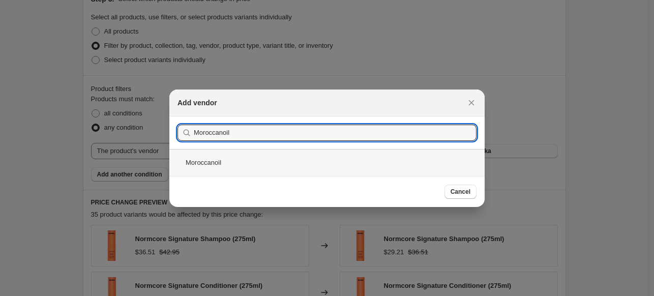
type input "Moroccanoil"
click at [250, 166] on div "Moroccanoil" at bounding box center [326, 162] width 315 height 27
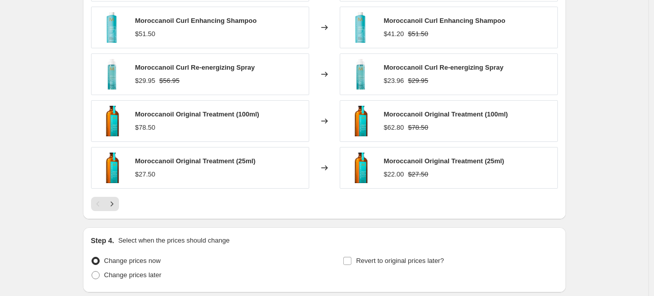
scroll to position [754, 0]
click at [115, 204] on icon "Next" at bounding box center [112, 203] width 10 height 10
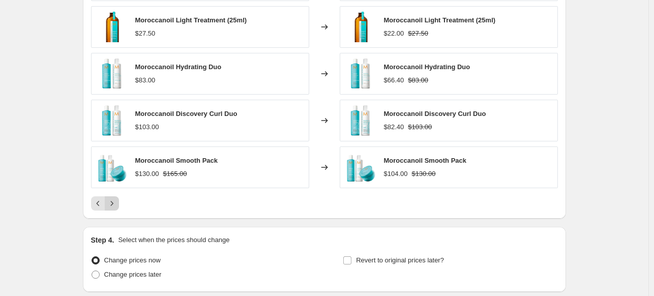
click at [115, 204] on icon "Next" at bounding box center [112, 203] width 10 height 10
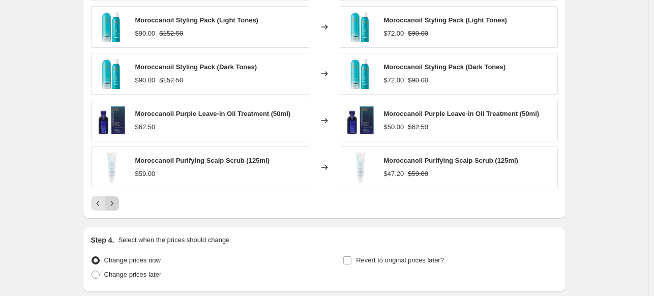
click at [115, 204] on icon "Next" at bounding box center [112, 203] width 10 height 10
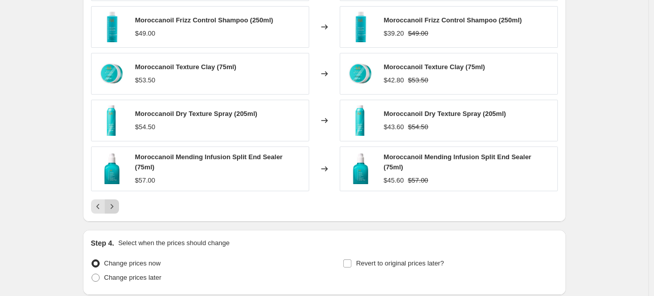
click at [115, 204] on icon "Next" at bounding box center [112, 206] width 10 height 10
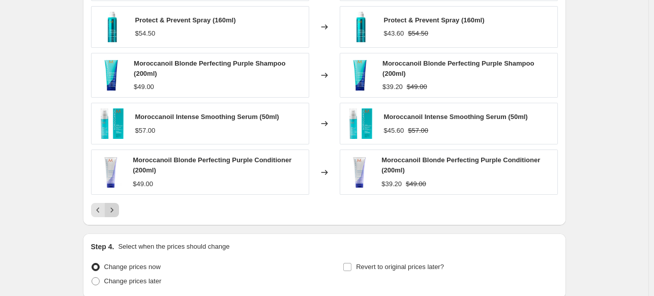
click at [115, 205] on icon "Next" at bounding box center [112, 210] width 10 height 10
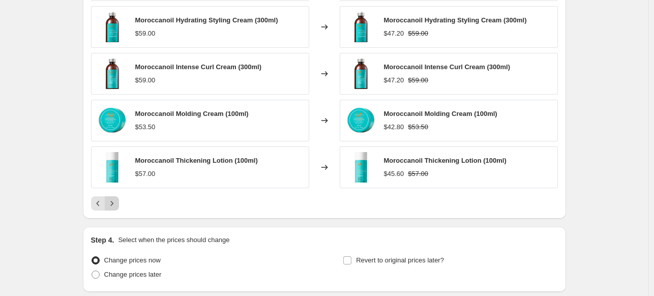
click at [115, 204] on icon "Next" at bounding box center [112, 203] width 10 height 10
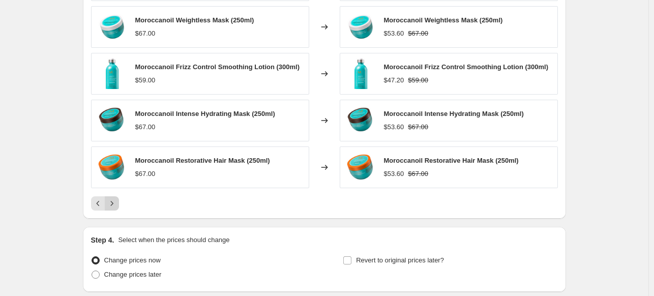
click at [115, 204] on icon "Next" at bounding box center [112, 203] width 10 height 10
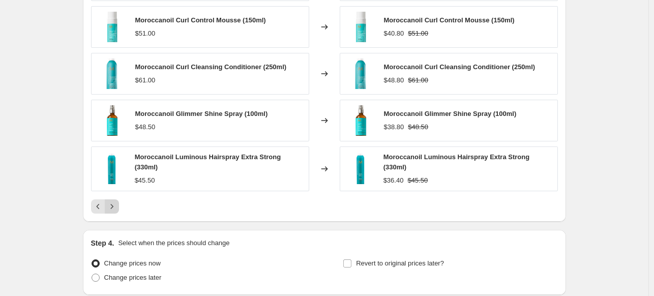
click at [115, 204] on icon "Next" at bounding box center [112, 206] width 10 height 10
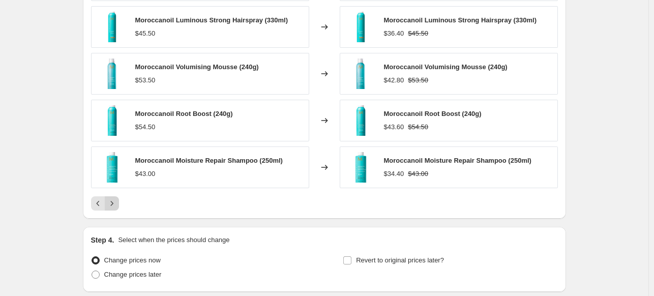
click at [115, 204] on icon "Next" at bounding box center [112, 203] width 10 height 10
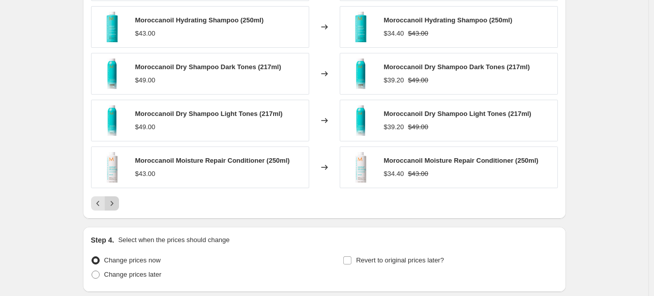
click at [115, 204] on icon "Next" at bounding box center [112, 203] width 10 height 10
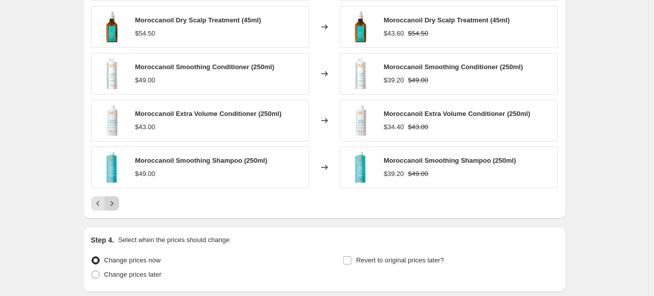
click at [112, 202] on icon "Next" at bounding box center [112, 203] width 10 height 10
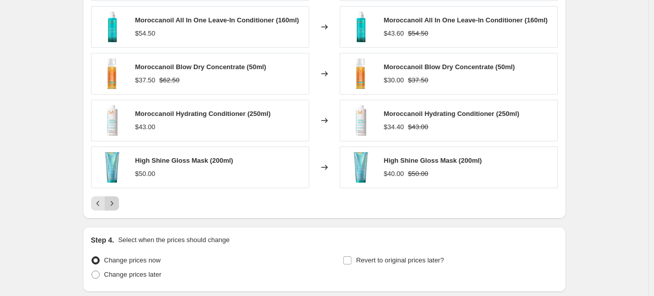
click at [112, 202] on icon "Next" at bounding box center [112, 203] width 10 height 10
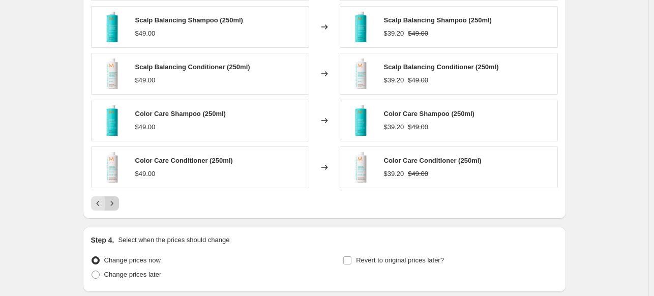
click at [112, 202] on div "Pagination" at bounding box center [112, 203] width 14 height 14
click at [96, 201] on icon "Previous" at bounding box center [98, 203] width 10 height 10
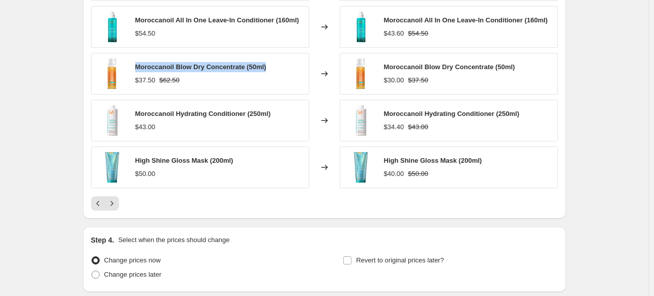
drag, startPoint x: 137, startPoint y: 66, endPoint x: 268, endPoint y: 65, distance: 131.6
click at [268, 65] on div "Moroccanoil Blow Dry Concentrate (50ml) $37.50 $62.50" at bounding box center [200, 74] width 218 height 42
copy span "Moroccanoil Blow Dry Concentrate (50ml)"
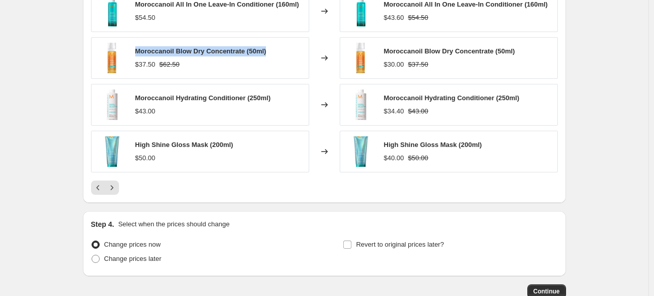
scroll to position [770, 0]
click at [203, 49] on span "Moroccanoil Blow Dry Concentrate (50ml)" at bounding box center [200, 51] width 131 height 8
drag, startPoint x: 244, startPoint y: 48, endPoint x: 138, endPoint y: 43, distance: 106.8
click at [138, 43] on div "Moroccanoil Blow Dry Concentrate (50ml) $37.50 $62.50" at bounding box center [200, 58] width 218 height 42
copy span "Moroccanoil Blow Dry Concentrate"
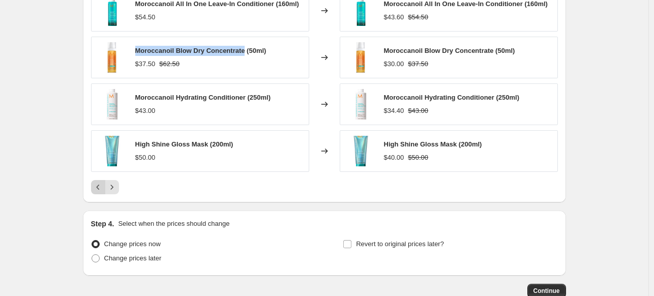
click at [99, 187] on icon "Previous" at bounding box center [97, 186] width 3 height 5
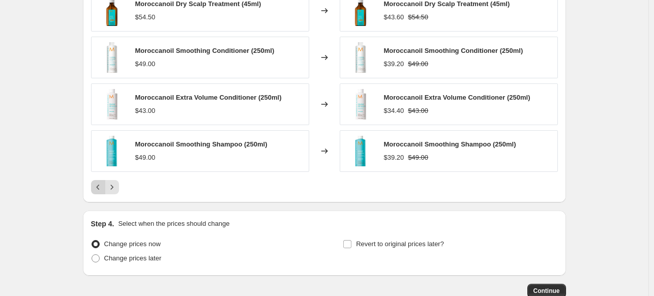
click at [99, 187] on icon "Previous" at bounding box center [97, 186] width 3 height 5
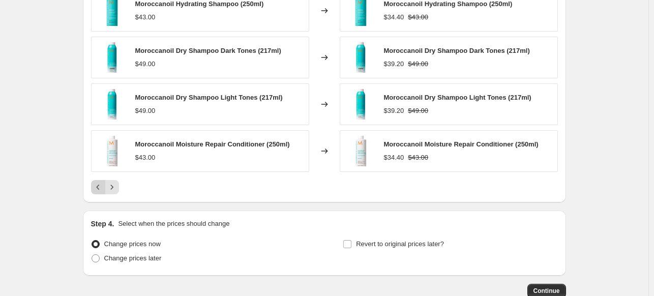
click at [99, 187] on icon "Previous" at bounding box center [97, 186] width 3 height 5
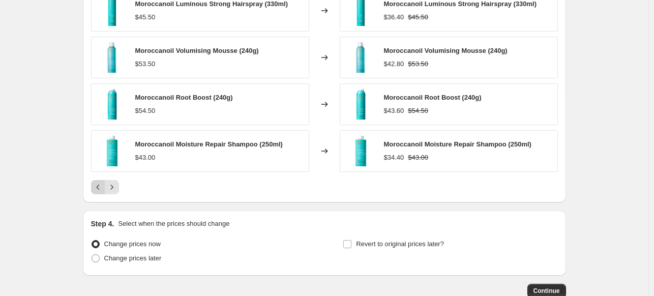
click at [99, 187] on icon "Previous" at bounding box center [97, 186] width 3 height 5
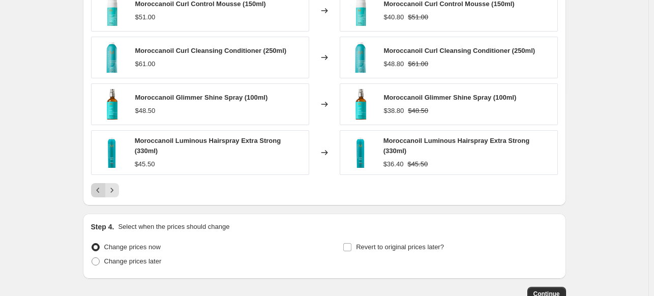
click at [100, 187] on icon "Previous" at bounding box center [98, 190] width 10 height 10
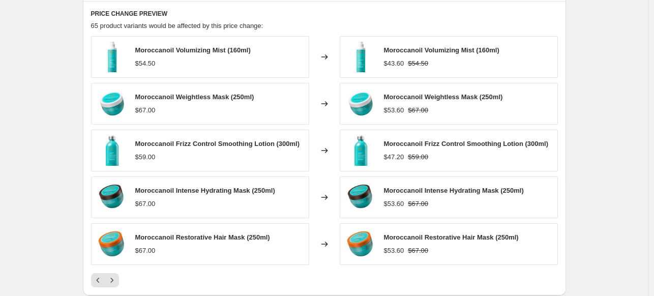
scroll to position [678, 0]
click at [98, 284] on button "Previous" at bounding box center [98, 279] width 14 height 14
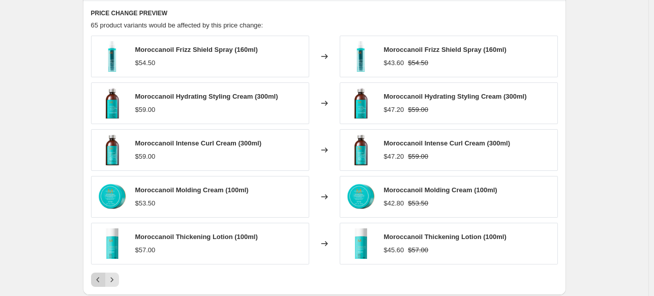
click at [98, 284] on button "Previous" at bounding box center [98, 279] width 14 height 14
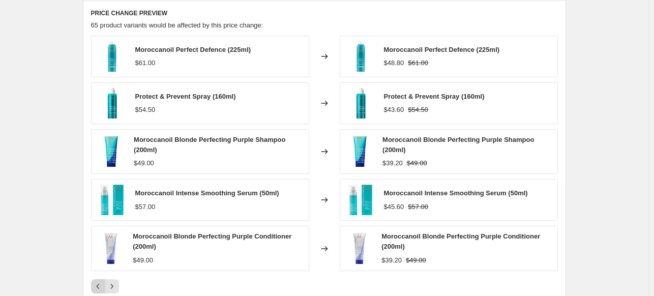
click at [98, 284] on icon "Previous" at bounding box center [98, 286] width 10 height 10
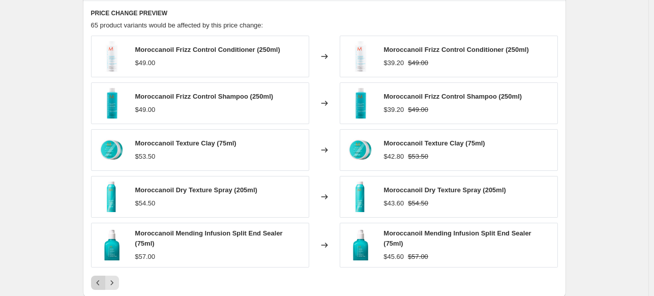
click at [98, 284] on button "Previous" at bounding box center [98, 282] width 14 height 14
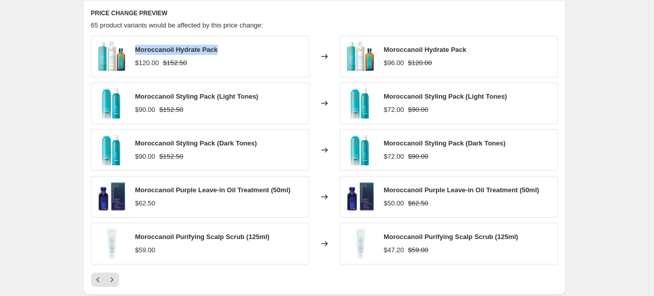
drag, startPoint x: 138, startPoint y: 48, endPoint x: 222, endPoint y: 49, distance: 83.9
click at [222, 49] on div "Moroccanoil Hydrate Pack $120.00 $152.50" at bounding box center [200, 57] width 218 height 42
copy span "Moroccanoil Hydrate Pack"
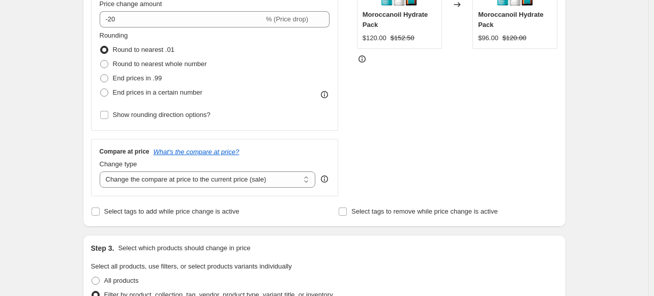
scroll to position [240, 0]
click at [100, 207] on span at bounding box center [95, 211] width 9 height 9
click at [100, 207] on input "Select tags to add while price change is active" at bounding box center [95, 211] width 8 height 8
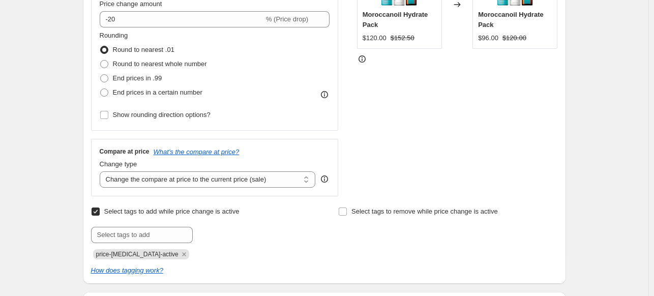
click at [100, 207] on span at bounding box center [95, 211] width 9 height 9
click at [100, 207] on input "Select tags to add while price change is active" at bounding box center [95, 211] width 8 height 8
checkbox input "false"
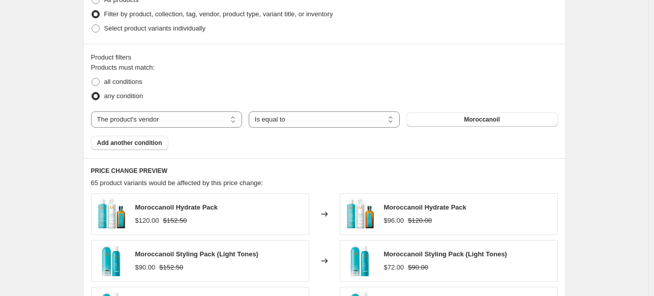
scroll to position [520, 0]
click at [163, 142] on button "Add another condition" at bounding box center [129, 143] width 77 height 14
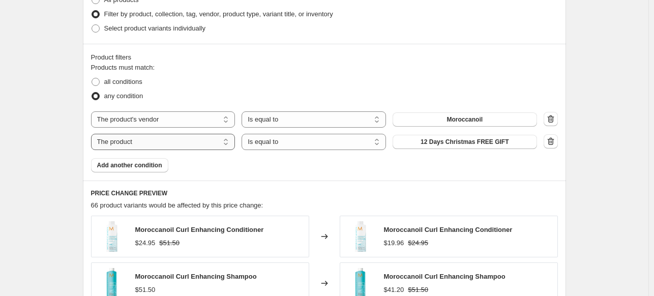
click at [201, 141] on select "The product The product's collection The product's tag The product's vendor The…" at bounding box center [163, 142] width 144 height 16
select select "collection"
click at [467, 141] on span "Affordable Extension Care" at bounding box center [464, 142] width 77 height 8
click at [551, 117] on icon "button" at bounding box center [550, 119] width 10 height 10
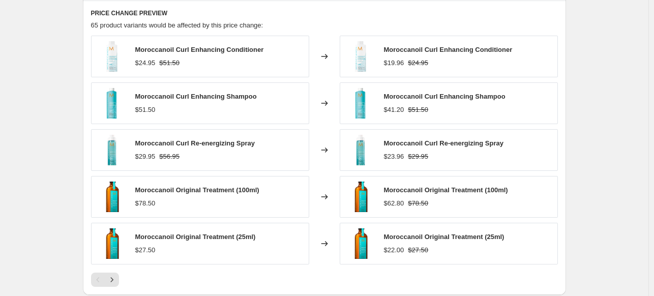
scroll to position [663, 0]
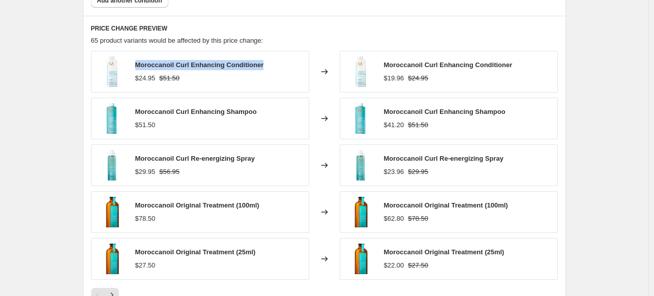
drag, startPoint x: 140, startPoint y: 67, endPoint x: 266, endPoint y: 67, distance: 126.0
click at [266, 67] on div "Moroccanoil Curl Enhancing Conditioner $24.95 $51.50" at bounding box center [200, 72] width 218 height 42
copy span "Moroccanoil Curl Enhancing Conditioner"
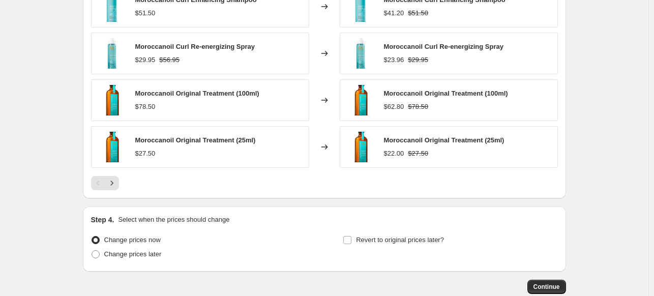
scroll to position [780, 0]
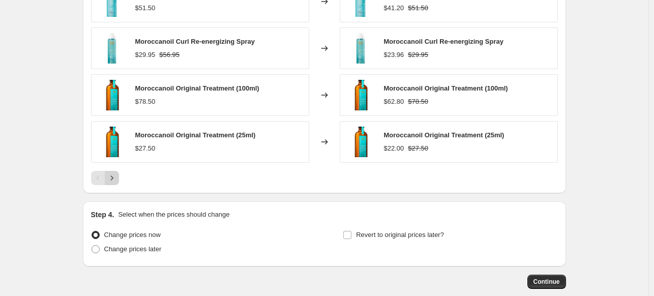
click at [112, 174] on icon "Next" at bounding box center [112, 178] width 10 height 10
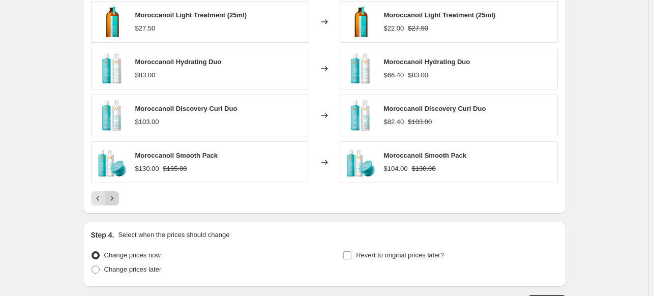
scroll to position [760, 0]
drag, startPoint x: 139, startPoint y: 155, endPoint x: 225, endPoint y: 154, distance: 85.9
click at [225, 154] on div "Moroccanoil Smooth Pack $130.00 $165.00" at bounding box center [200, 162] width 218 height 42
copy span "Moroccanoil Smooth Pack"
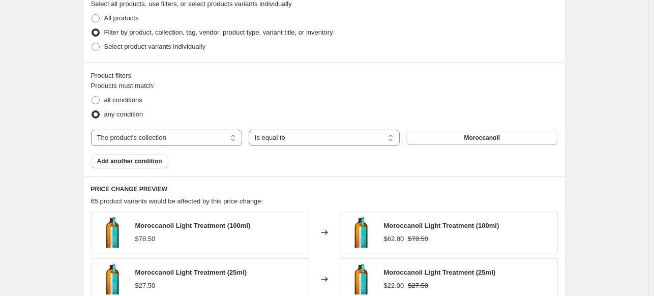
scroll to position [498, 0]
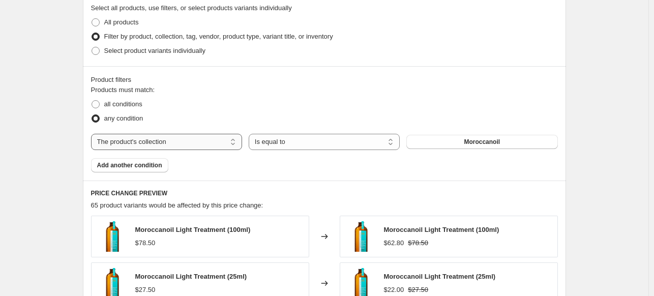
click at [229, 142] on select "The product The product's collection The product's tag The product's vendor The…" at bounding box center [166, 142] width 151 height 16
select select "vendor"
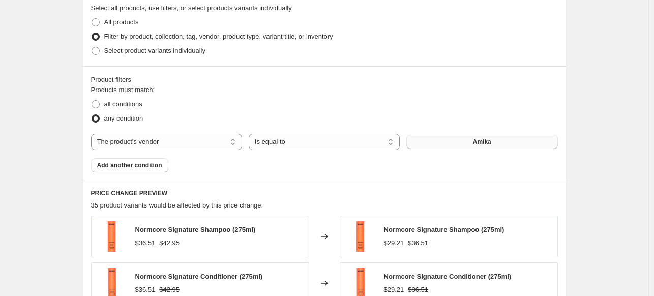
click at [463, 140] on button "Amika" at bounding box center [481, 142] width 151 height 14
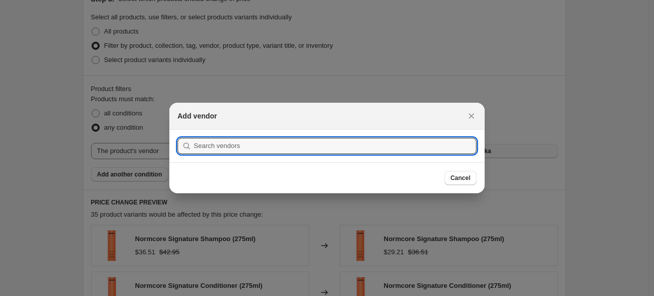
scroll to position [0, 0]
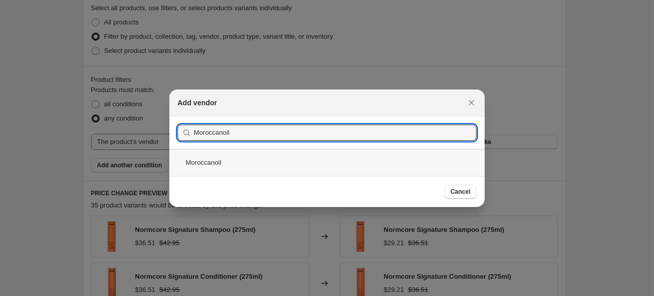
type input "Moroccanoil"
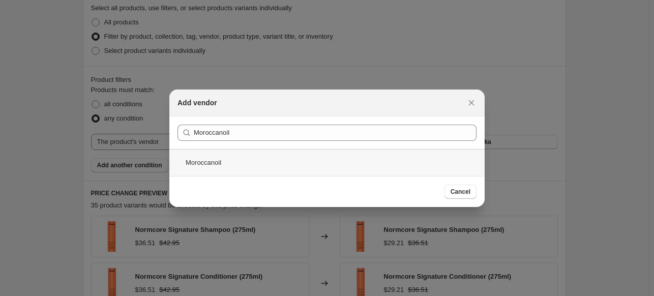
click at [327, 170] on div "Moroccanoil" at bounding box center [326, 162] width 315 height 27
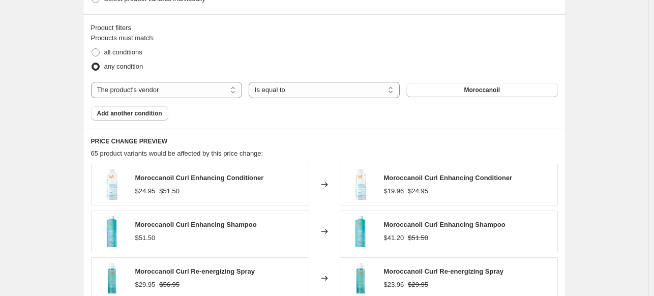
scroll to position [551, 0]
click at [100, 52] on span at bounding box center [95, 51] width 8 height 8
click at [92, 48] on input "all conditions" at bounding box center [91, 47] width 1 height 1
radio input "true"
click at [146, 110] on span "Add another condition" at bounding box center [129, 112] width 65 height 8
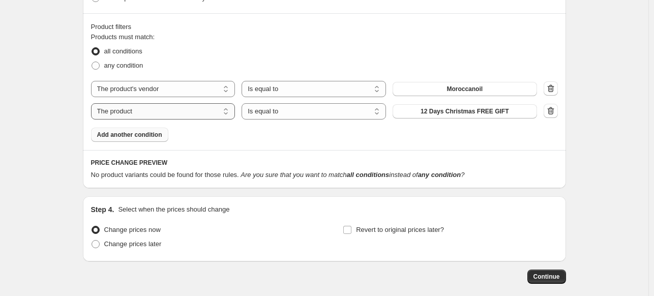
click at [223, 111] on select "The product The product's collection The product's tag The product's vendor The…" at bounding box center [163, 111] width 144 height 16
select select "product_status"
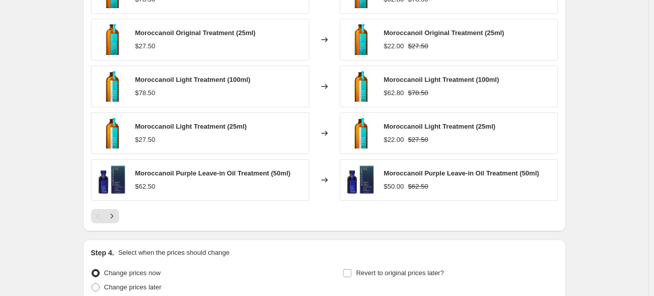
scroll to position [764, 0]
click at [111, 217] on icon "Next" at bounding box center [112, 215] width 10 height 10
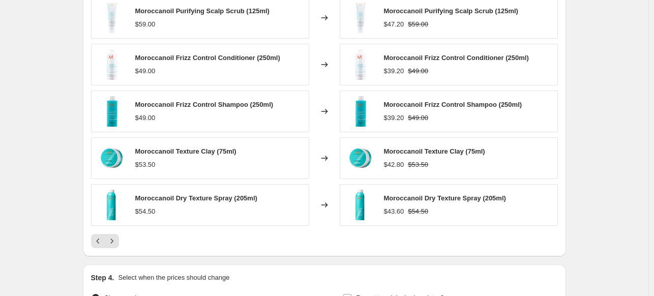
scroll to position [750, 0]
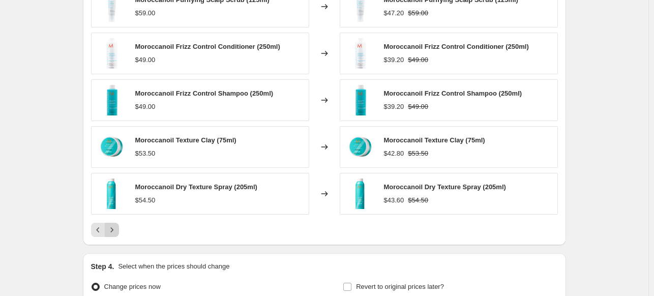
click at [113, 225] on icon "Next" at bounding box center [112, 230] width 10 height 10
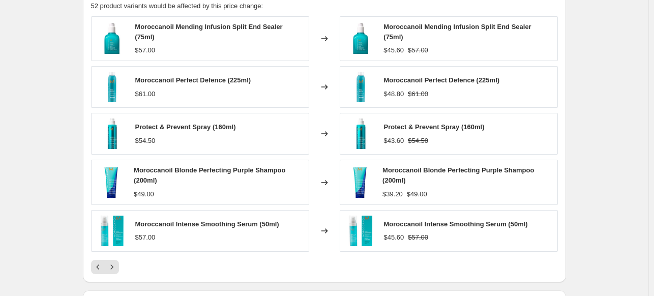
scroll to position [752, 0]
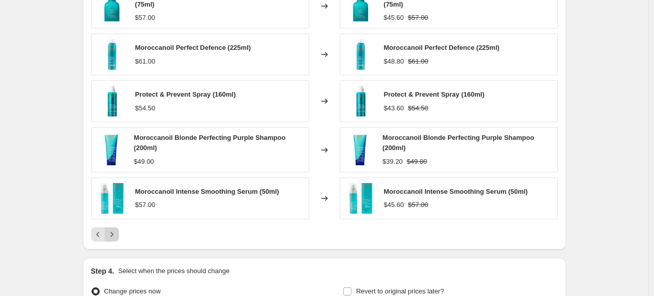
click at [112, 231] on icon "Next" at bounding box center [112, 234] width 10 height 10
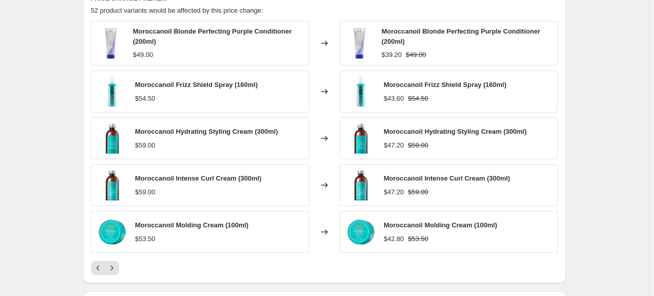
scroll to position [724, 0]
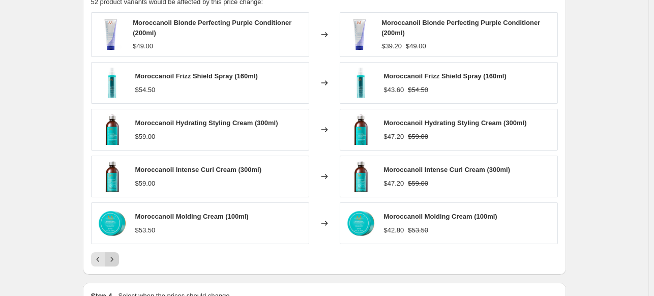
click at [110, 256] on icon "Next" at bounding box center [112, 259] width 10 height 10
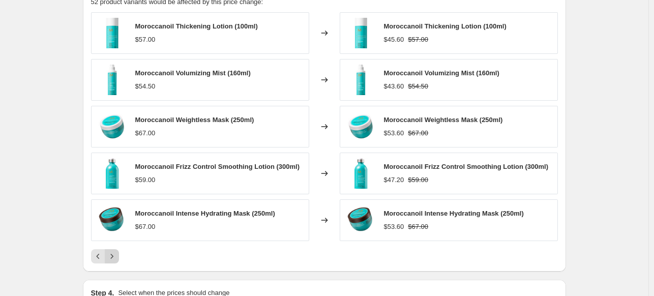
click at [117, 254] on icon "Next" at bounding box center [112, 256] width 10 height 10
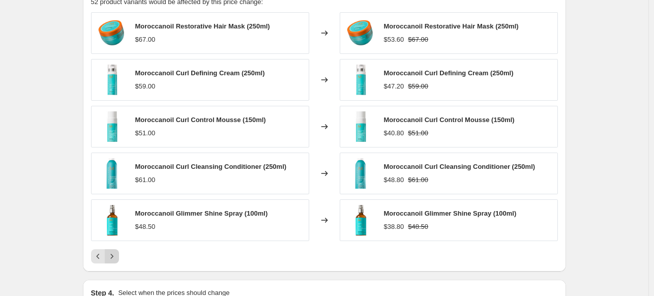
click at [117, 254] on icon "Next" at bounding box center [112, 256] width 10 height 10
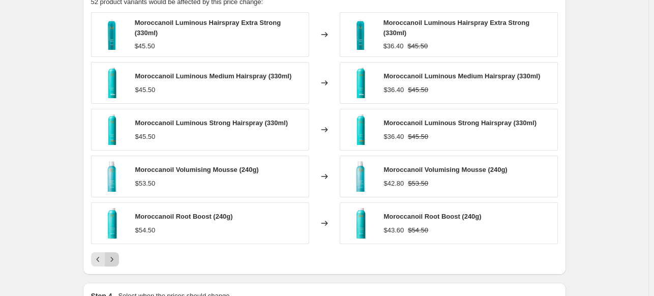
click at [117, 254] on icon "Next" at bounding box center [112, 259] width 10 height 10
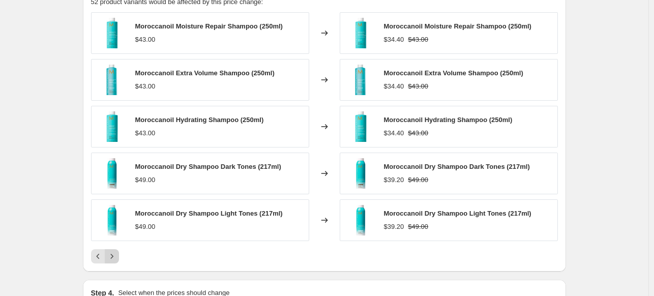
click at [117, 254] on icon "Next" at bounding box center [112, 256] width 10 height 10
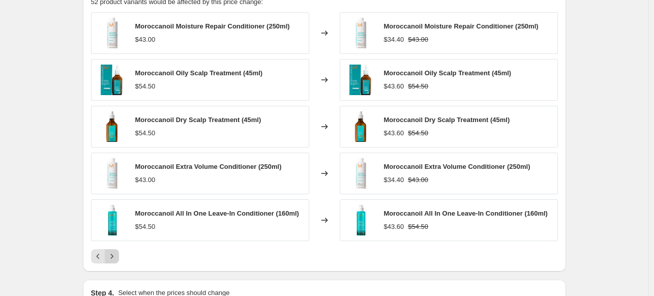
click at [117, 254] on icon "Next" at bounding box center [112, 256] width 10 height 10
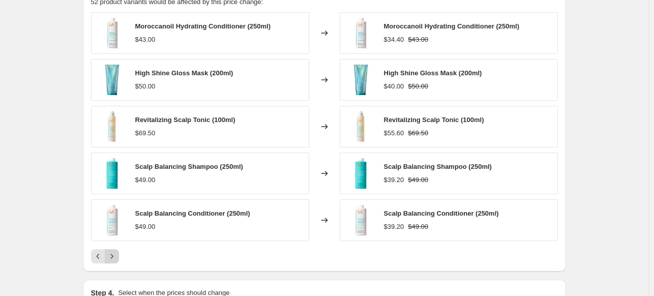
click at [117, 254] on icon "Next" at bounding box center [112, 256] width 10 height 10
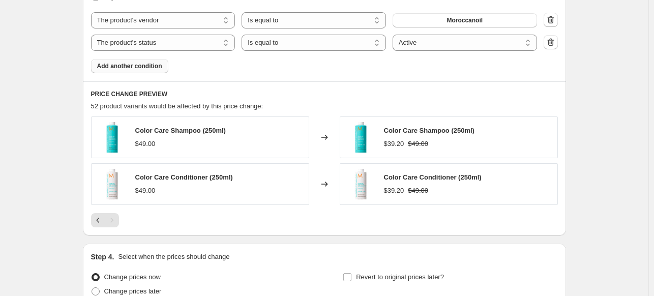
scroll to position [666, 0]
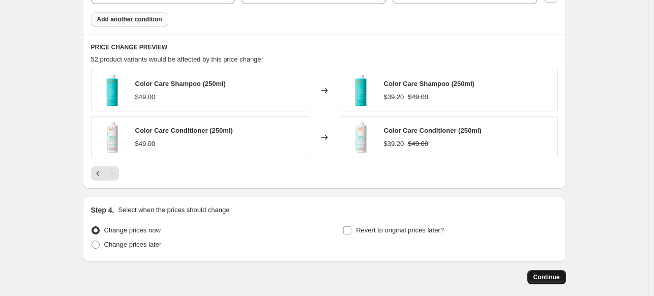
click at [543, 280] on span "Continue" at bounding box center [546, 277] width 26 height 8
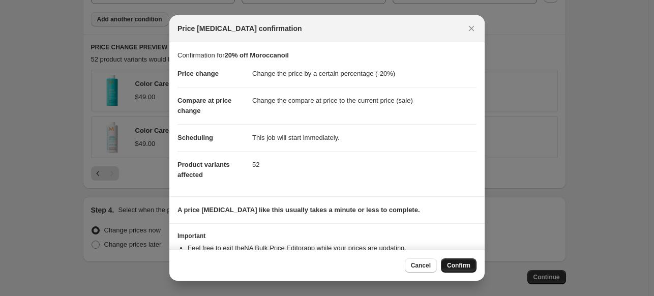
click at [447, 260] on button "Confirm" at bounding box center [459, 265] width 36 height 14
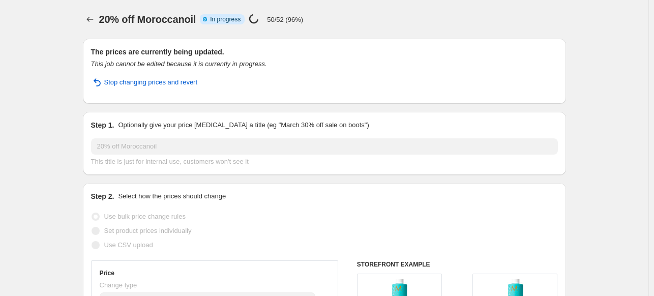
select select "percentage"
select select "vendor"
select select "product_status"
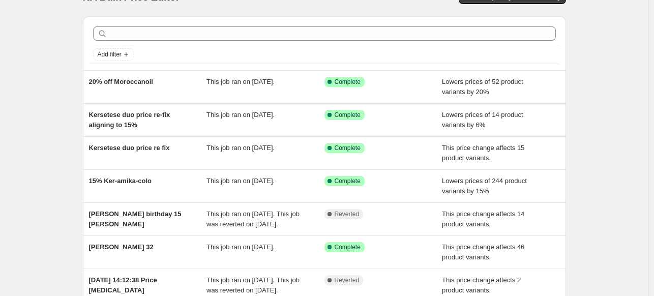
scroll to position [23, 0]
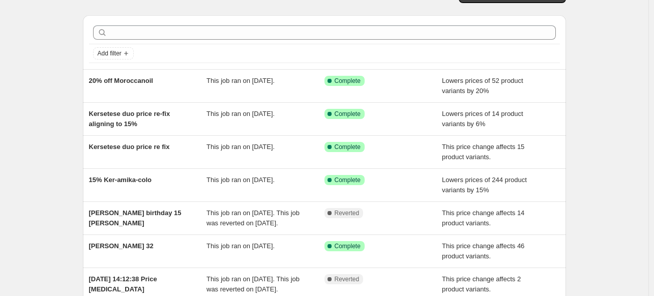
click at [639, 144] on div "NA Bulk Price Editor. This page is ready NA Bulk Price Editor Add new price cha…" at bounding box center [324, 238] width 648 height 523
click at [622, 156] on div "NA Bulk Price Editor. This page is ready NA Bulk Price Editor Add new price cha…" at bounding box center [324, 238] width 648 height 523
